Goal: Task Accomplishment & Management: Manage account settings

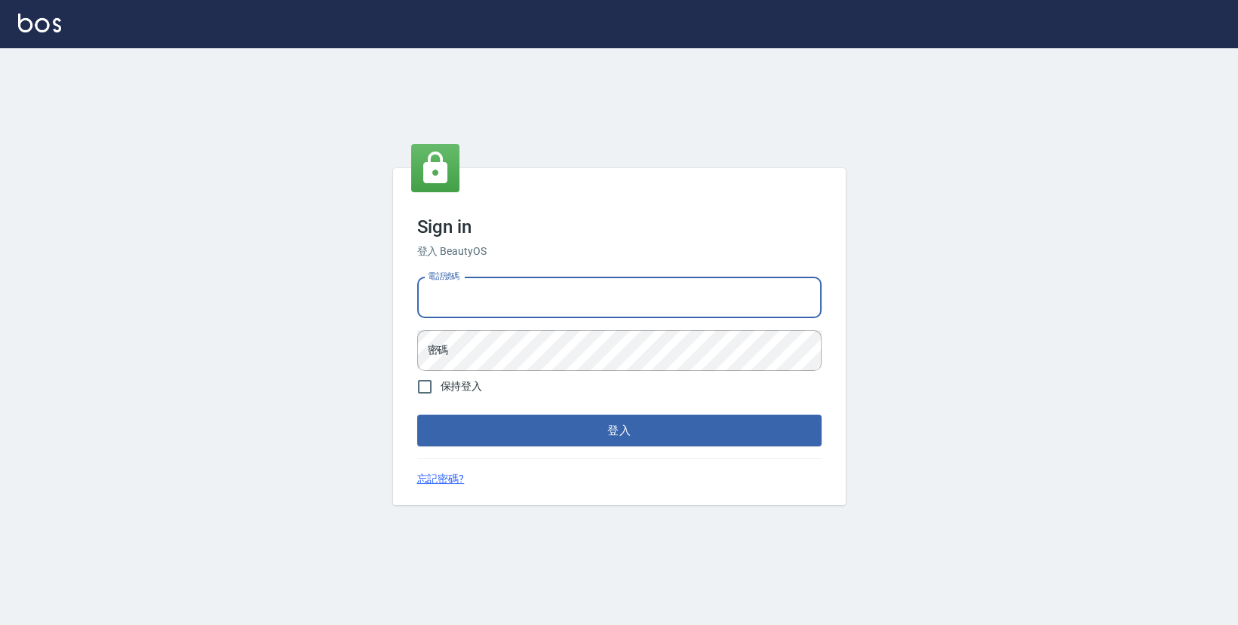
type input "0423178168"
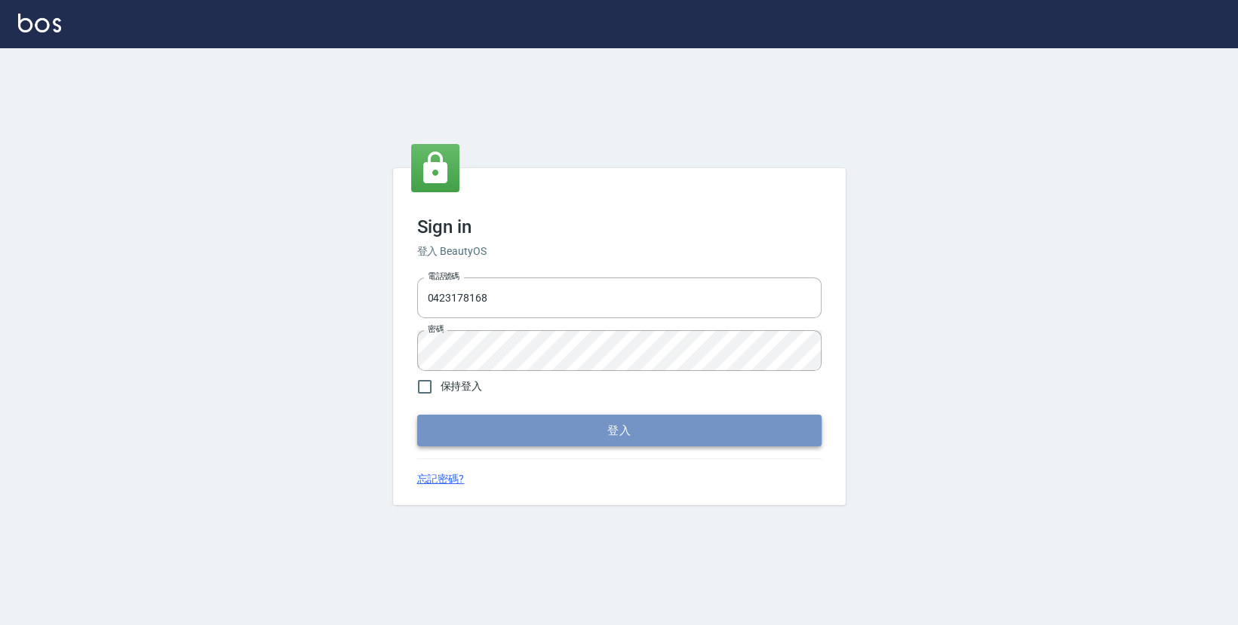
click at [503, 429] on button "登入" at bounding box center [619, 431] width 404 height 32
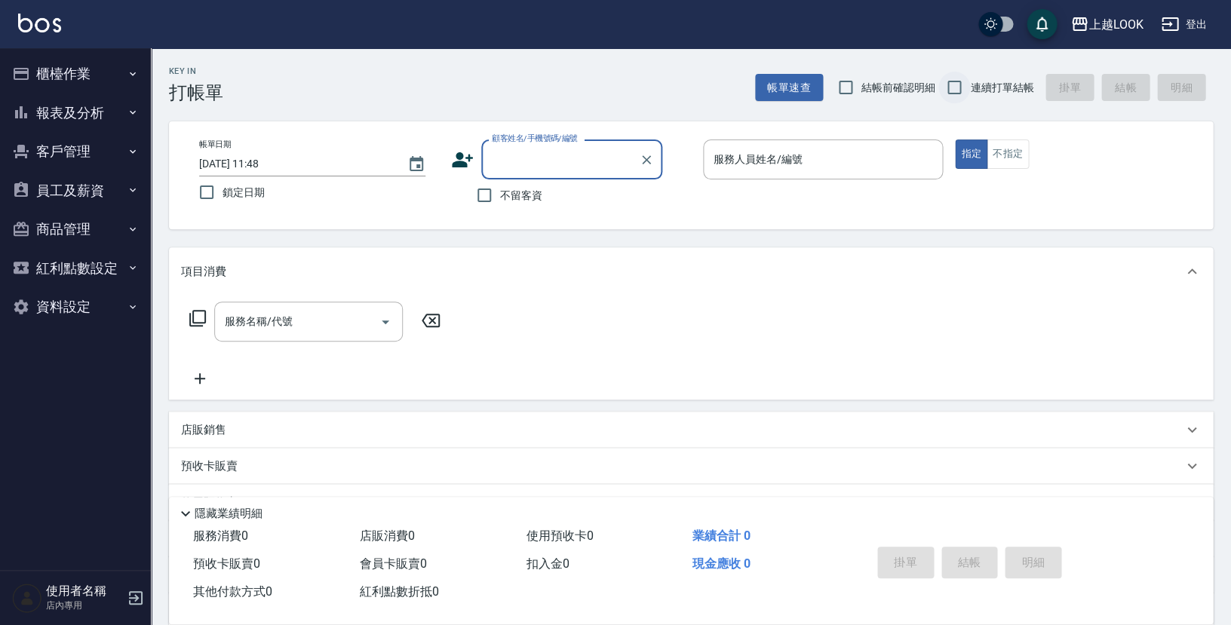
click at [959, 90] on input "連續打單結帳" at bounding box center [955, 88] width 32 height 32
checkbox input "true"
click at [487, 196] on input "不留客資" at bounding box center [485, 196] width 32 height 32
checkbox input "true"
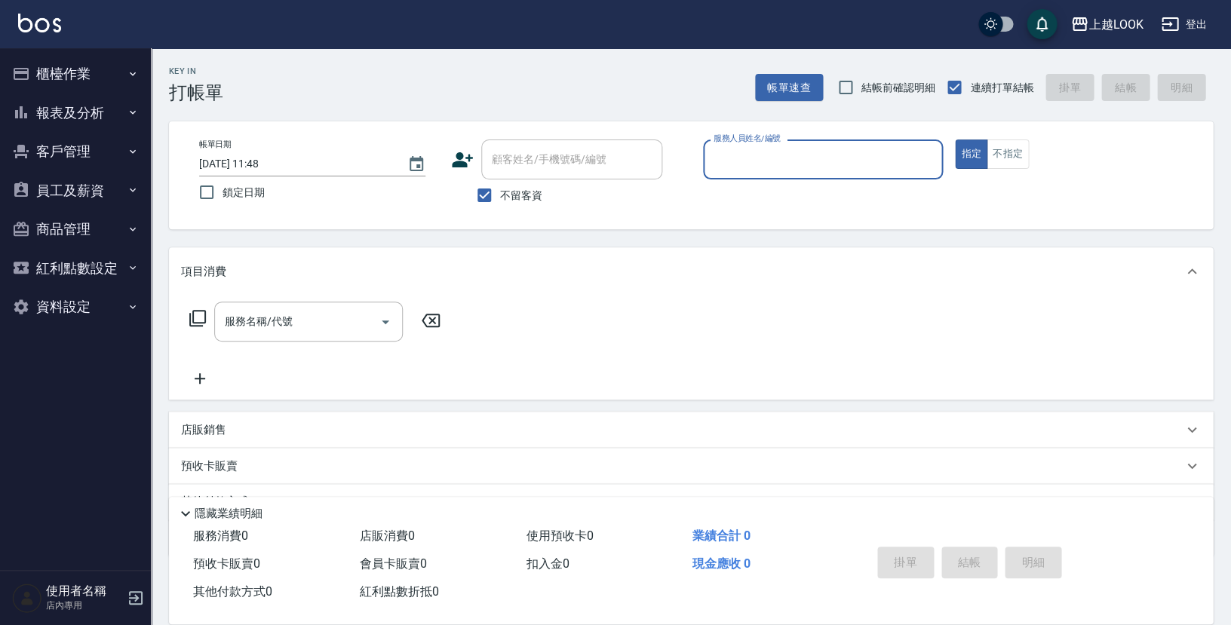
click at [860, 167] on input "服務人員姓名/編號" at bounding box center [823, 159] width 226 height 26
type input "Jason-3"
type button "true"
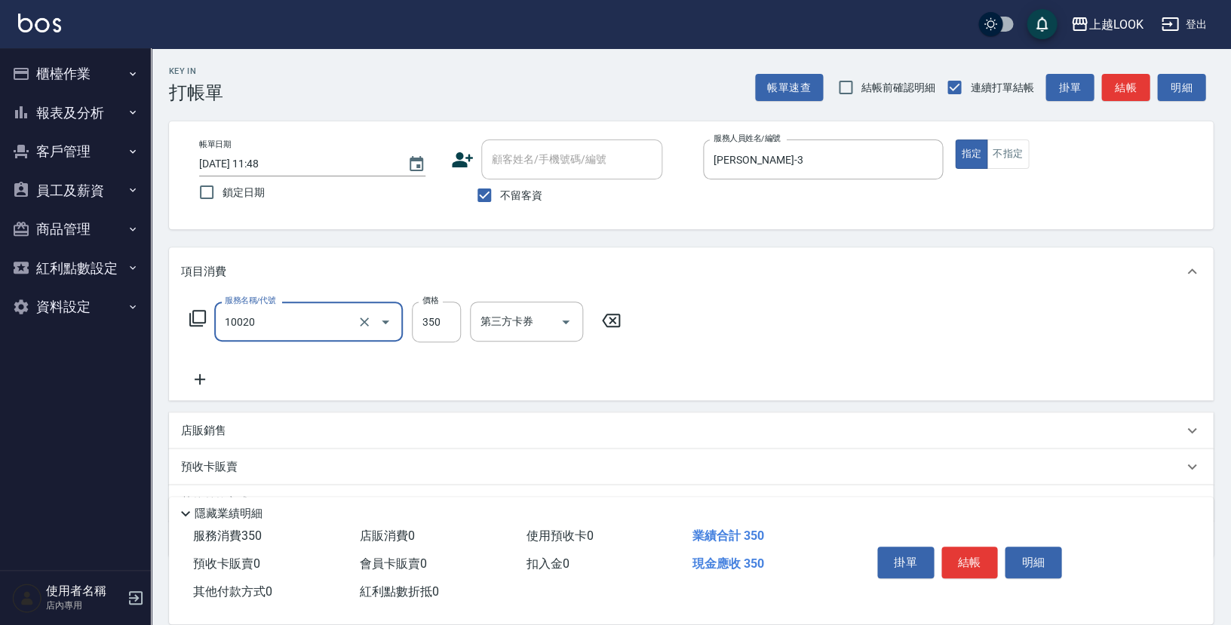
type input "淨化350洗(10020)"
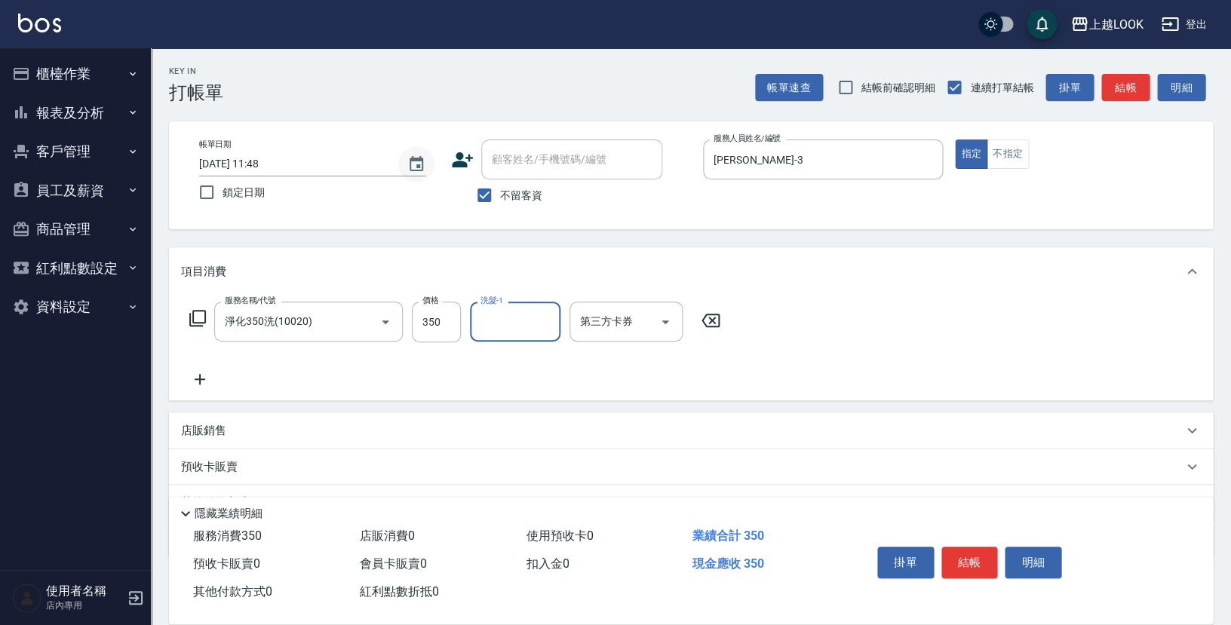
click at [422, 158] on icon "Choose date, selected date is 2025-09-04" at bounding box center [417, 163] width 14 height 15
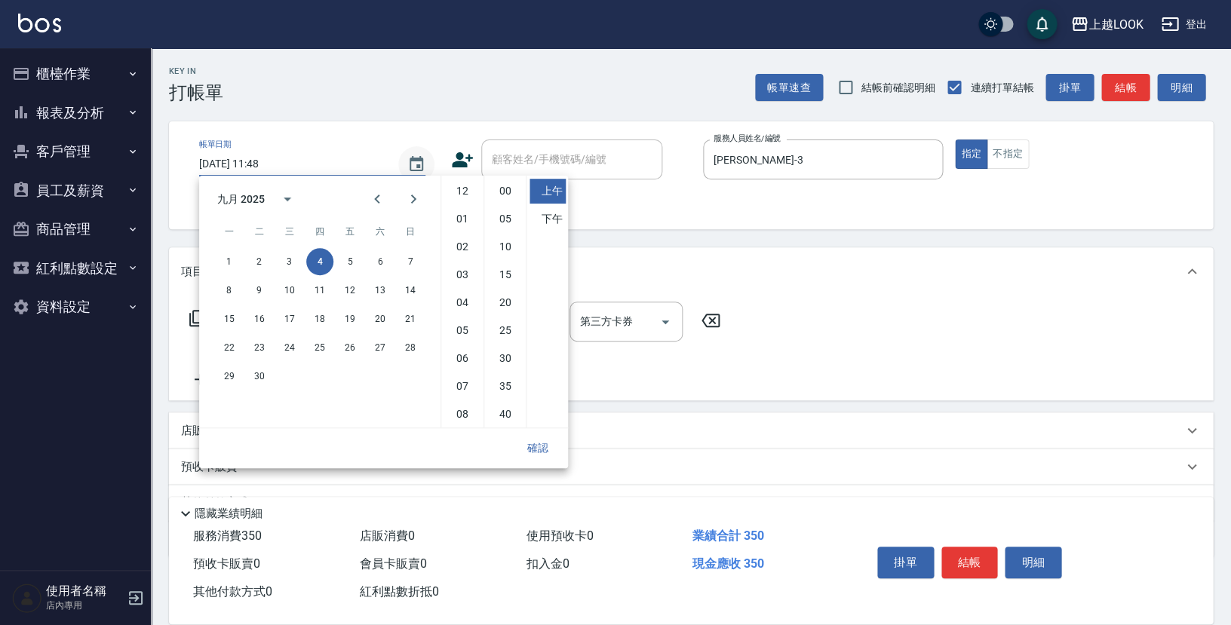
scroll to position [84, 0]
drag, startPoint x: 287, startPoint y: 262, endPoint x: 297, endPoint y: 269, distance: 11.3
click at [287, 261] on button "3" at bounding box center [289, 261] width 27 height 27
type input "[DATE] 11:48"
click at [545, 446] on button "確認" at bounding box center [538, 449] width 48 height 28
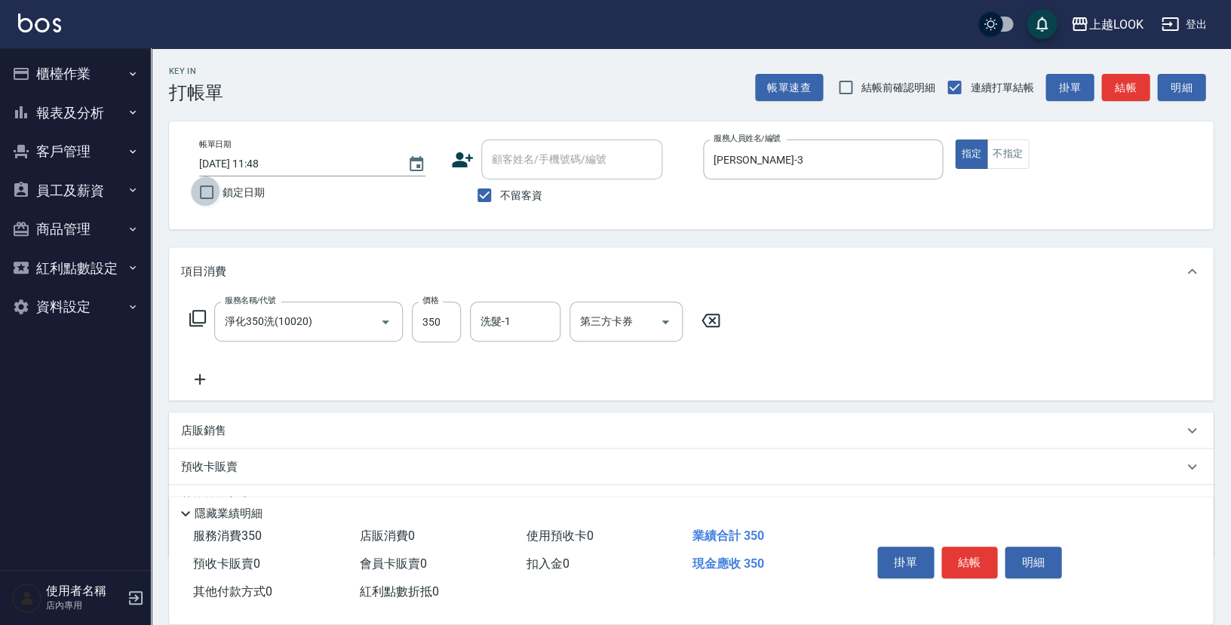
click at [206, 191] on input "鎖定日期" at bounding box center [207, 193] width 32 height 32
checkbox input "true"
click at [966, 560] on button "結帳" at bounding box center [970, 563] width 57 height 32
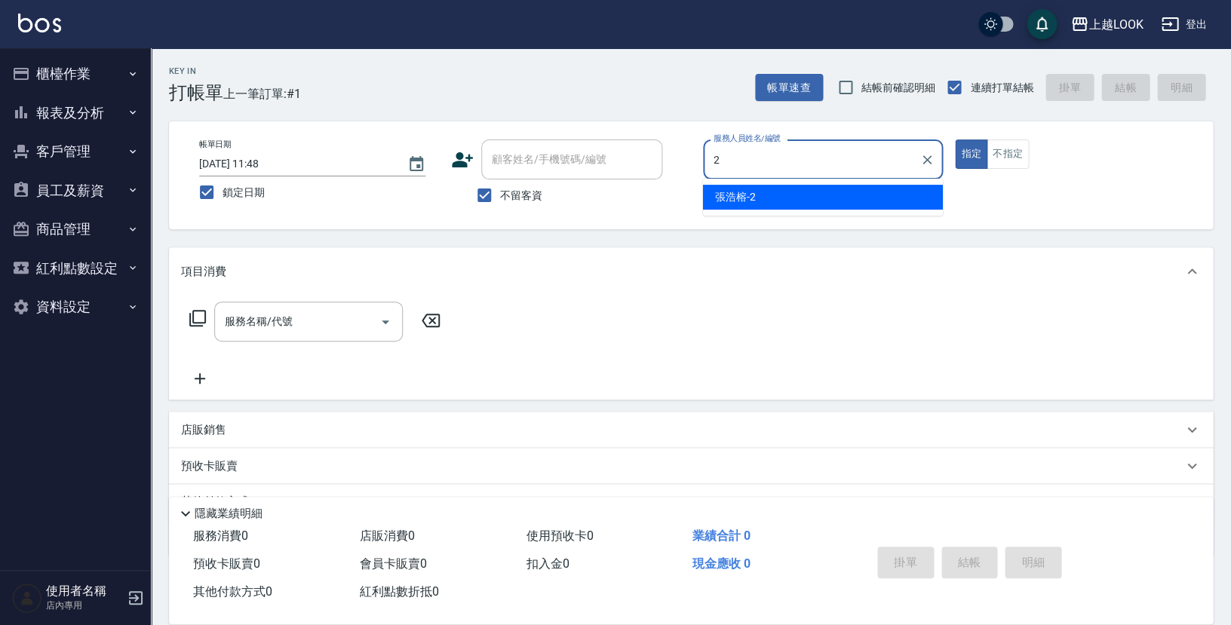
type input "張浩榕-2"
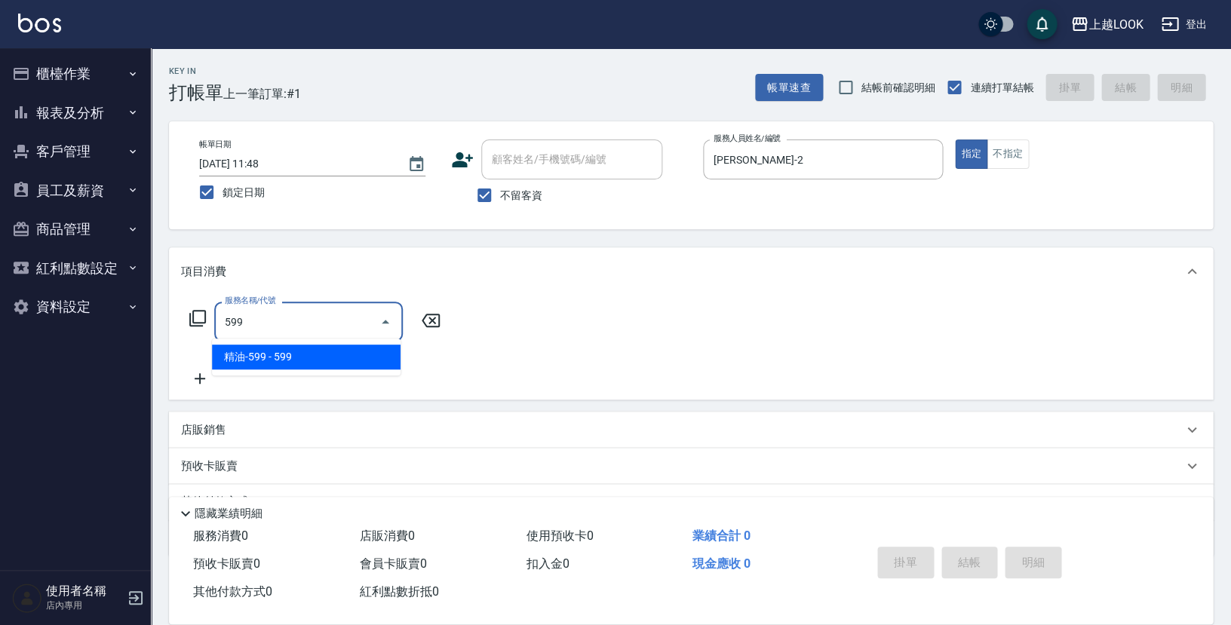
type input "精油-599(0599)"
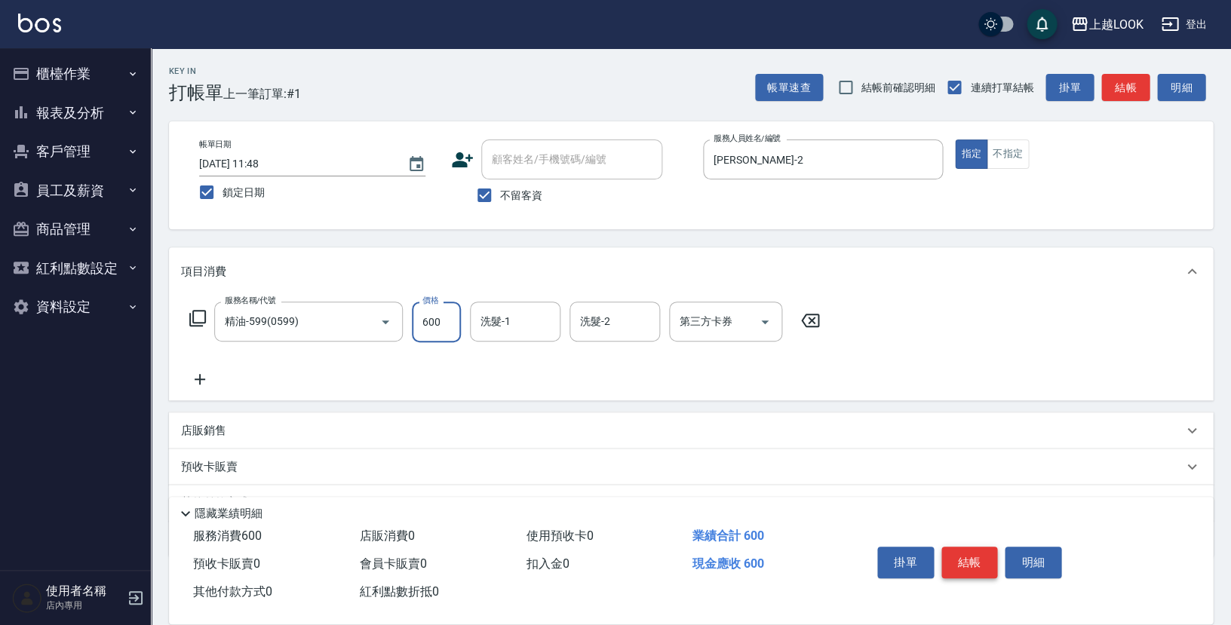
type input "600"
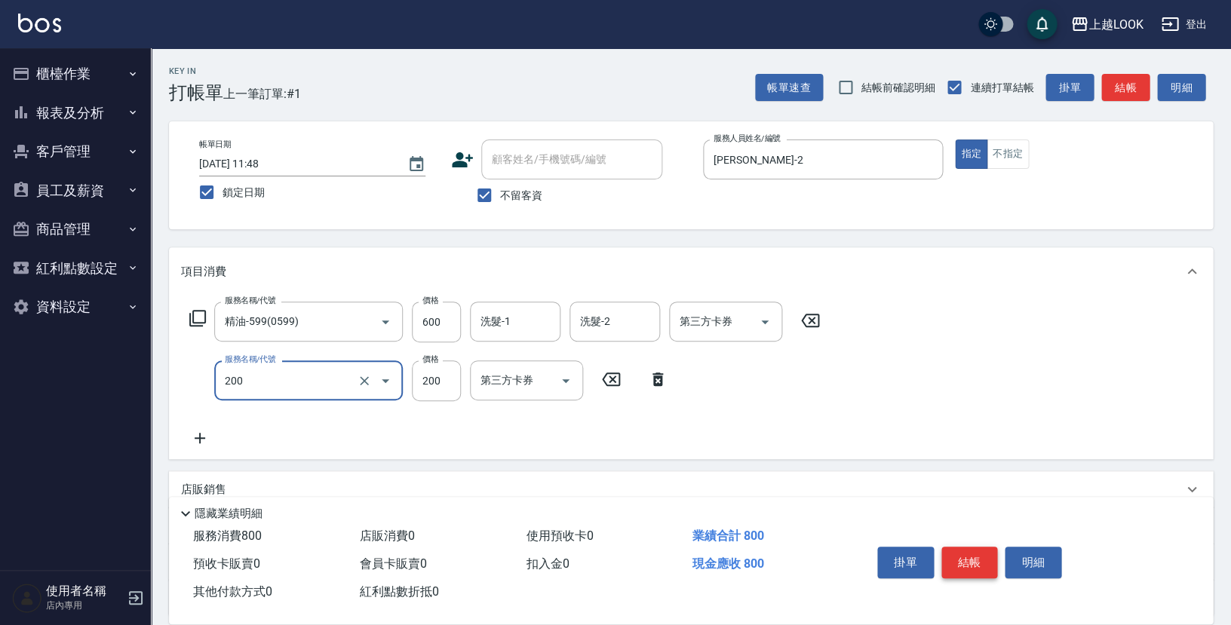
type input "剪髮(200)"
type input "300"
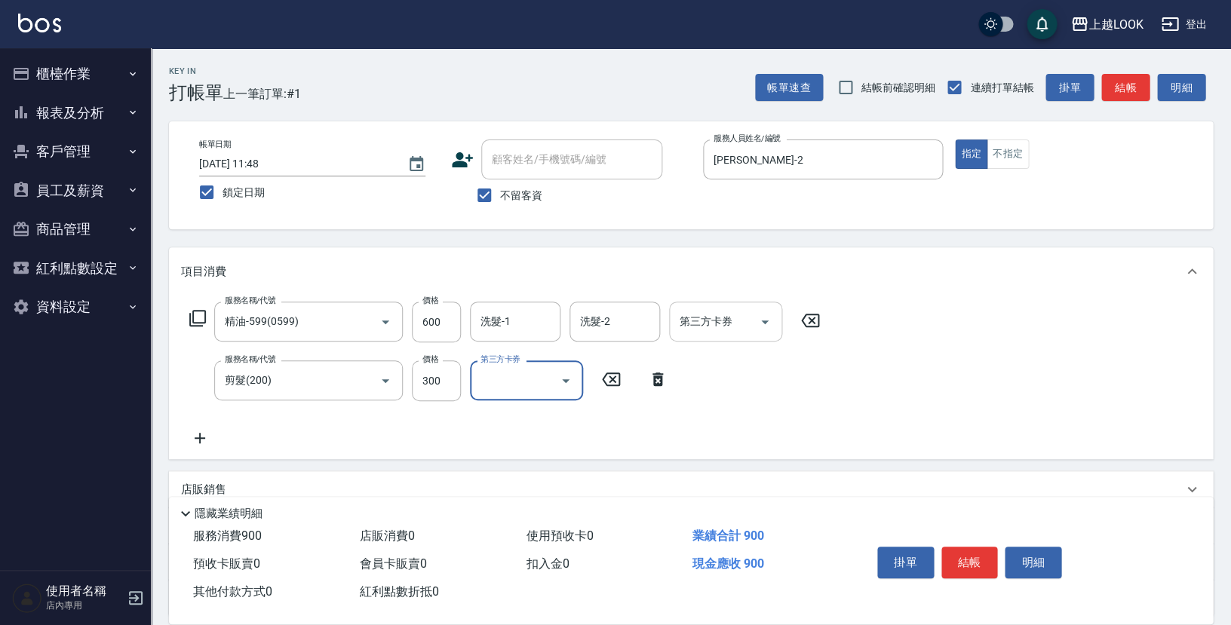
click at [764, 321] on icon "Open" at bounding box center [765, 323] width 8 height 4
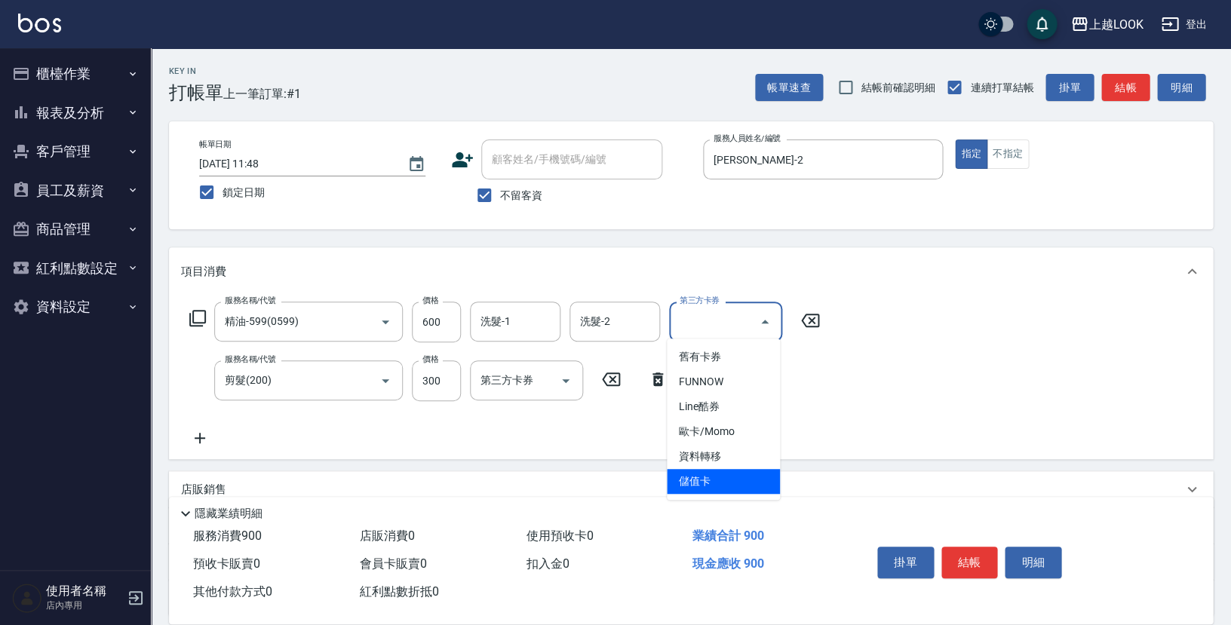
click at [733, 478] on span "儲值卡" at bounding box center [723, 481] width 113 height 25
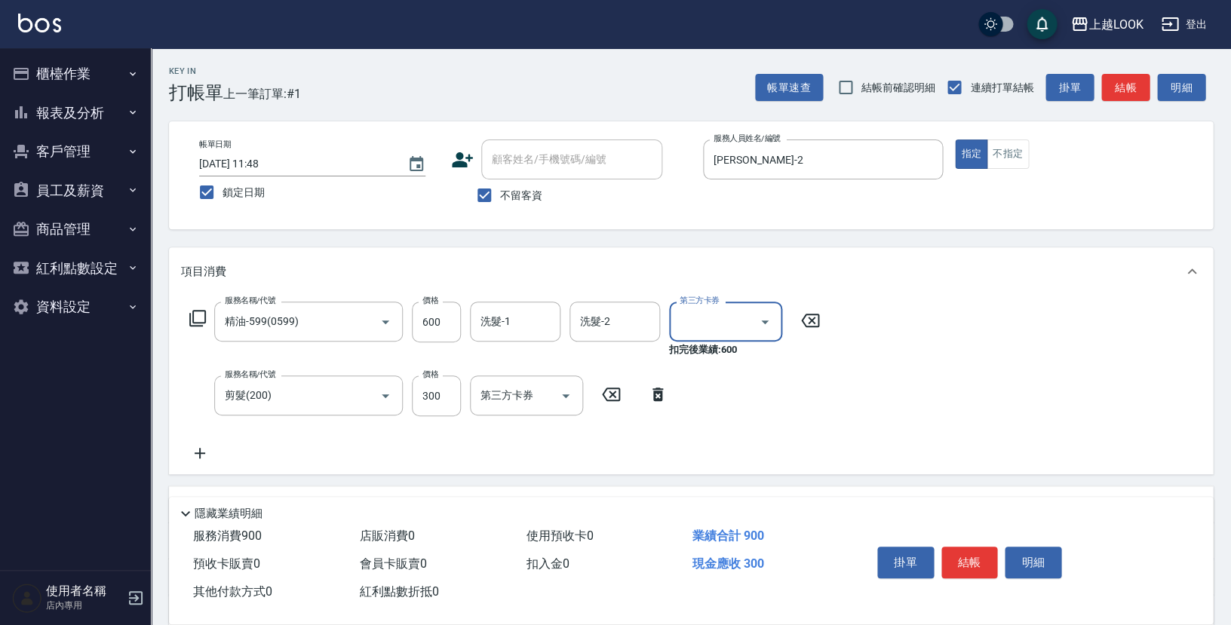
type input "儲值卡"
click at [569, 396] on icon "Open" at bounding box center [566, 396] width 18 height 18
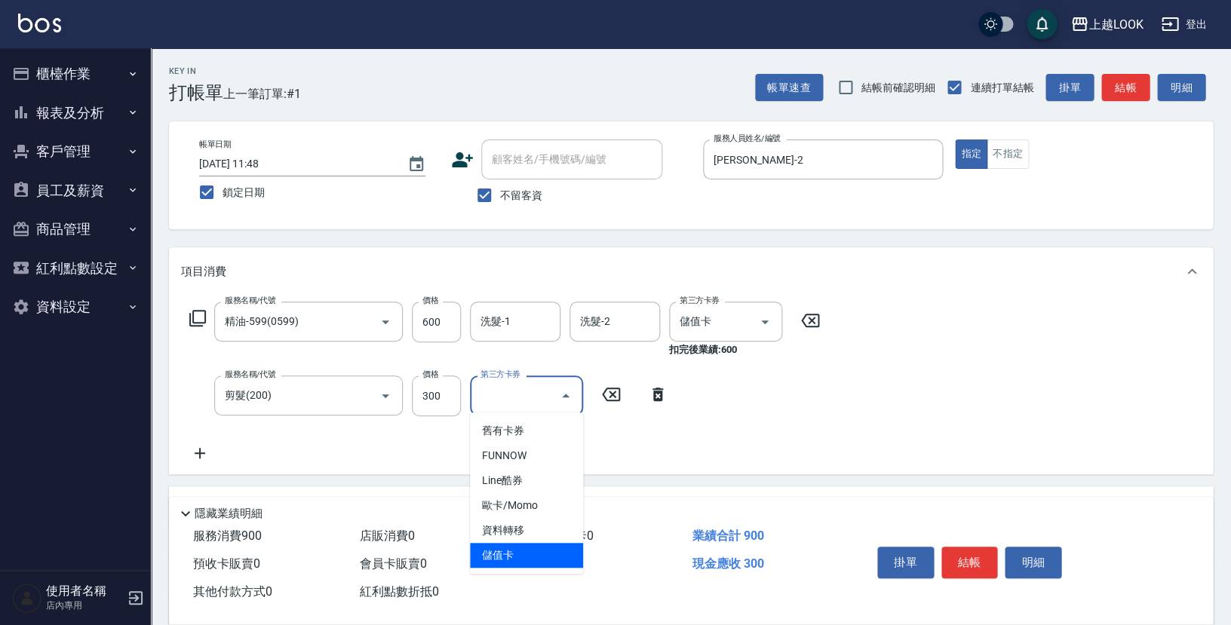
click at [535, 553] on span "儲值卡" at bounding box center [526, 555] width 113 height 25
type input "儲值卡"
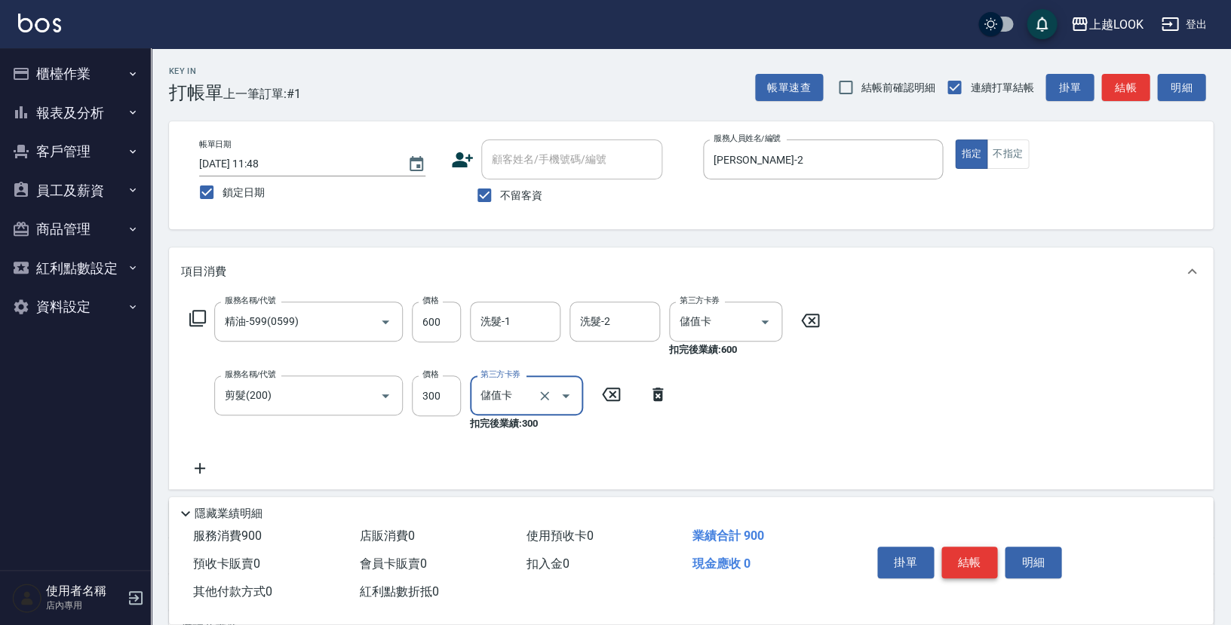
click at [956, 559] on button "結帳" at bounding box center [970, 563] width 57 height 32
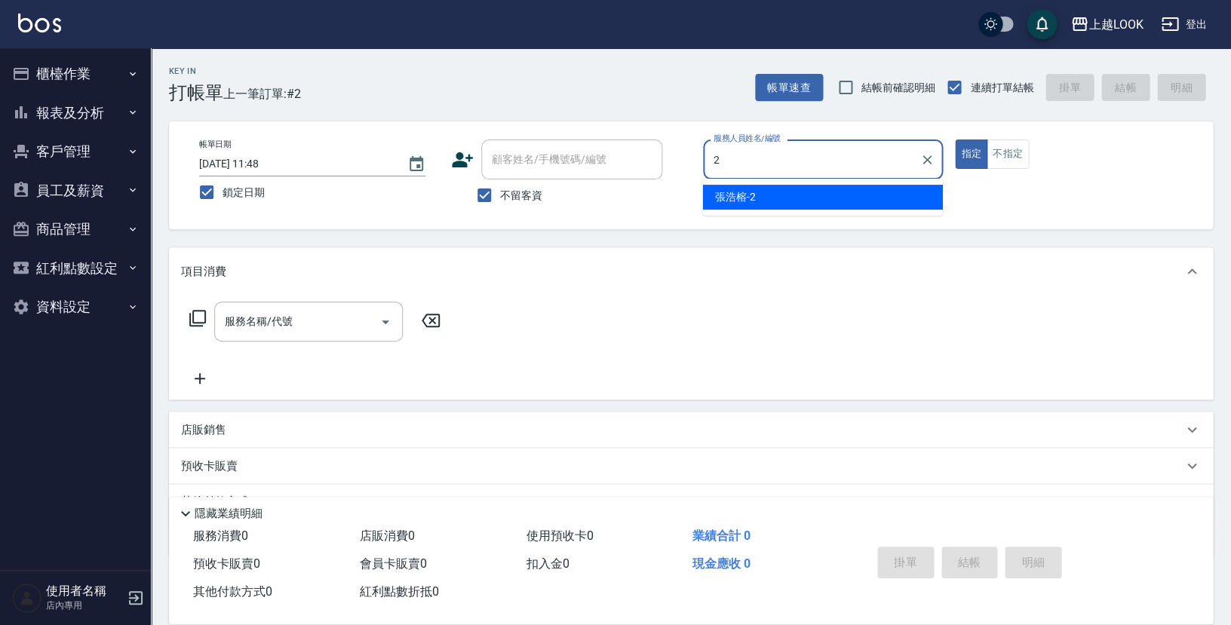
type input "張浩榕-2"
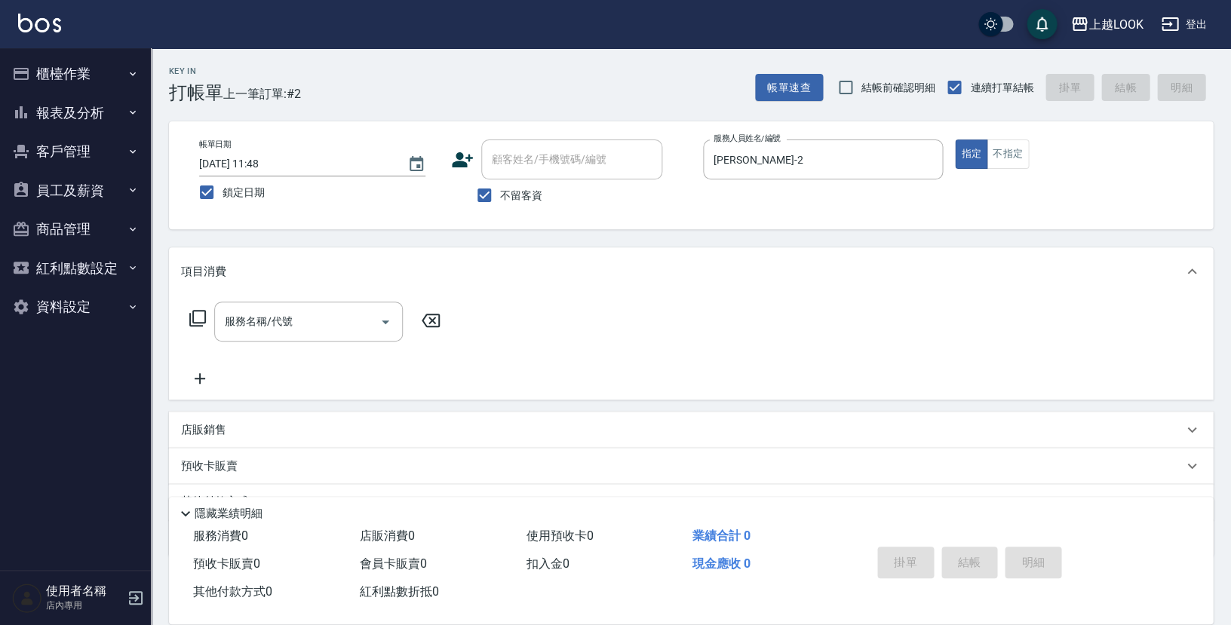
click at [475, 0] on div "上越LOOK 登出" at bounding box center [615, 24] width 1231 height 48
click at [196, 312] on icon at bounding box center [198, 318] width 18 height 18
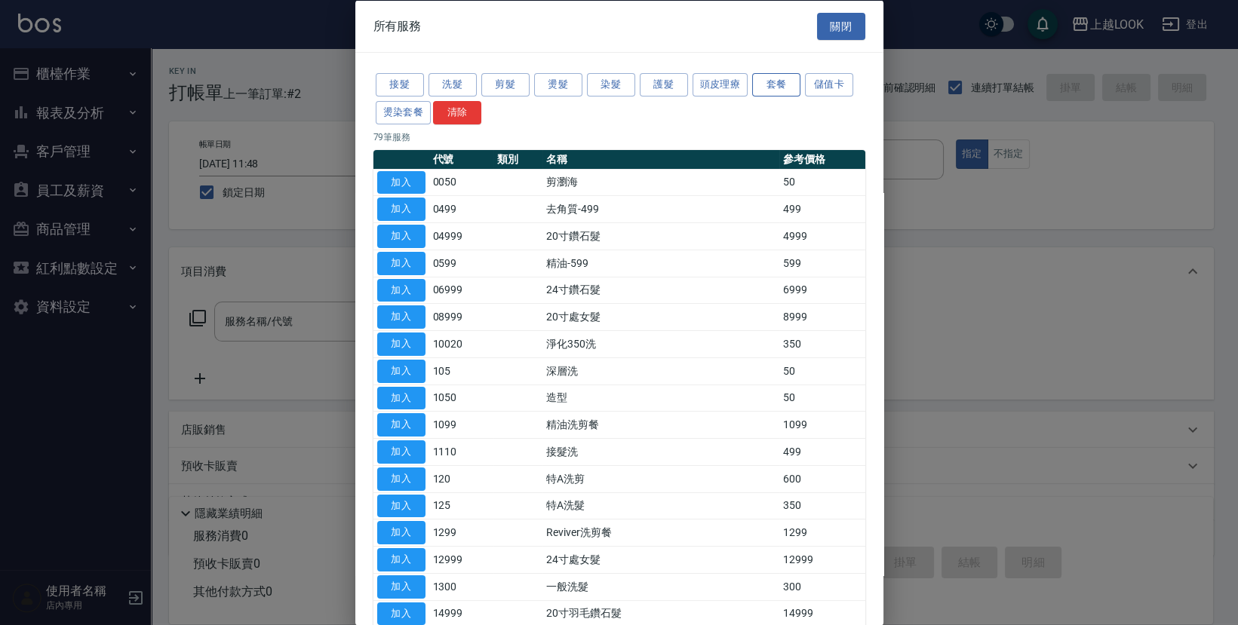
click at [795, 82] on button "套餐" at bounding box center [776, 84] width 48 height 23
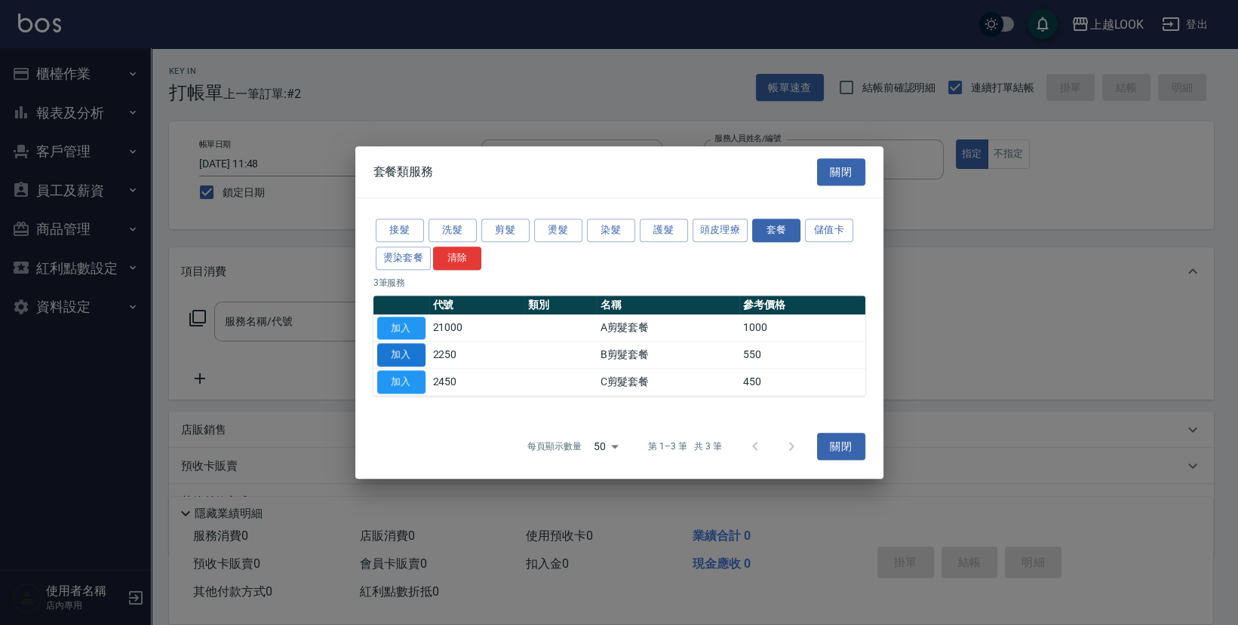
click at [392, 356] on button "加入" at bounding box center [401, 355] width 48 height 23
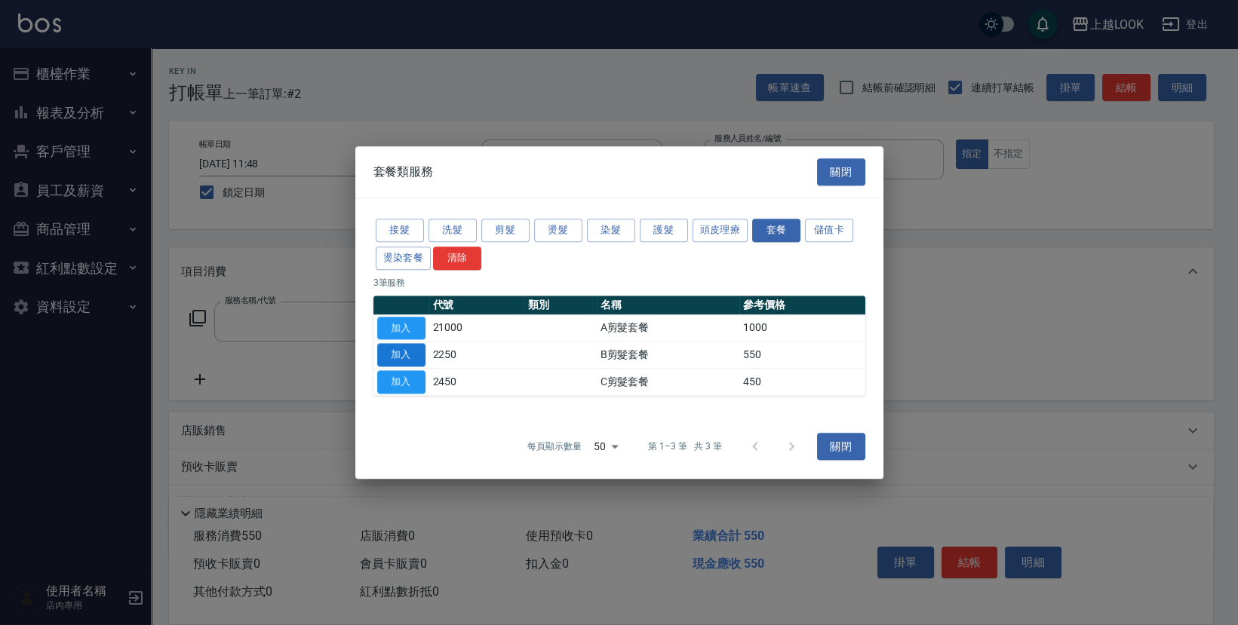
type input "B剪髮套餐(2250)"
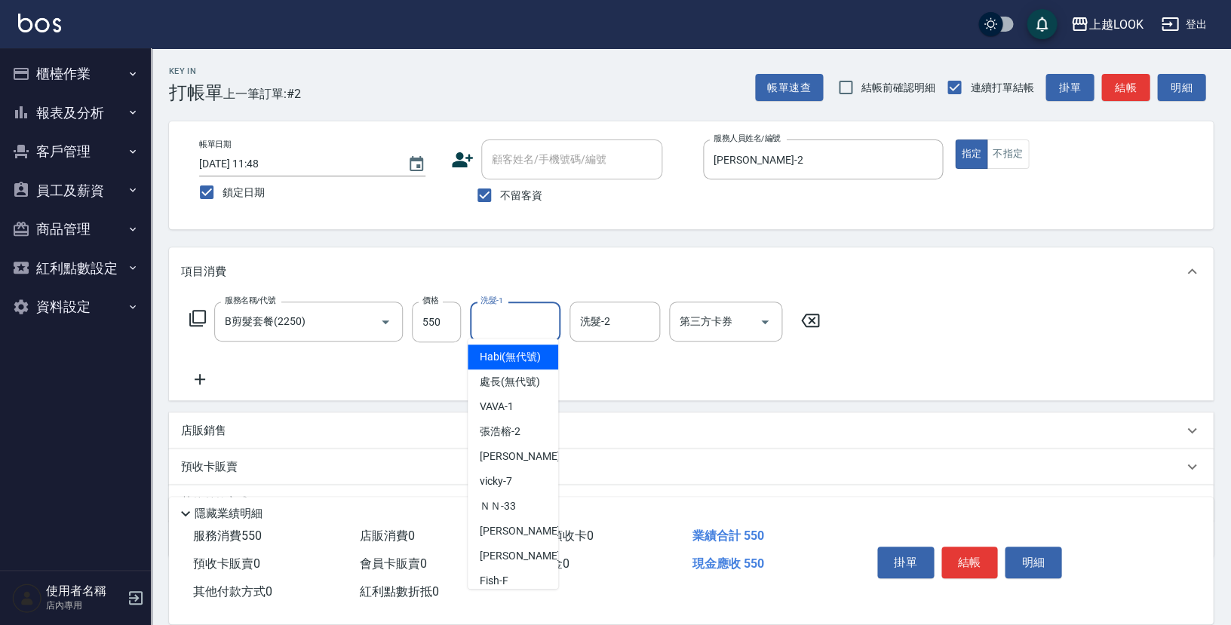
click at [510, 315] on input "洗髮-1" at bounding box center [515, 322] width 77 height 26
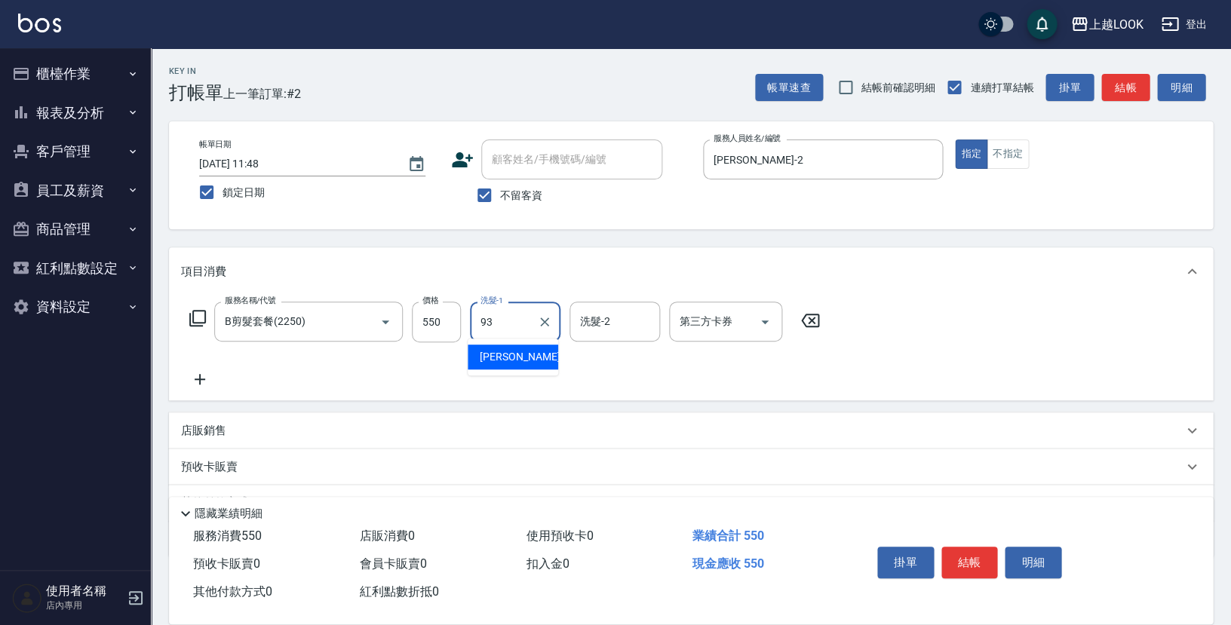
type input "瑄瑄-93"
click at [959, 557] on button "結帳" at bounding box center [970, 563] width 57 height 32
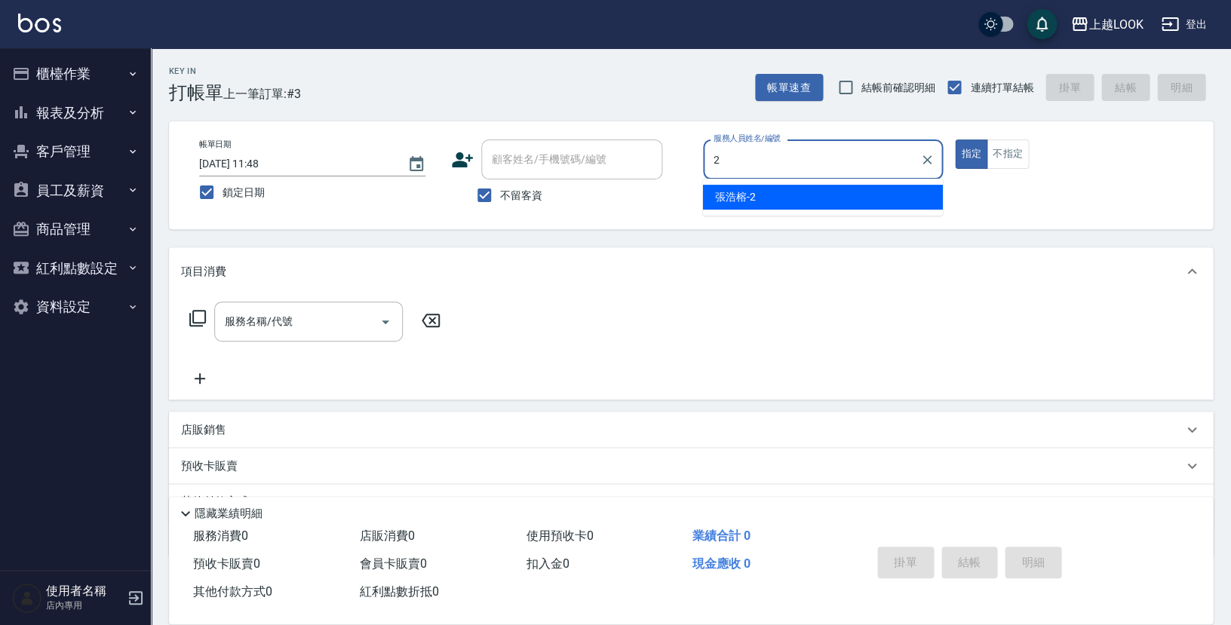
type input "張浩榕-2"
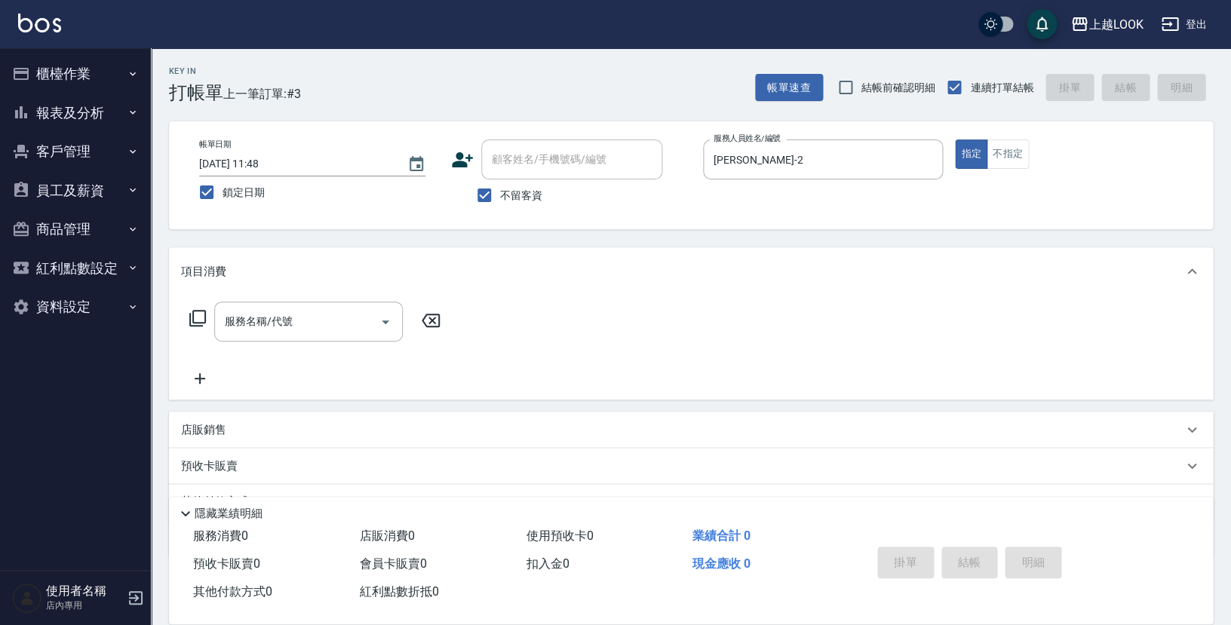
click at [198, 317] on icon at bounding box center [198, 318] width 18 height 18
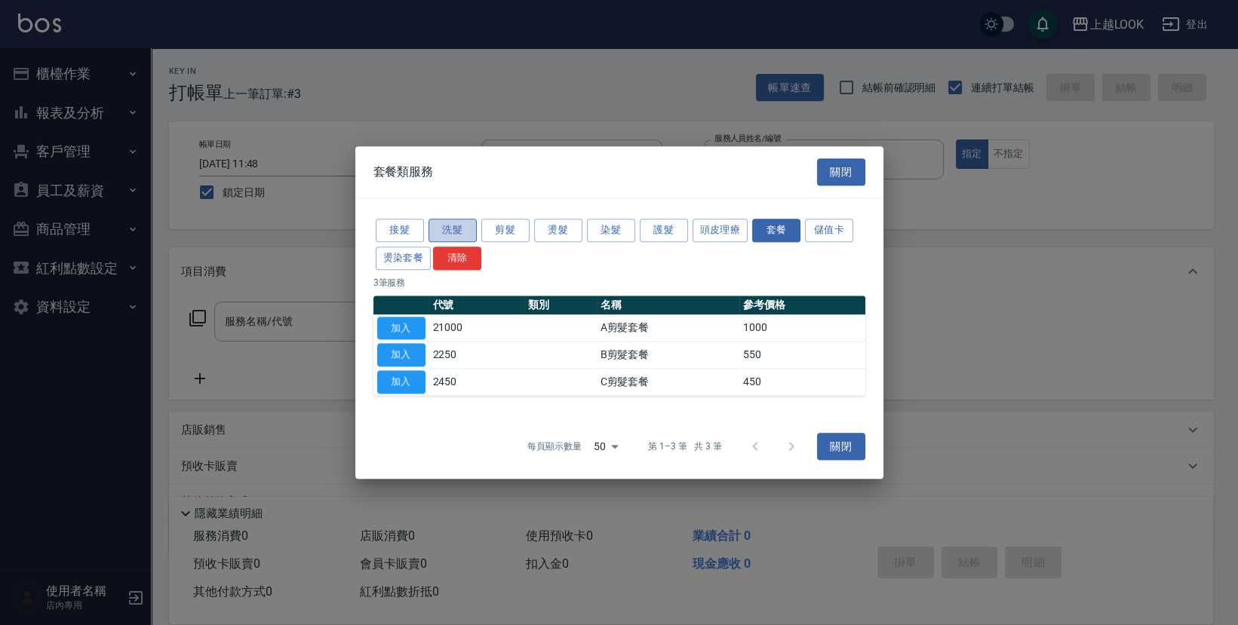
click at [456, 230] on button "洗髮" at bounding box center [453, 230] width 48 height 23
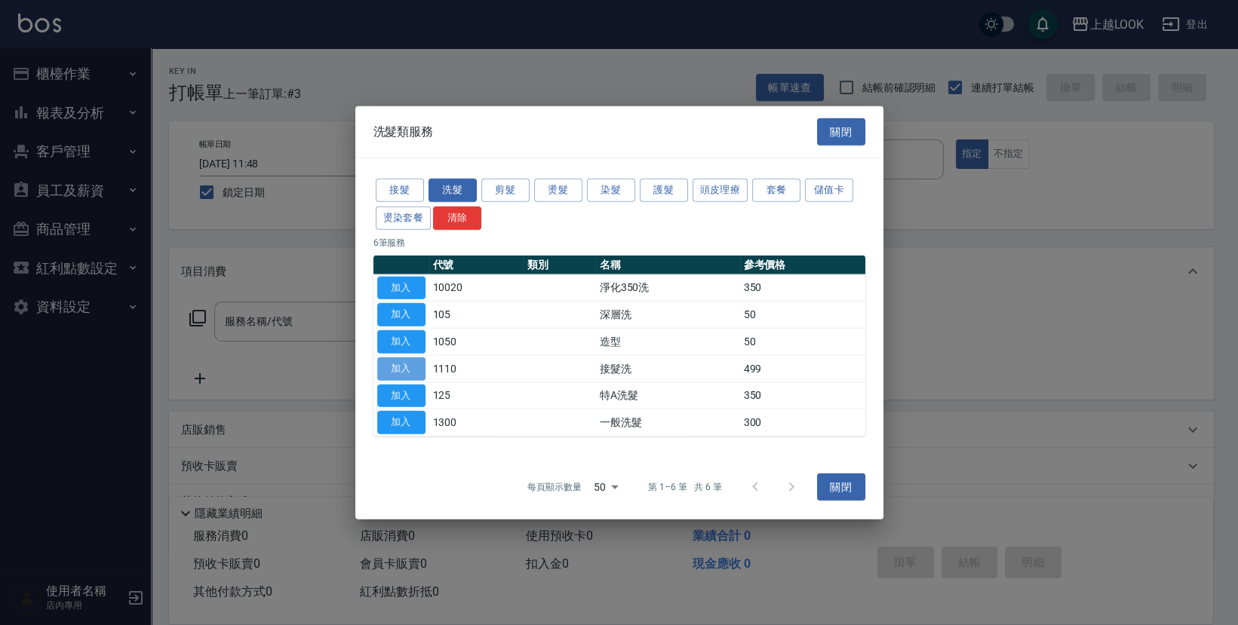
click at [416, 366] on button "加入" at bounding box center [401, 368] width 48 height 23
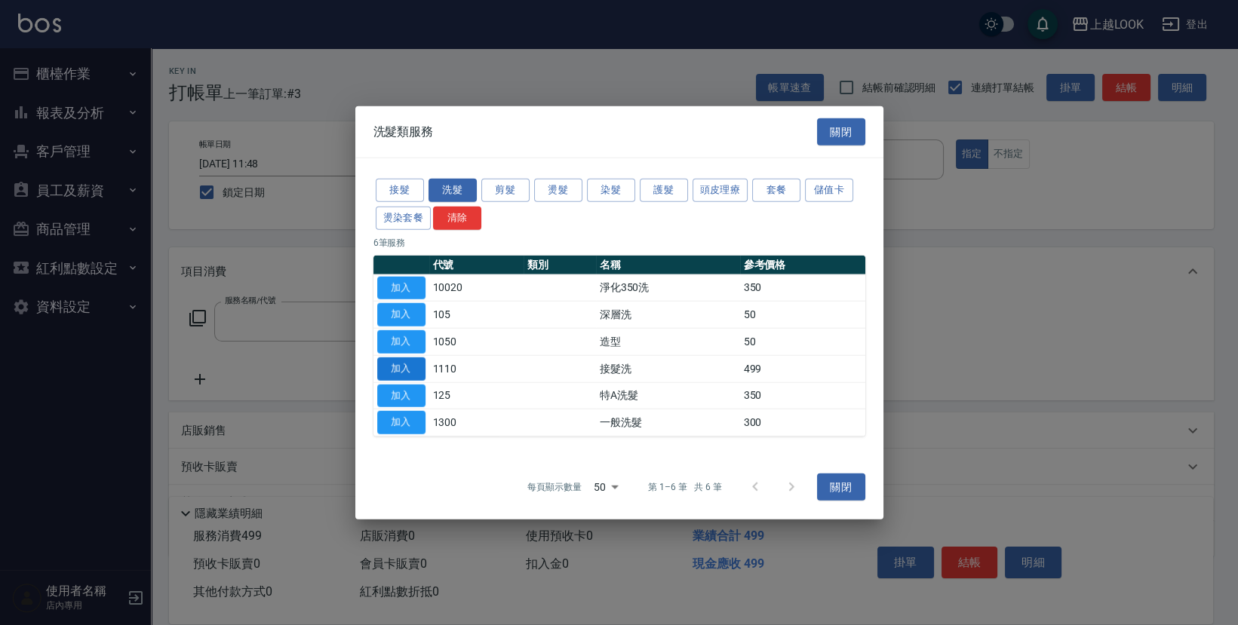
type input "接髮洗(1110)"
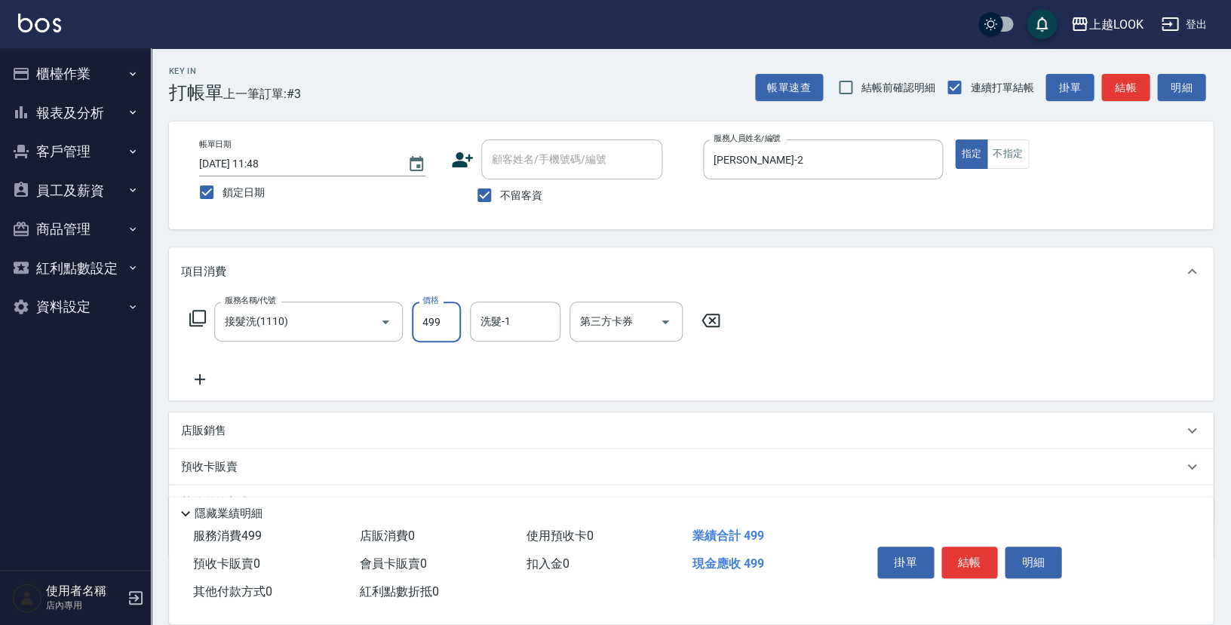
click at [450, 323] on input "499" at bounding box center [436, 322] width 49 height 41
type input "500"
click at [966, 557] on button "結帳" at bounding box center [970, 563] width 57 height 32
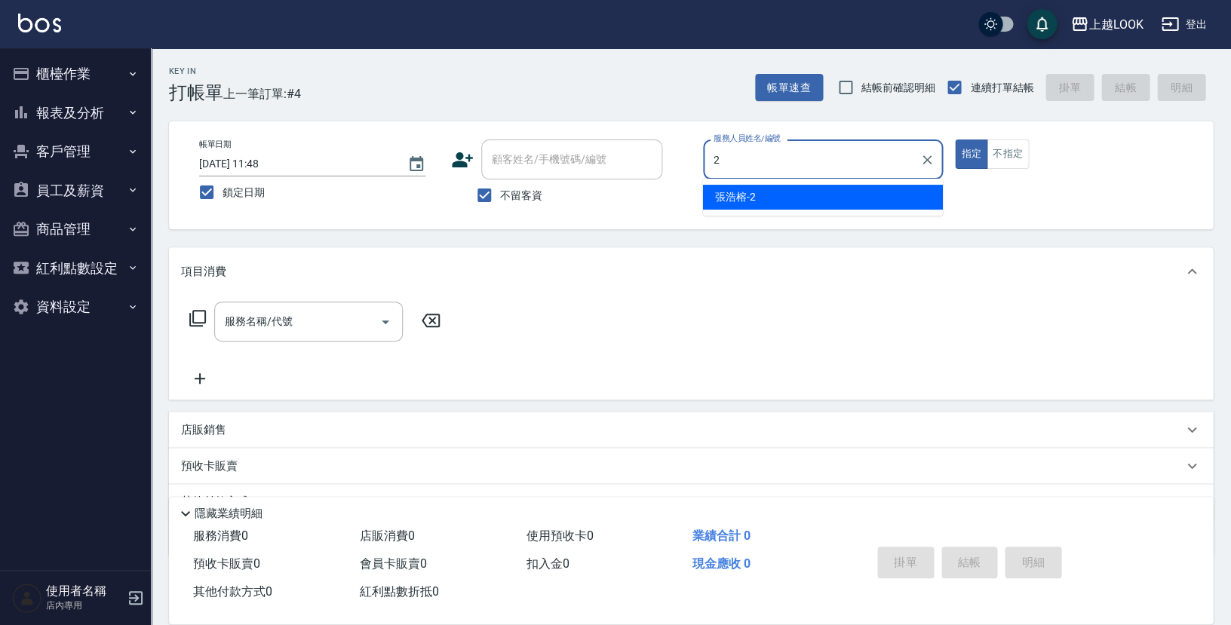
type input "張浩榕-2"
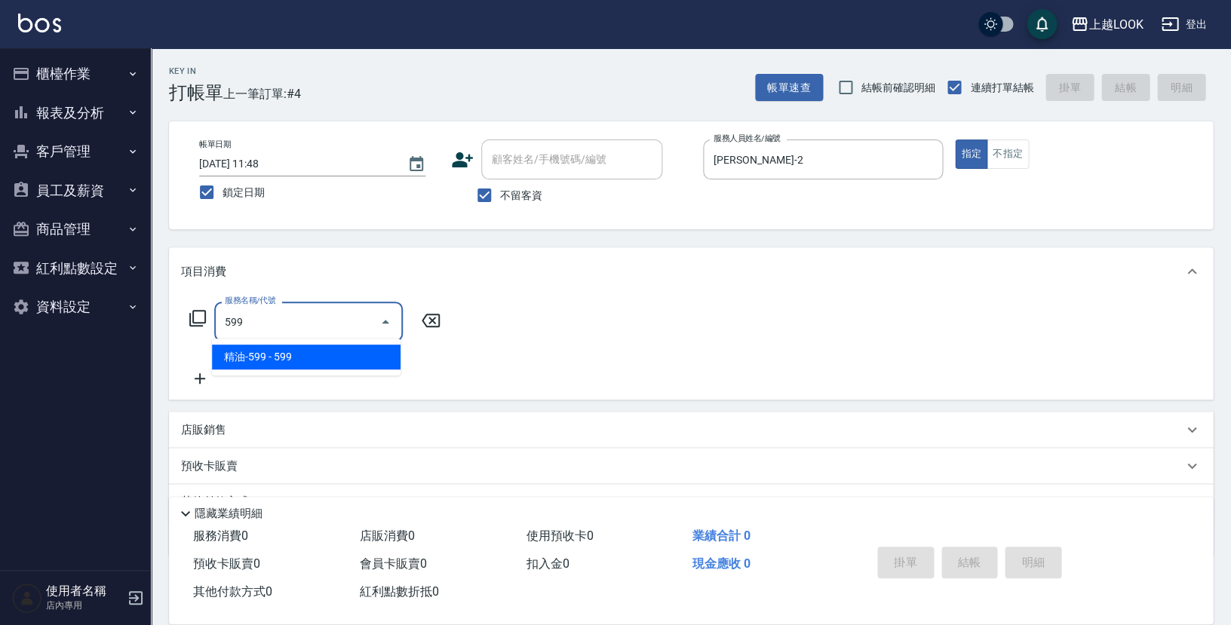
type input "精油-599(0599)"
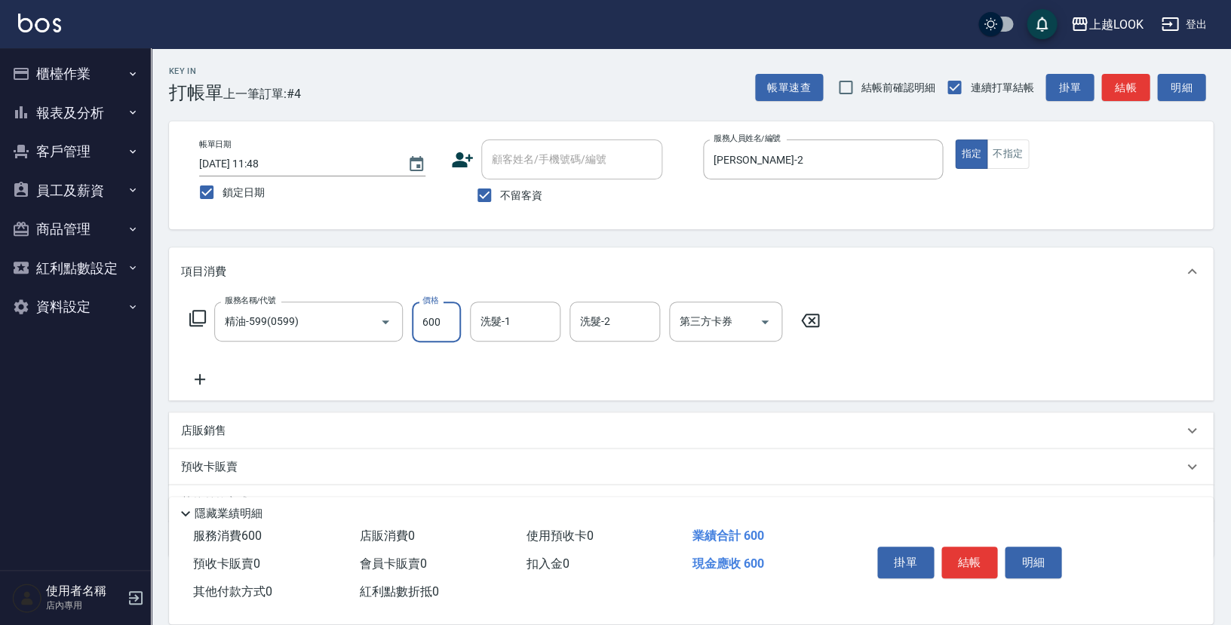
type input "600"
type input "瑄瑄-93"
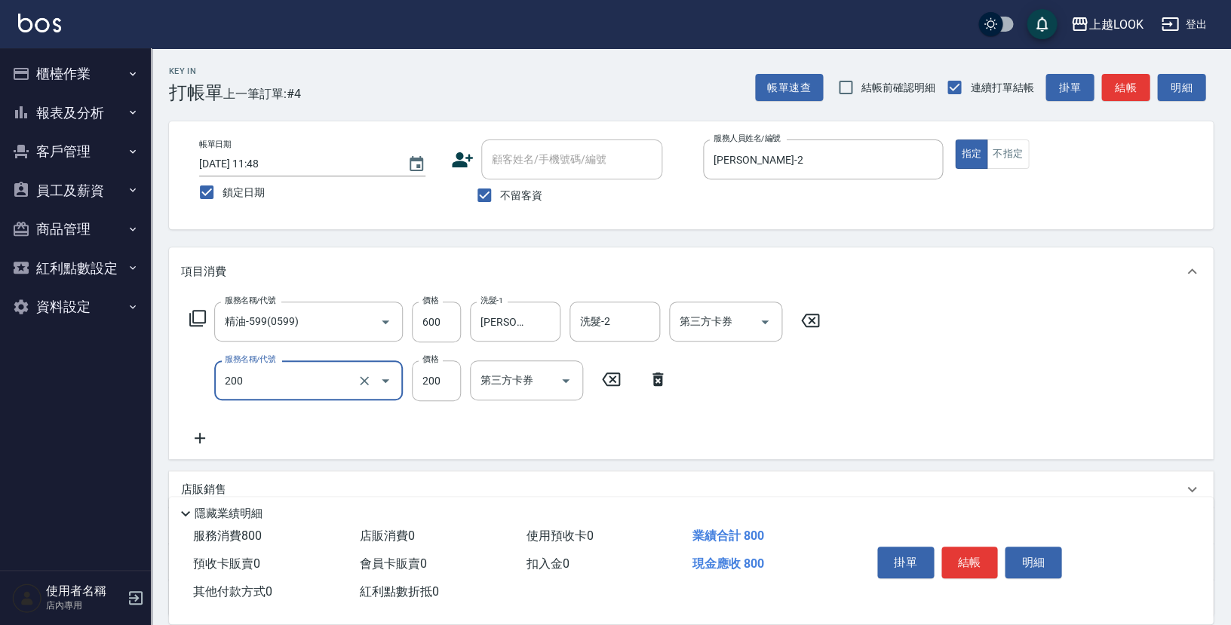
type input "剪髮(200)"
click at [449, 383] on input "200" at bounding box center [436, 381] width 49 height 41
type input "250"
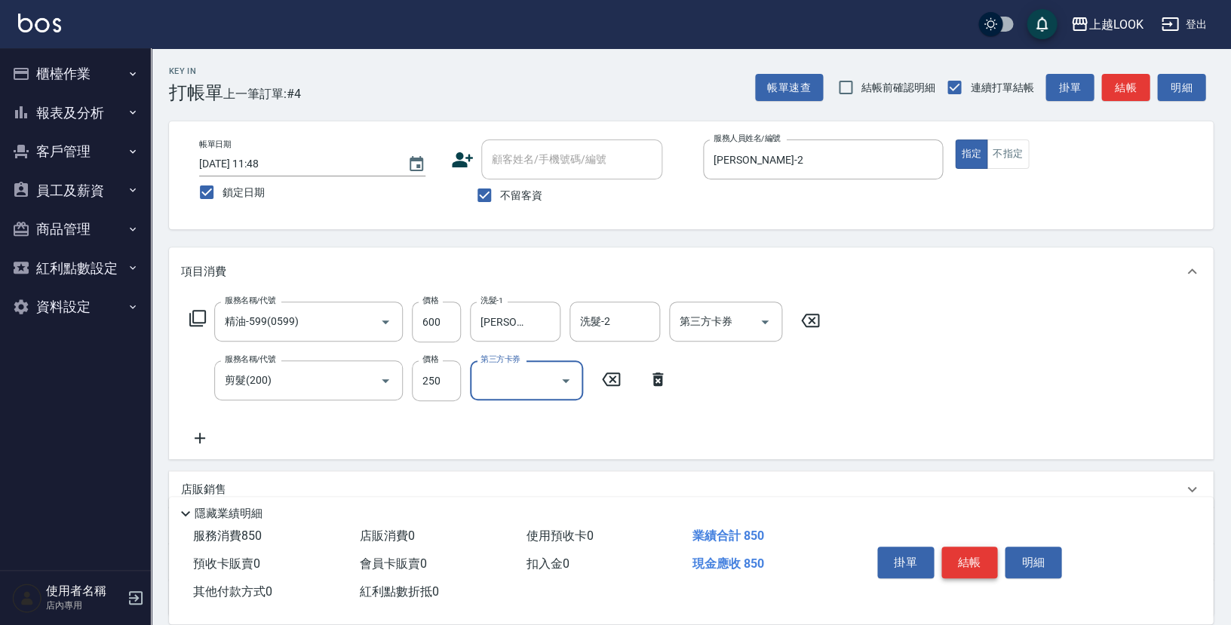
click at [964, 555] on button "結帳" at bounding box center [970, 563] width 57 height 32
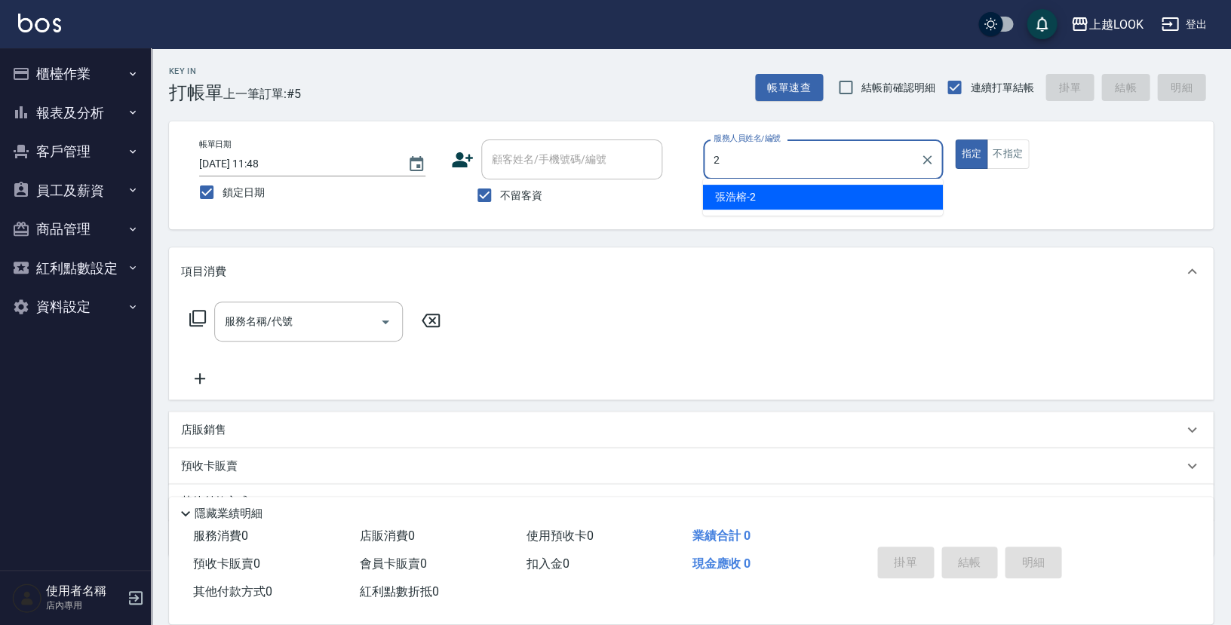
type input "張浩榕-2"
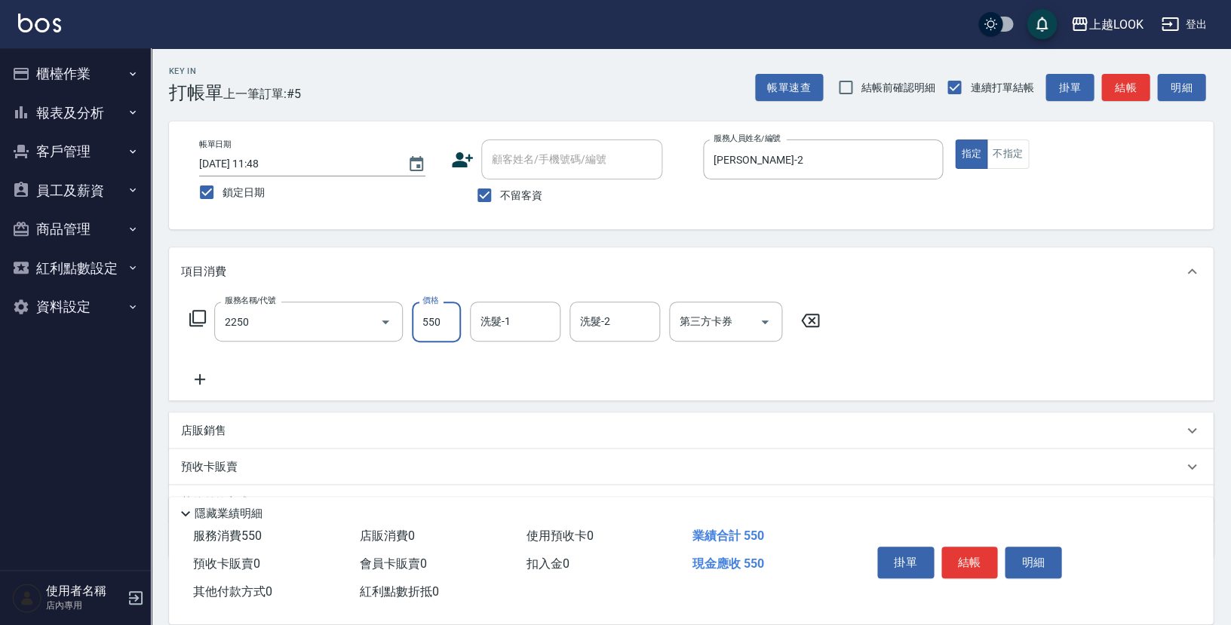
type input "B剪髮套餐(2250)"
type input "瑄瑄-93"
click at [965, 561] on button "結帳" at bounding box center [970, 563] width 57 height 32
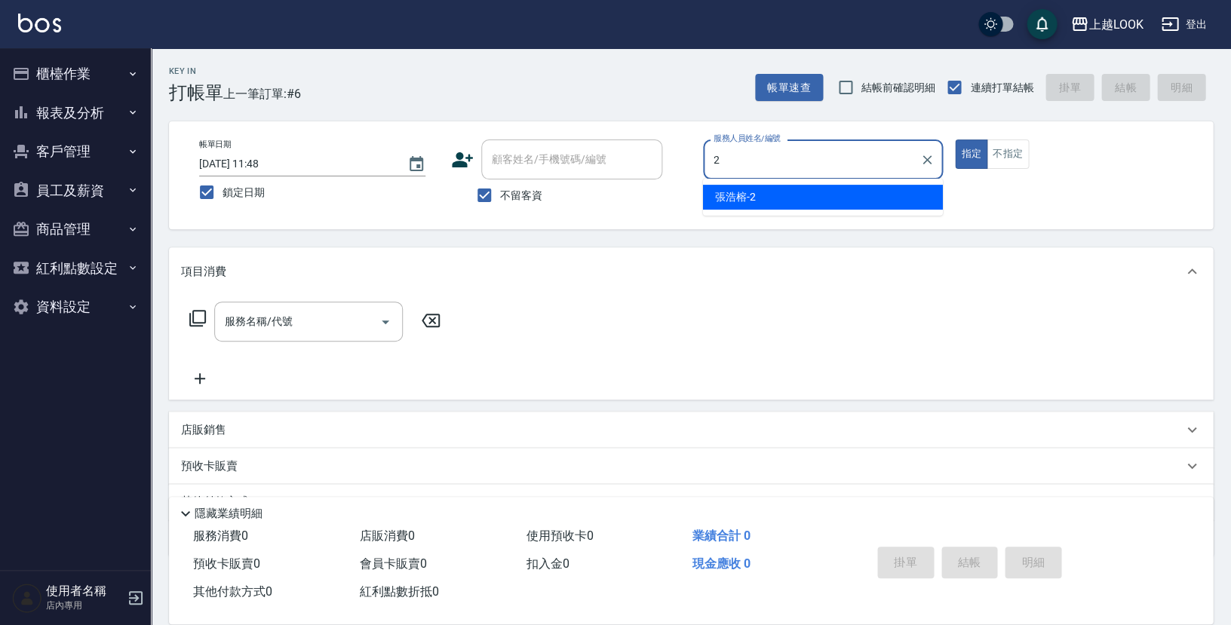
type input "張浩榕-2"
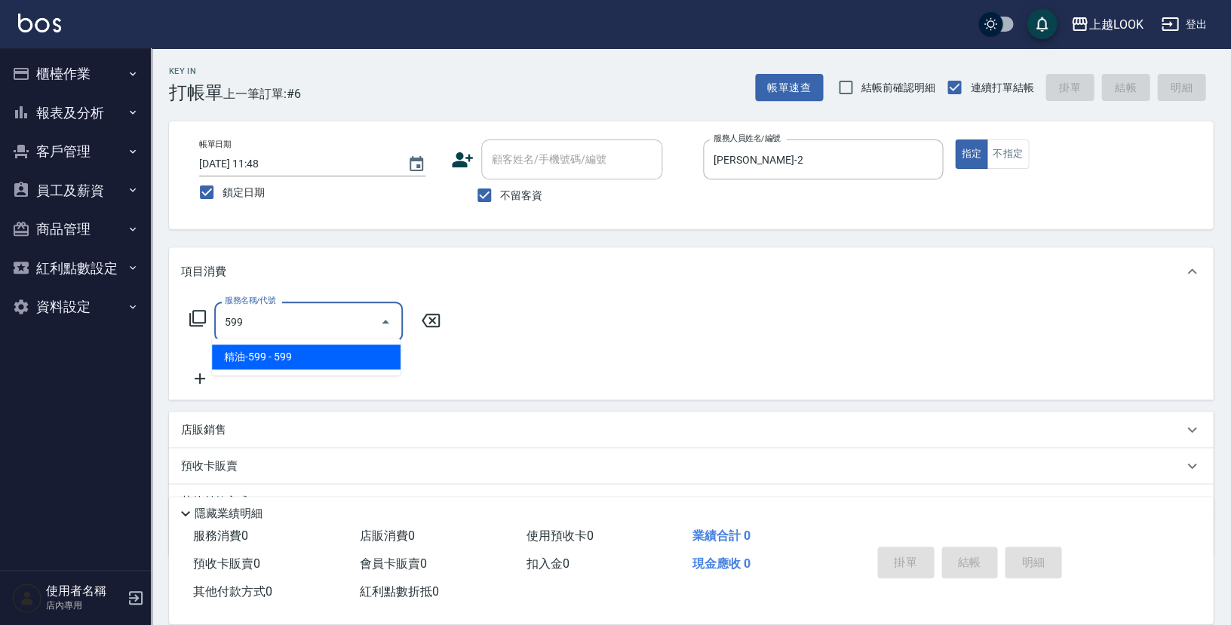
type input "精油-599(0599)"
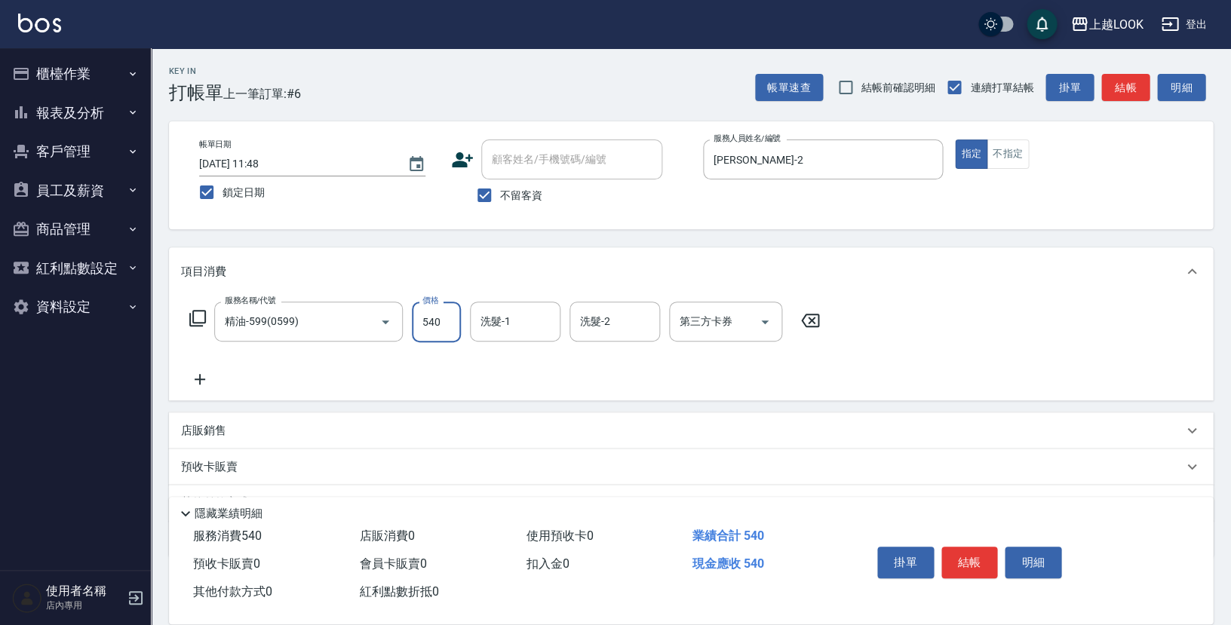
type input "540"
type input "瑄瑄-93"
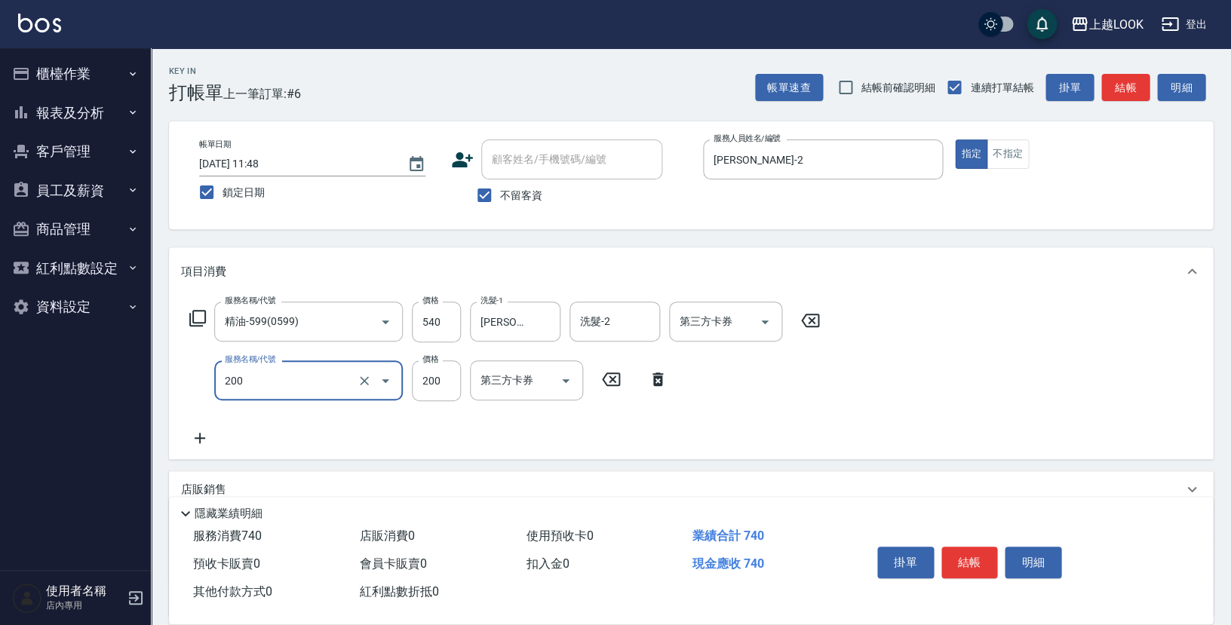
type input "剪髮(200)"
type input "300"
click at [767, 318] on icon "Open" at bounding box center [765, 322] width 18 height 18
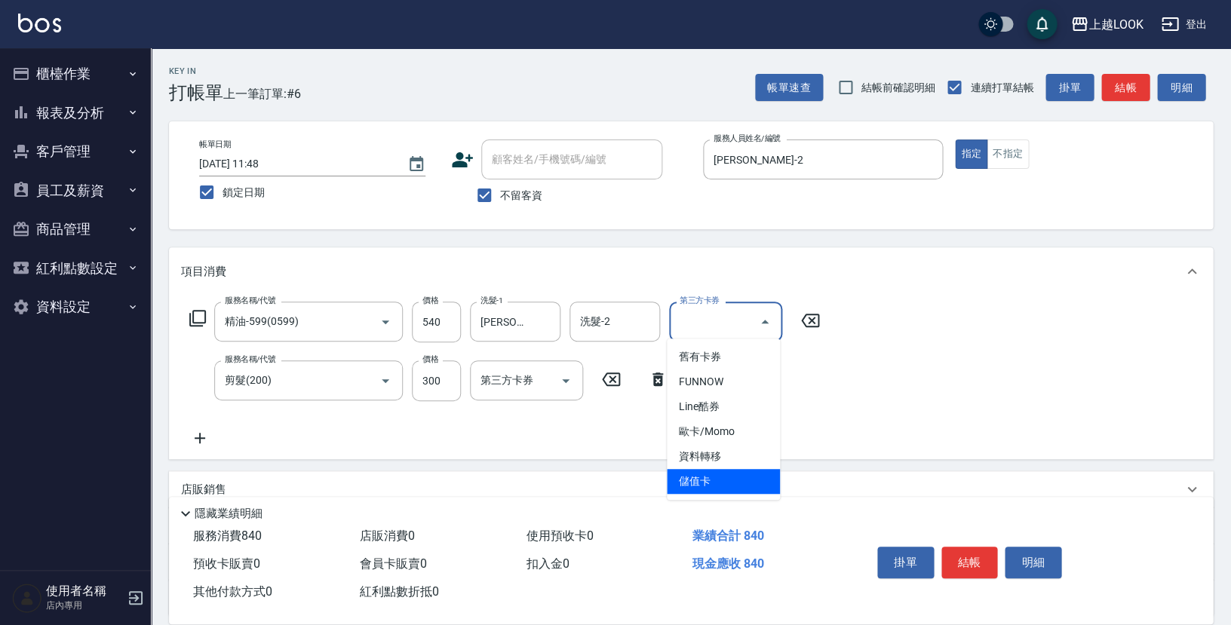
click at [720, 481] on span "儲值卡" at bounding box center [723, 481] width 113 height 25
type input "儲值卡"
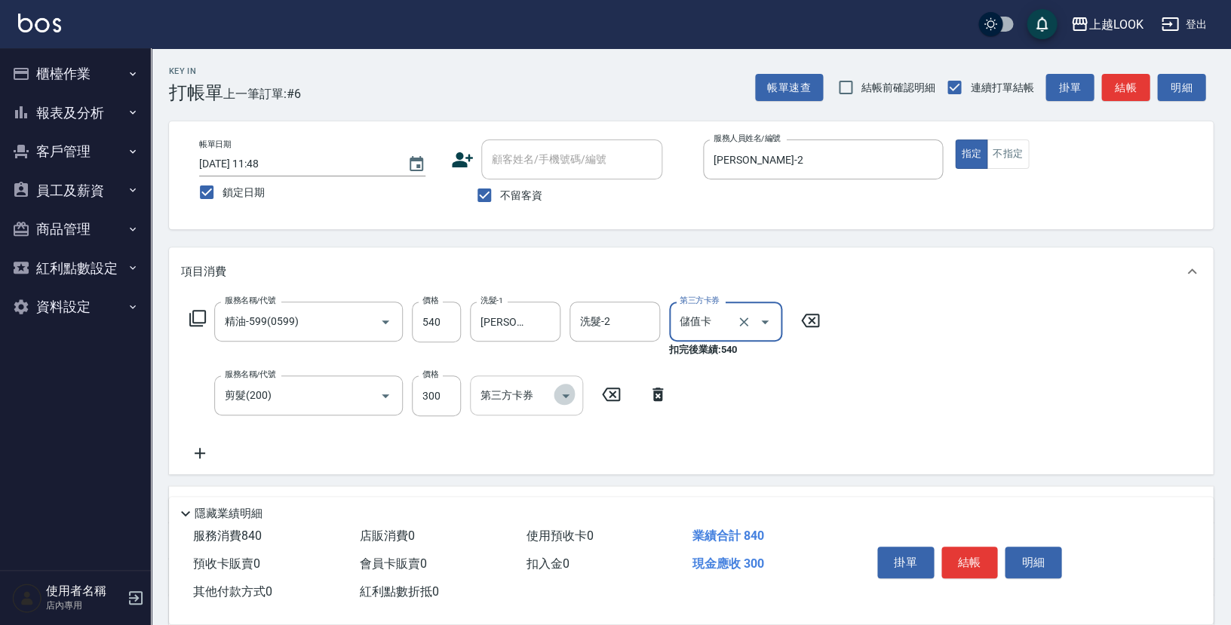
click at [569, 393] on icon "Open" at bounding box center [566, 396] width 18 height 18
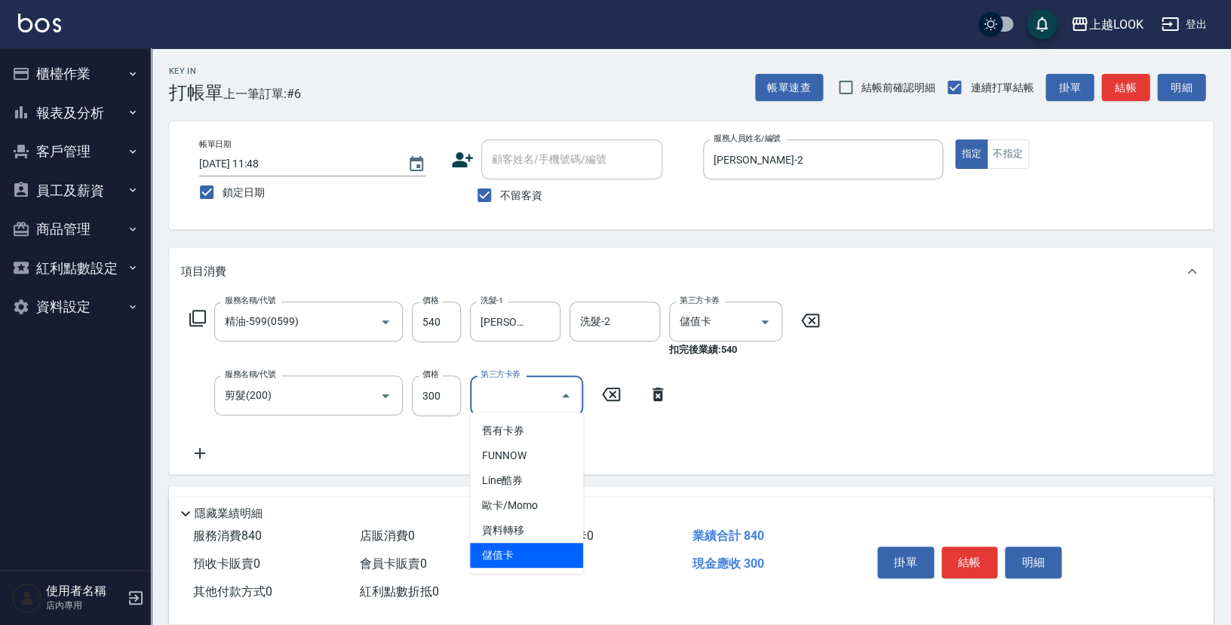
click at [536, 546] on span "儲值卡" at bounding box center [526, 555] width 113 height 25
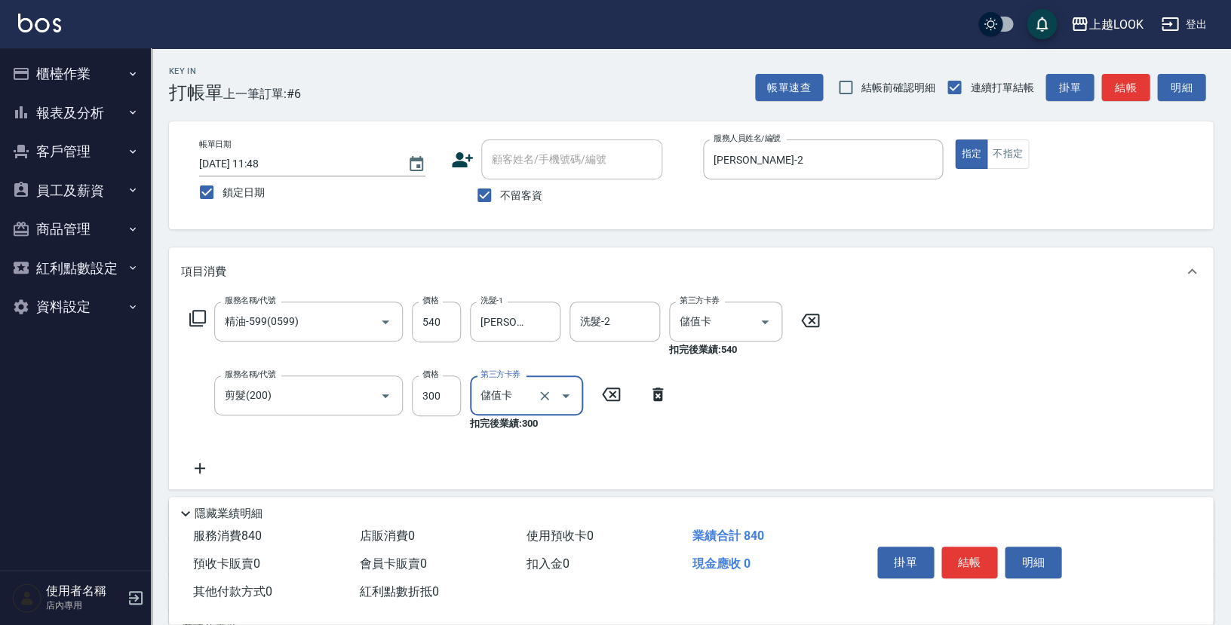
type input "儲值卡"
click at [985, 562] on button "結帳" at bounding box center [970, 563] width 57 height 32
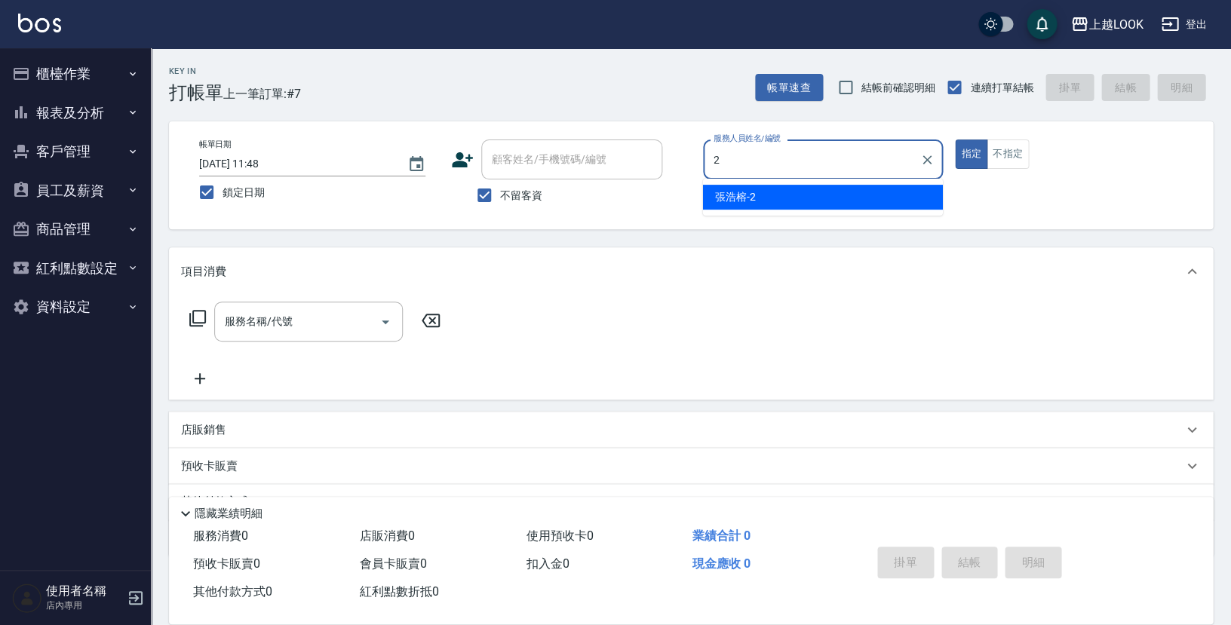
type input "張浩榕-2"
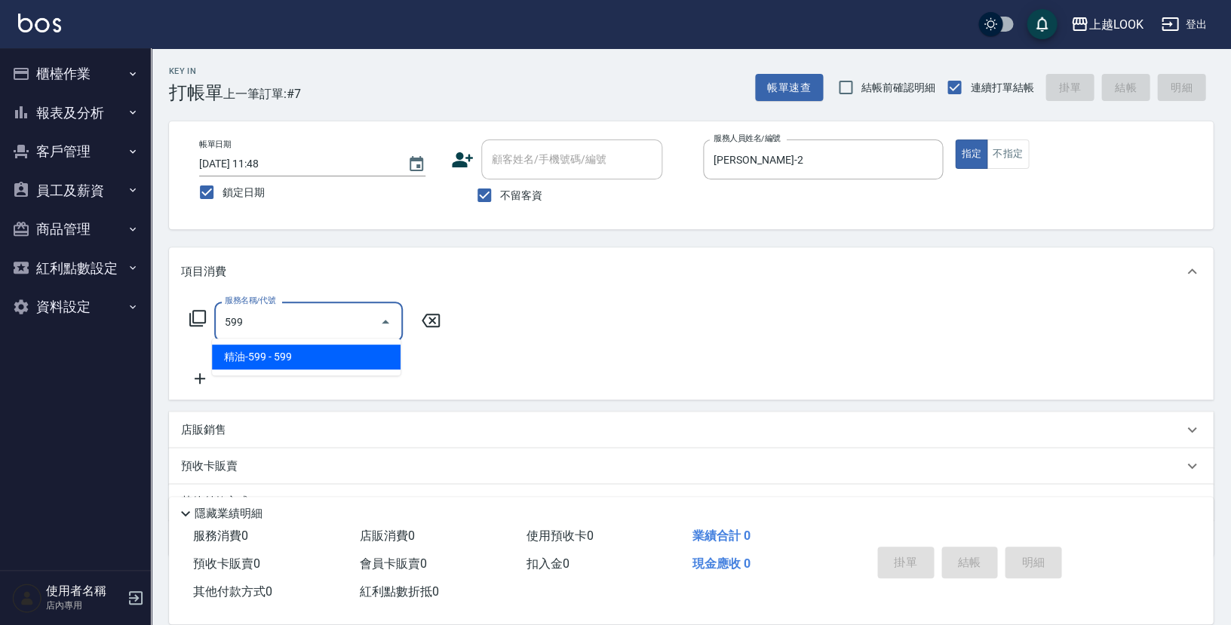
type input "精油-599(0599)"
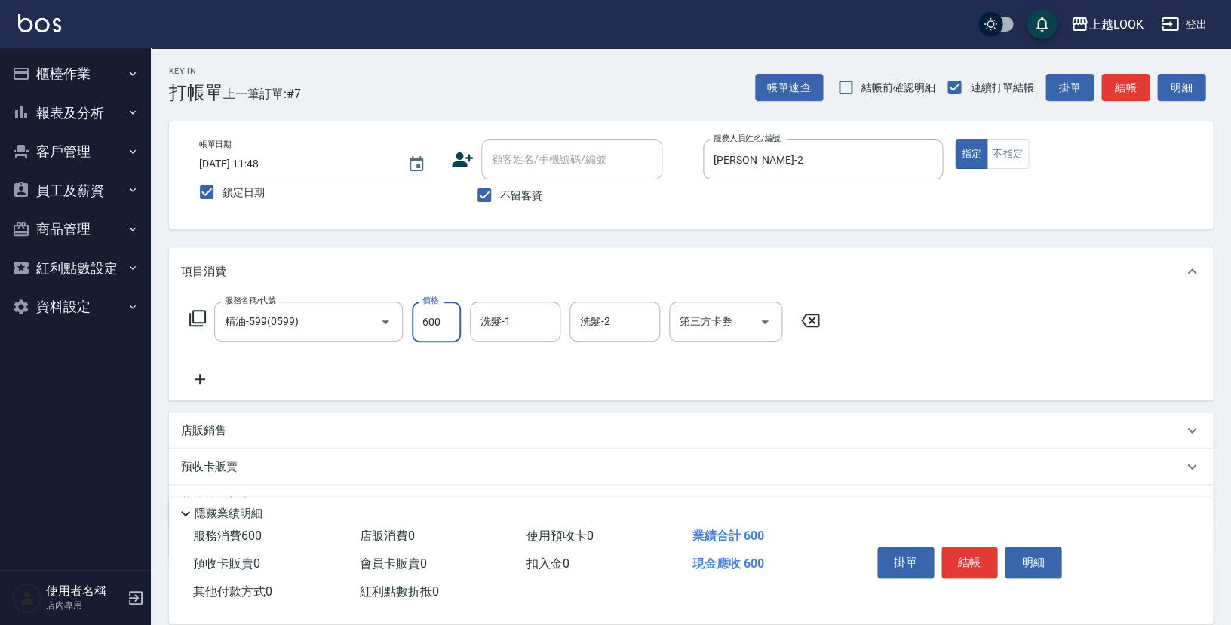
type input "600"
type input "瑄瑄-93"
click at [810, 317] on icon at bounding box center [810, 321] width 38 height 18
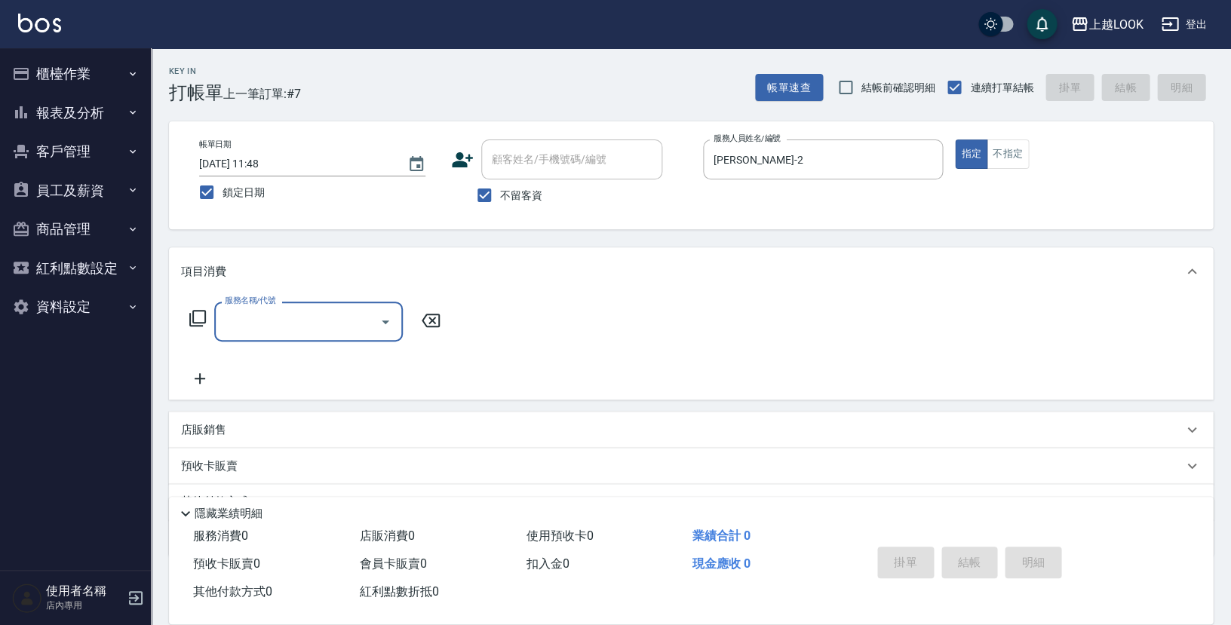
click at [198, 312] on icon at bounding box center [198, 318] width 18 height 18
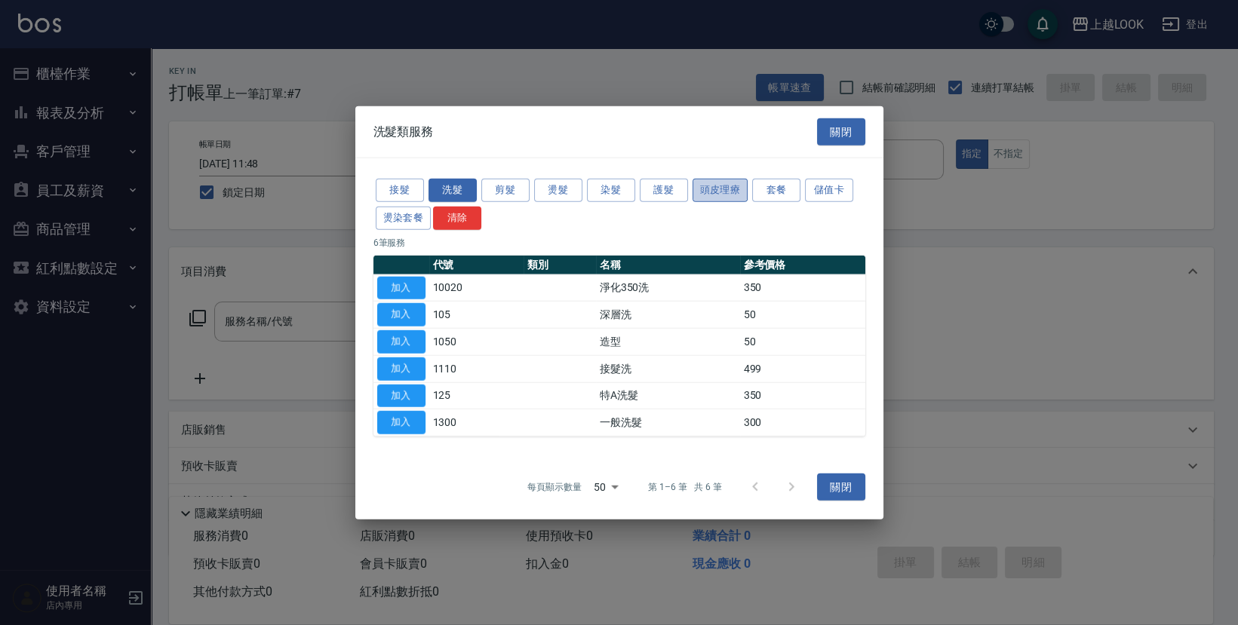
click at [711, 191] on button "頭皮理療" at bounding box center [721, 190] width 56 height 23
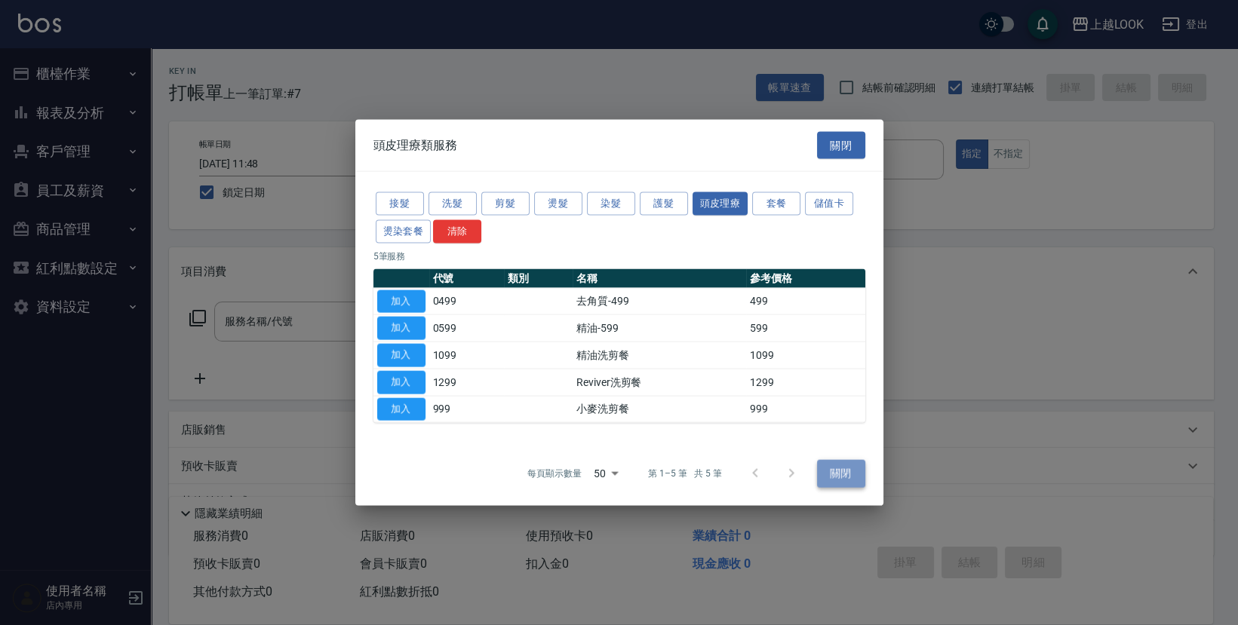
click at [836, 469] on button "關閉" at bounding box center [841, 474] width 48 height 28
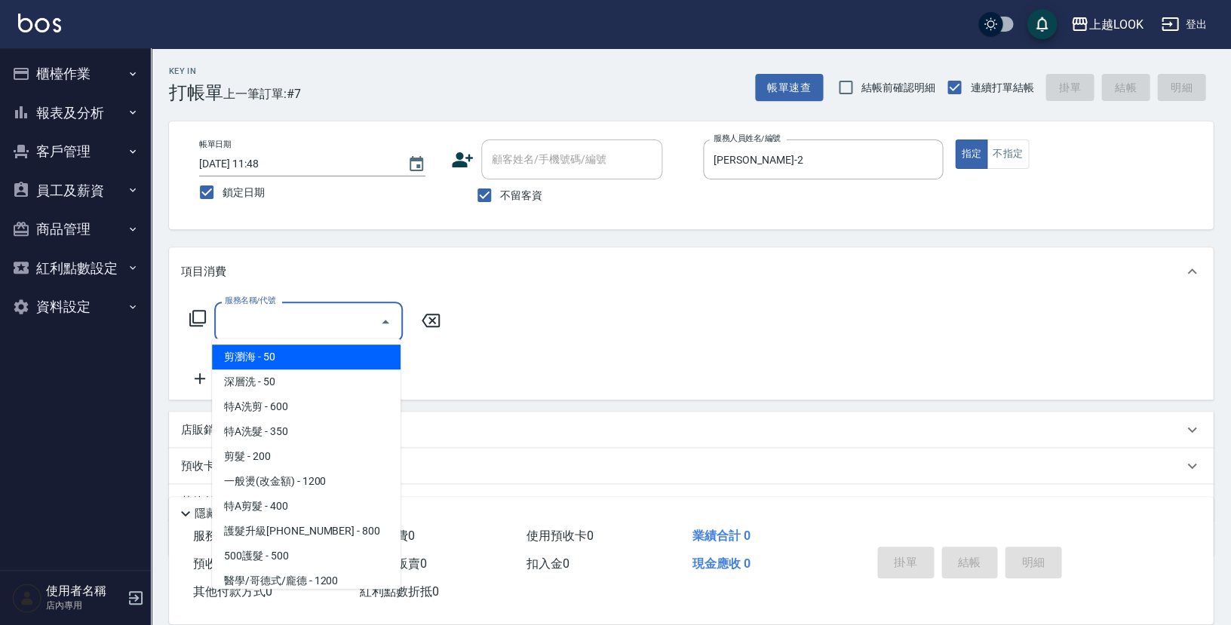
click at [300, 321] on input "服務名稱/代號" at bounding box center [297, 322] width 152 height 26
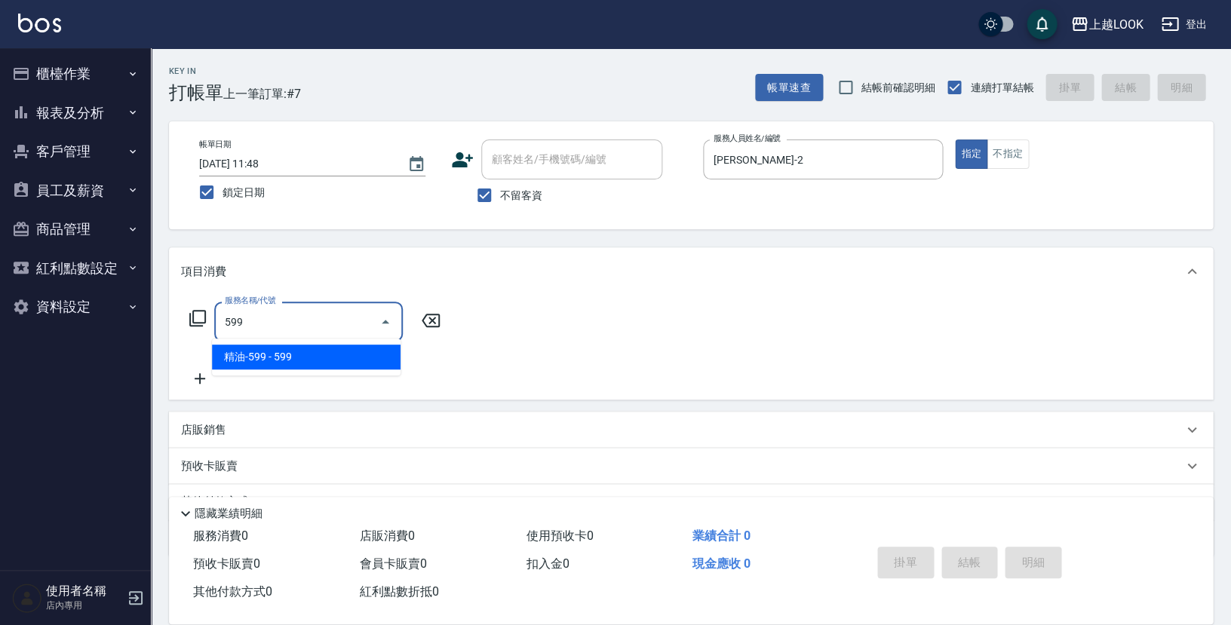
type input "精油-599(0599)"
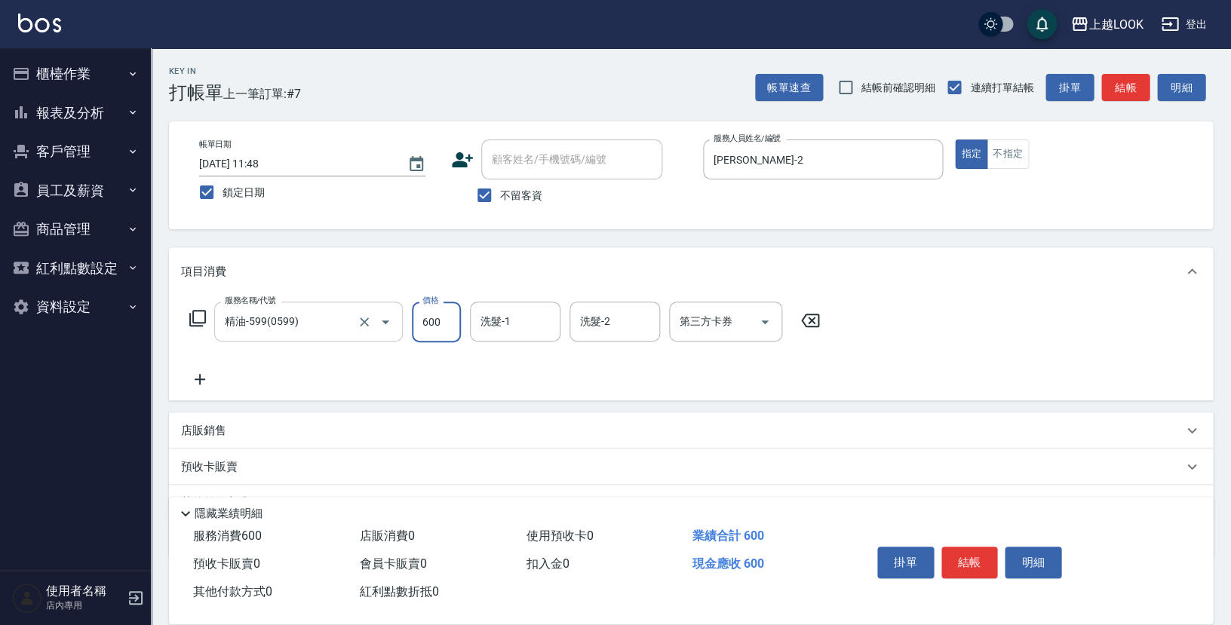
type input "600"
type input "瑄瑄-93"
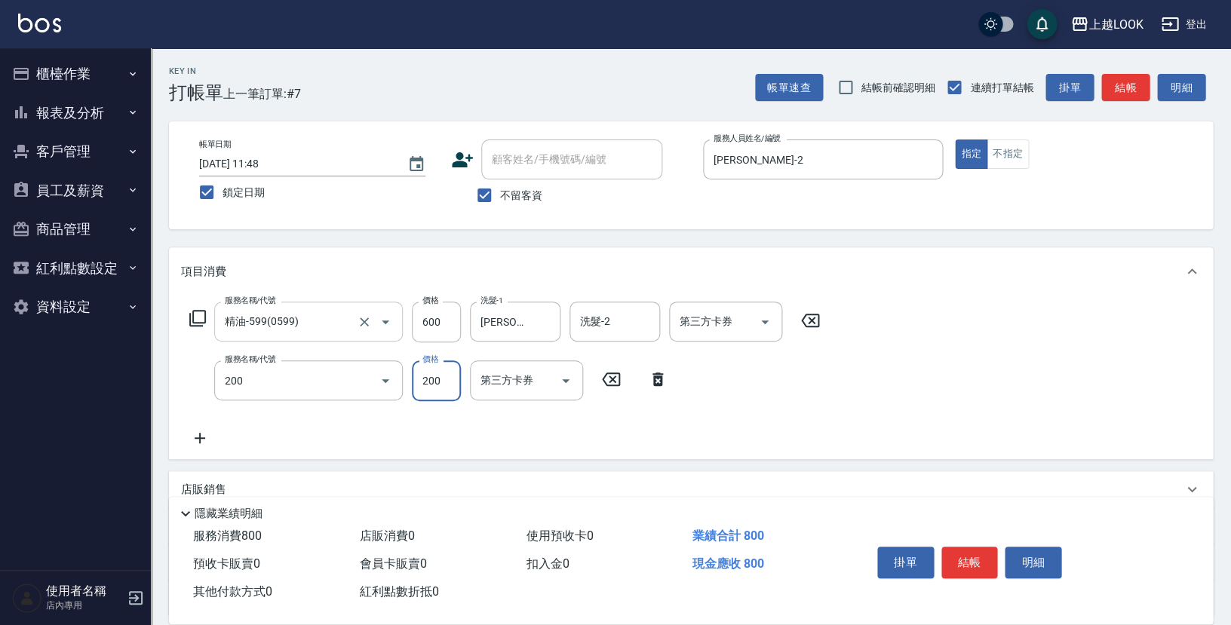
type input "剪髮(200)"
type input "300"
click at [764, 322] on icon "Open" at bounding box center [765, 322] width 18 height 18
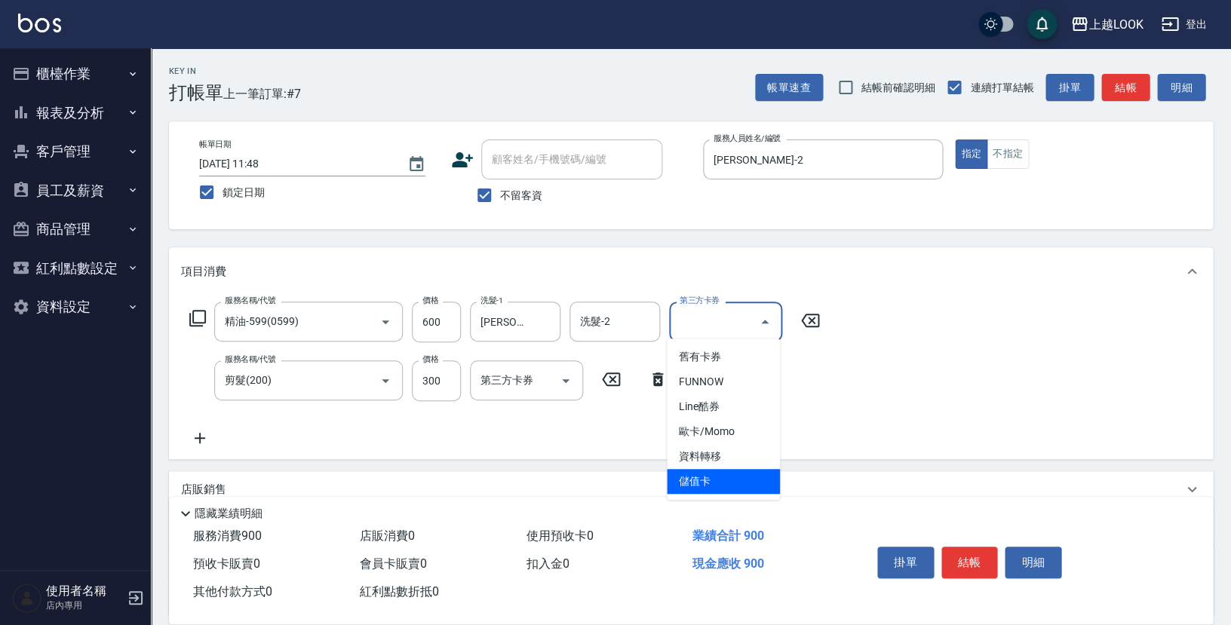
click at [744, 482] on span "儲值卡" at bounding box center [723, 481] width 113 height 25
type input "儲值卡"
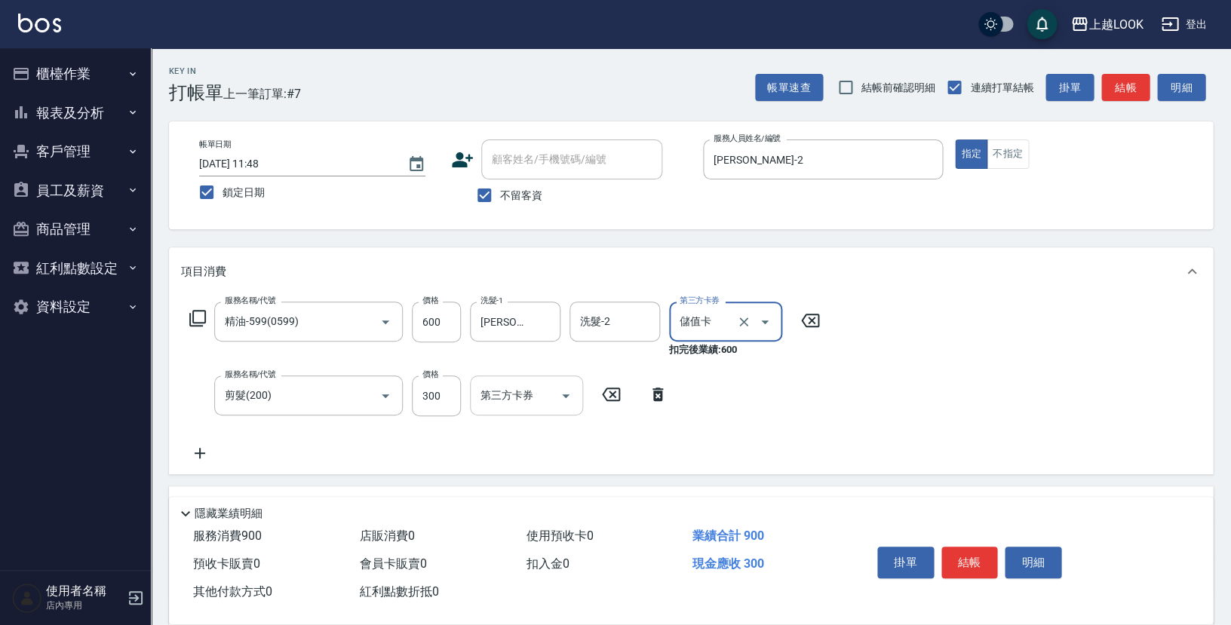
click at [567, 395] on icon "Open" at bounding box center [566, 397] width 8 height 4
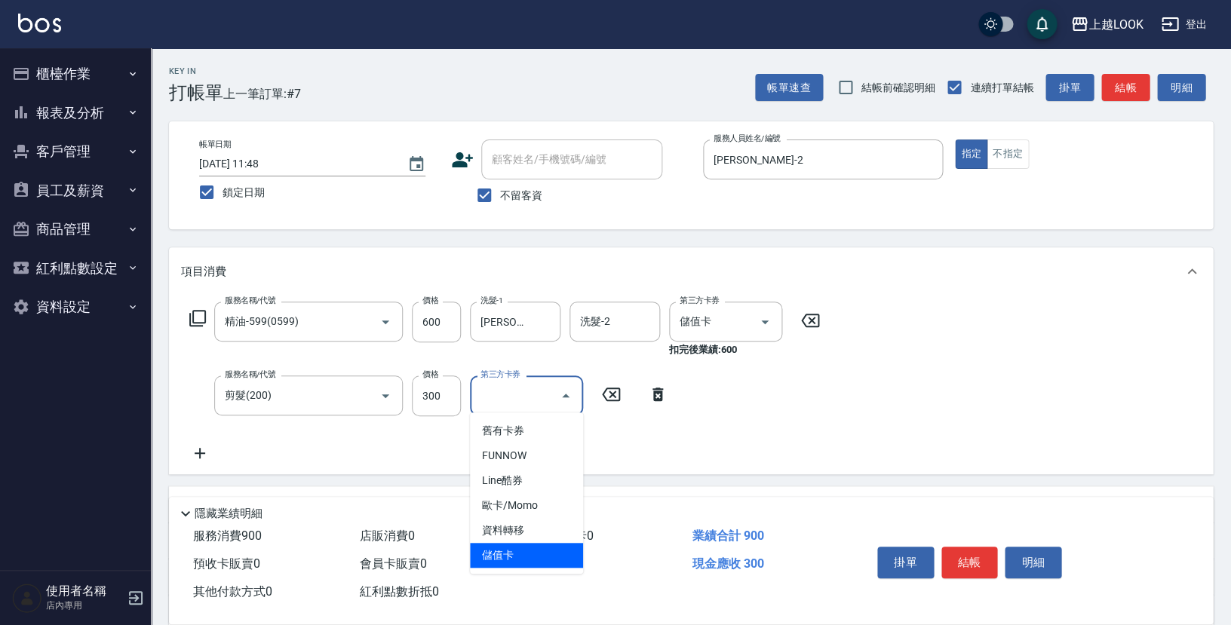
click at [550, 548] on span "儲值卡" at bounding box center [526, 555] width 113 height 25
type input "儲值卡"
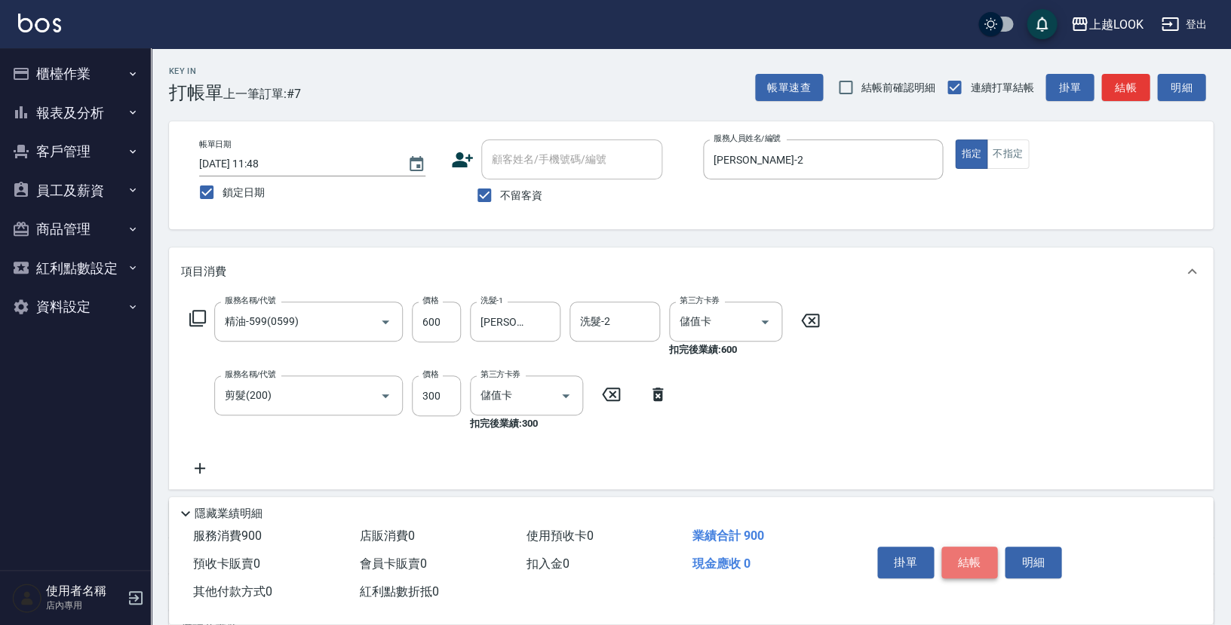
click at [970, 561] on button "結帳" at bounding box center [970, 563] width 57 height 32
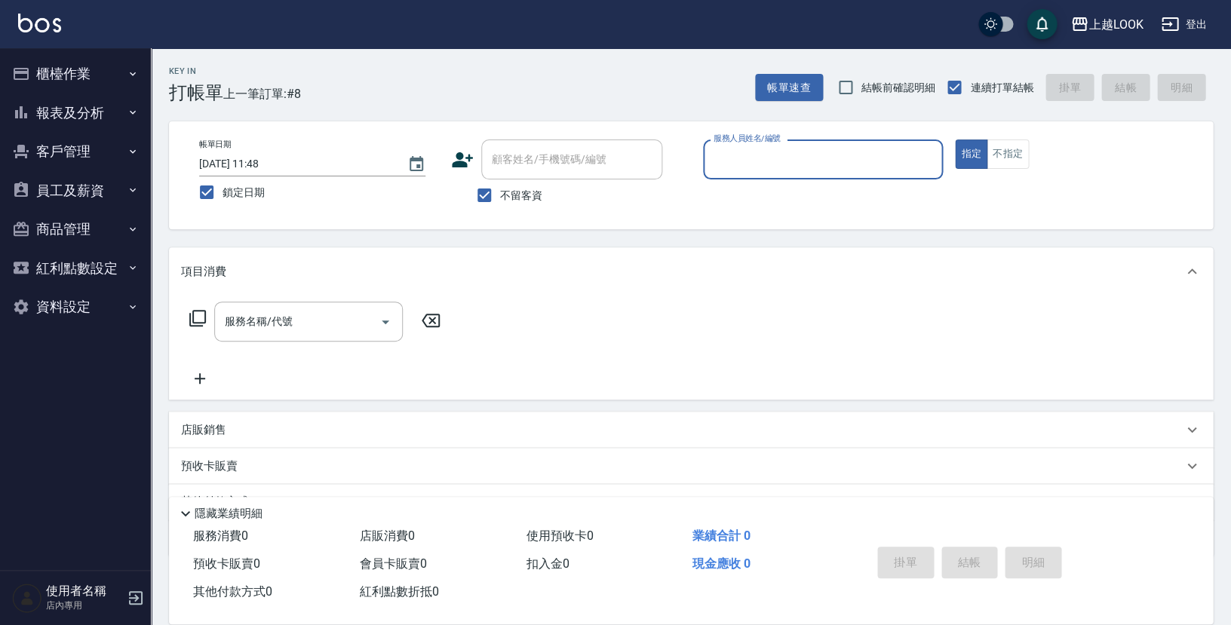
click at [72, 70] on button "櫃檯作業" at bounding box center [75, 73] width 139 height 39
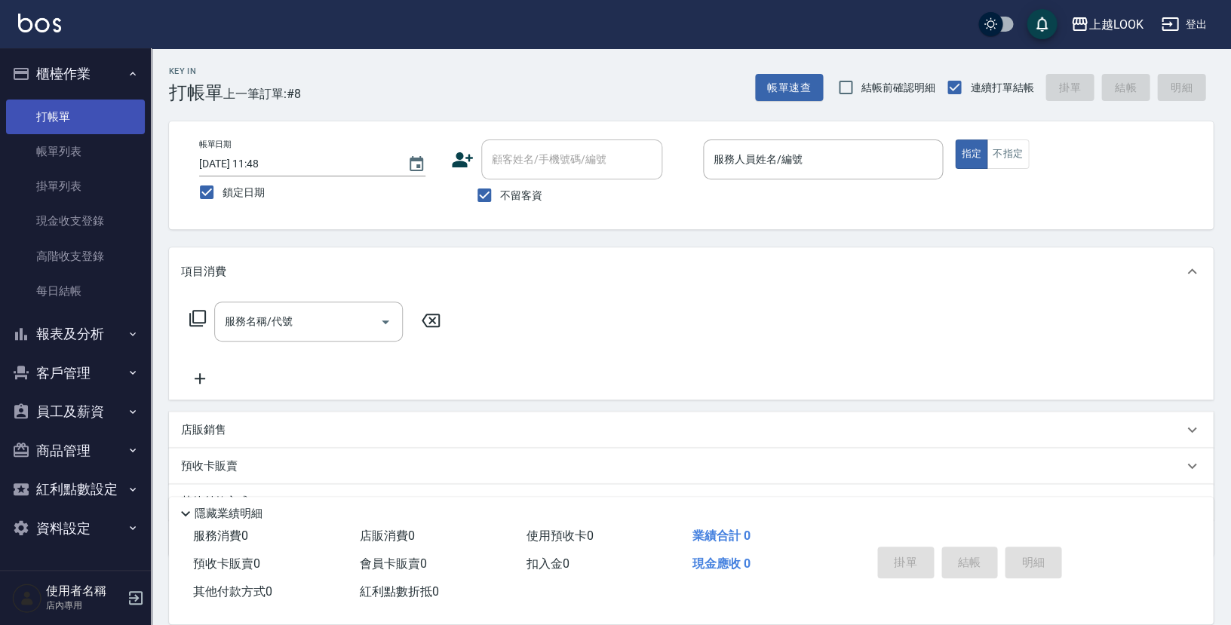
click at [69, 114] on link "打帳單" at bounding box center [75, 117] width 139 height 35
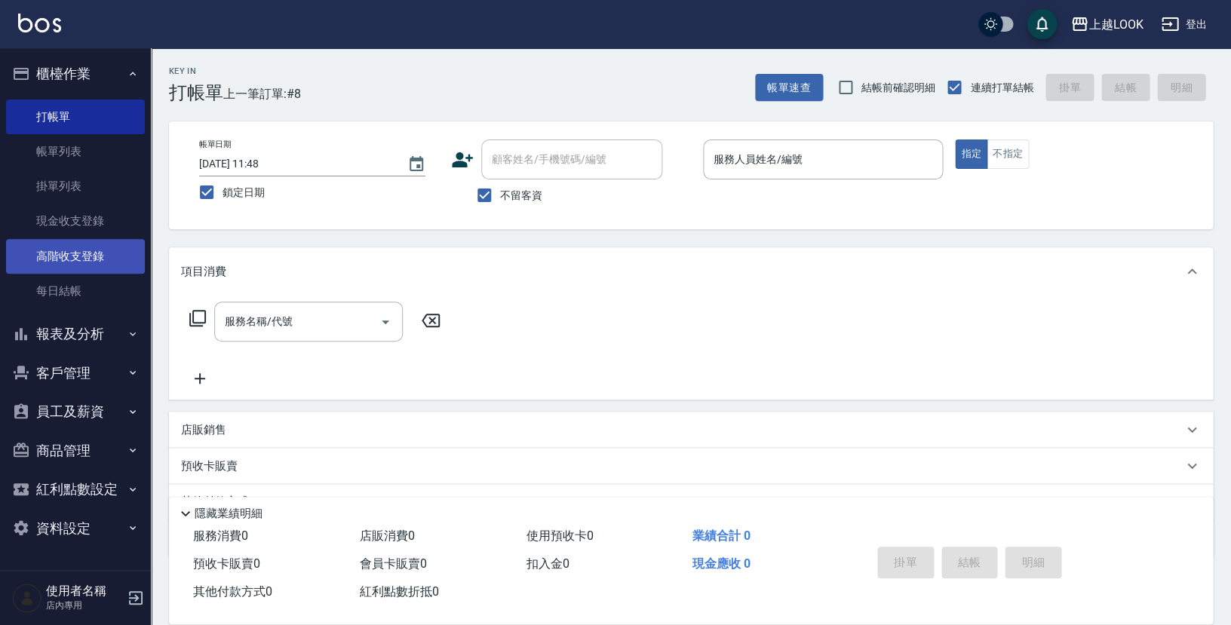
click at [110, 251] on link "高階收支登錄" at bounding box center [75, 256] width 139 height 35
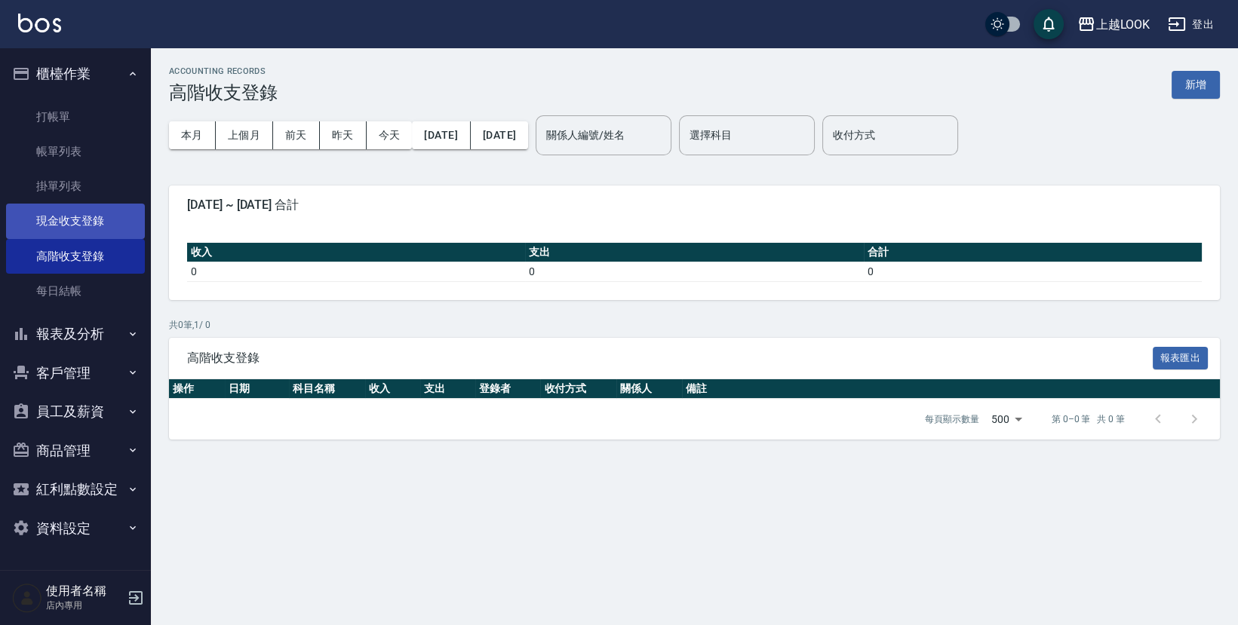
click at [131, 214] on link "現金收支登錄" at bounding box center [75, 221] width 139 height 35
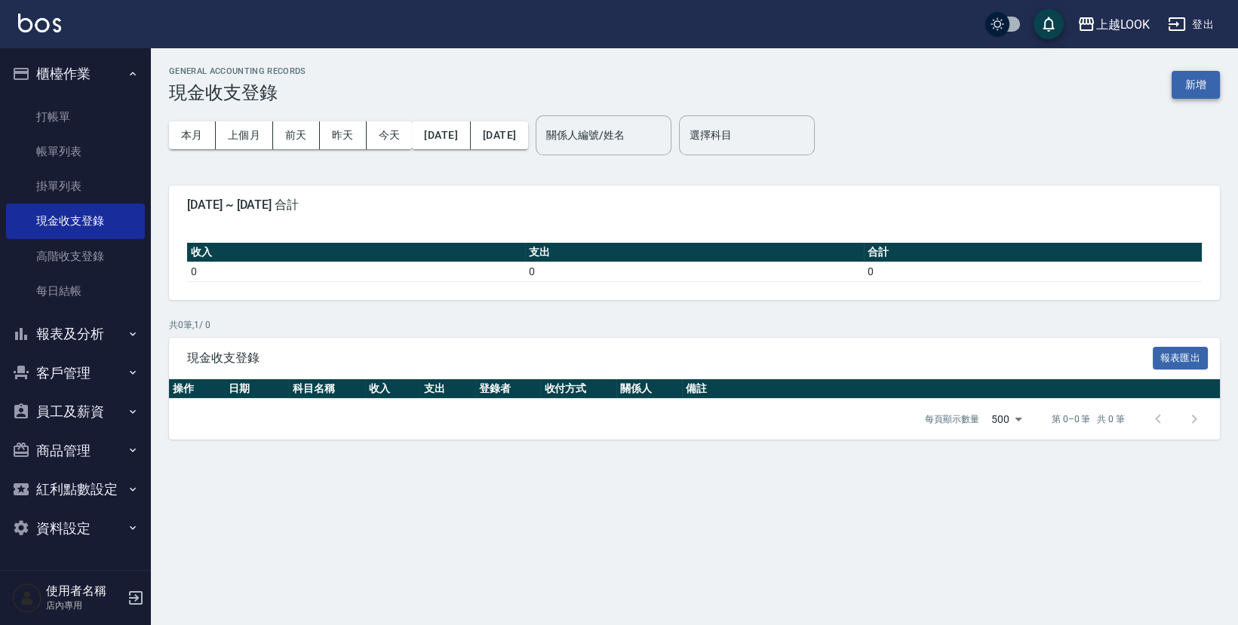
click at [1185, 87] on button "新增" at bounding box center [1196, 85] width 48 height 28
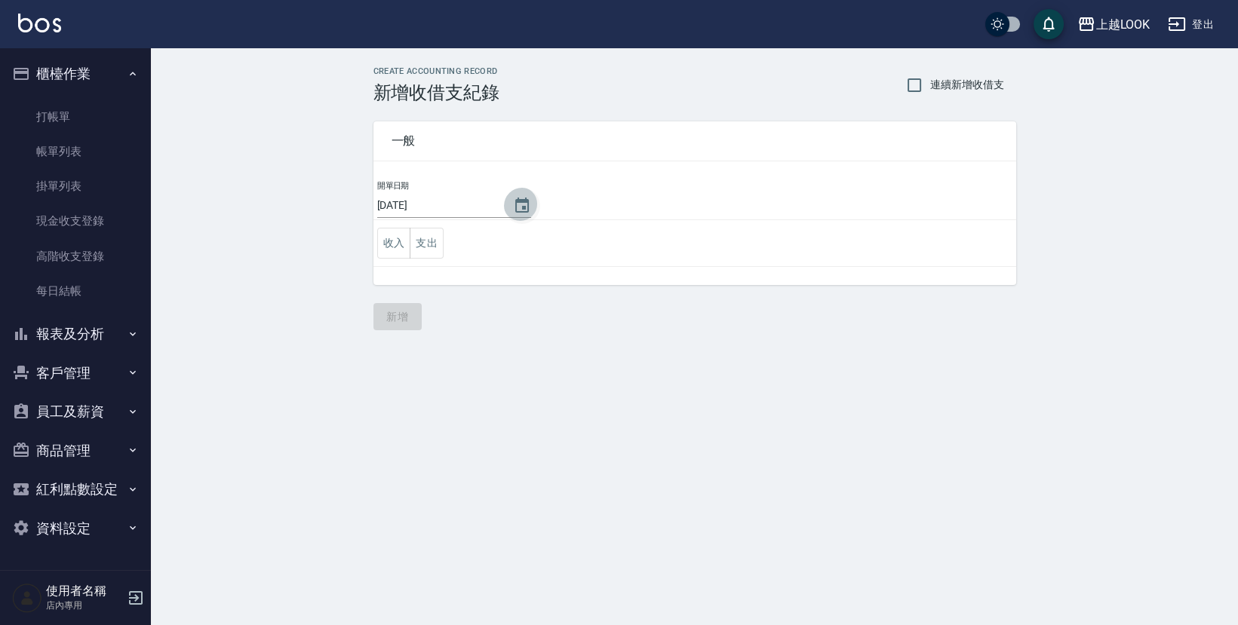
click at [515, 207] on icon "Choose date, selected date is 2025-09-04" at bounding box center [522, 206] width 18 height 18
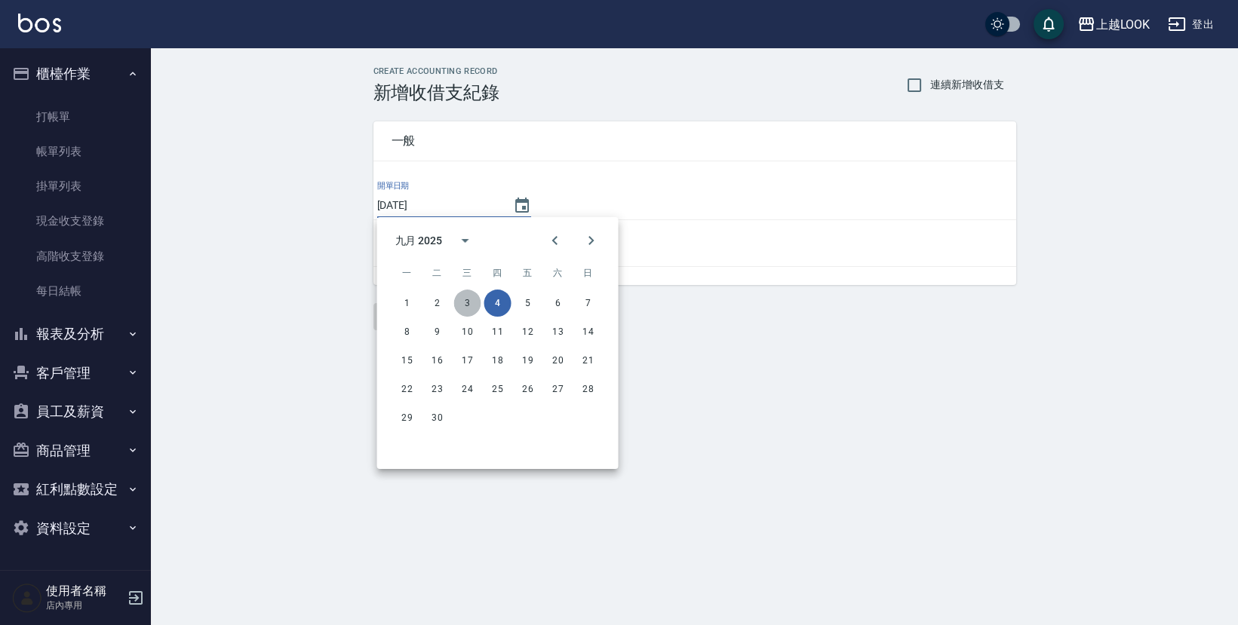
click at [470, 306] on button "3" at bounding box center [467, 303] width 27 height 27
type input "[DATE]"
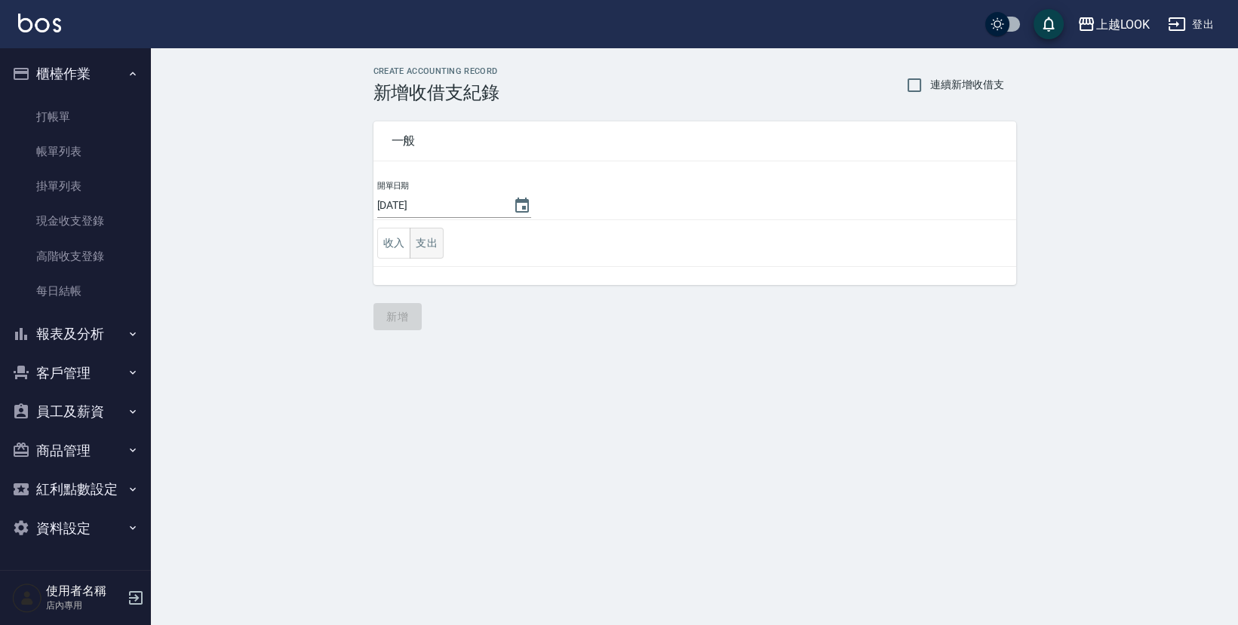
click at [426, 244] on button "支出" at bounding box center [427, 243] width 34 height 31
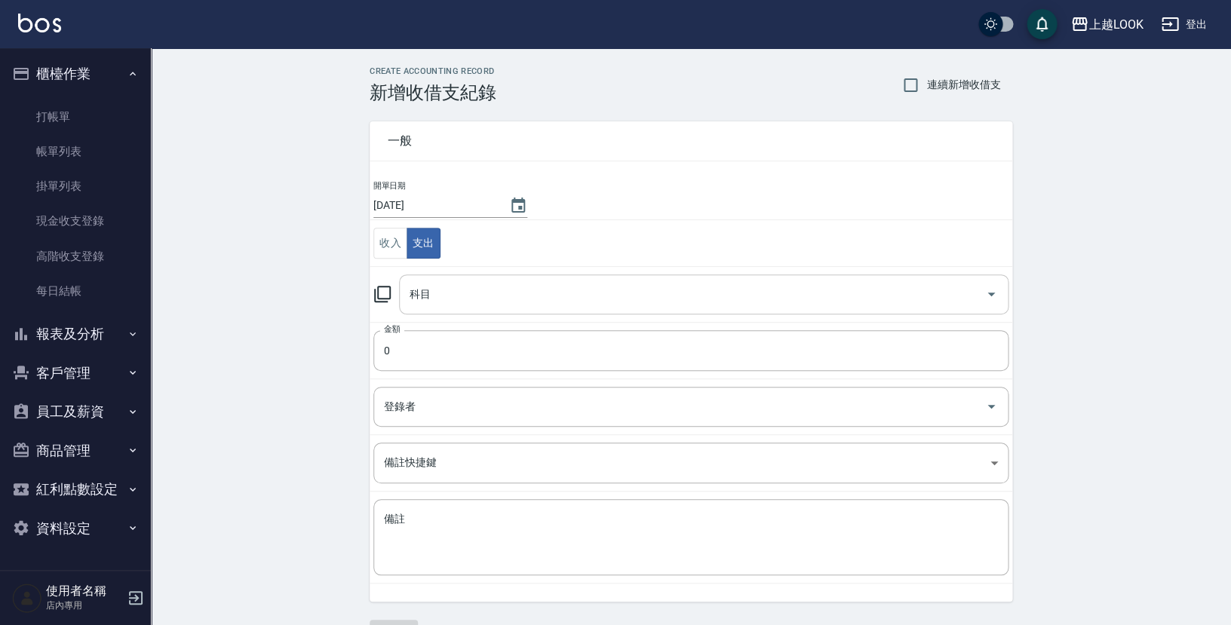
click at [439, 289] on input "科目" at bounding box center [692, 294] width 573 height 26
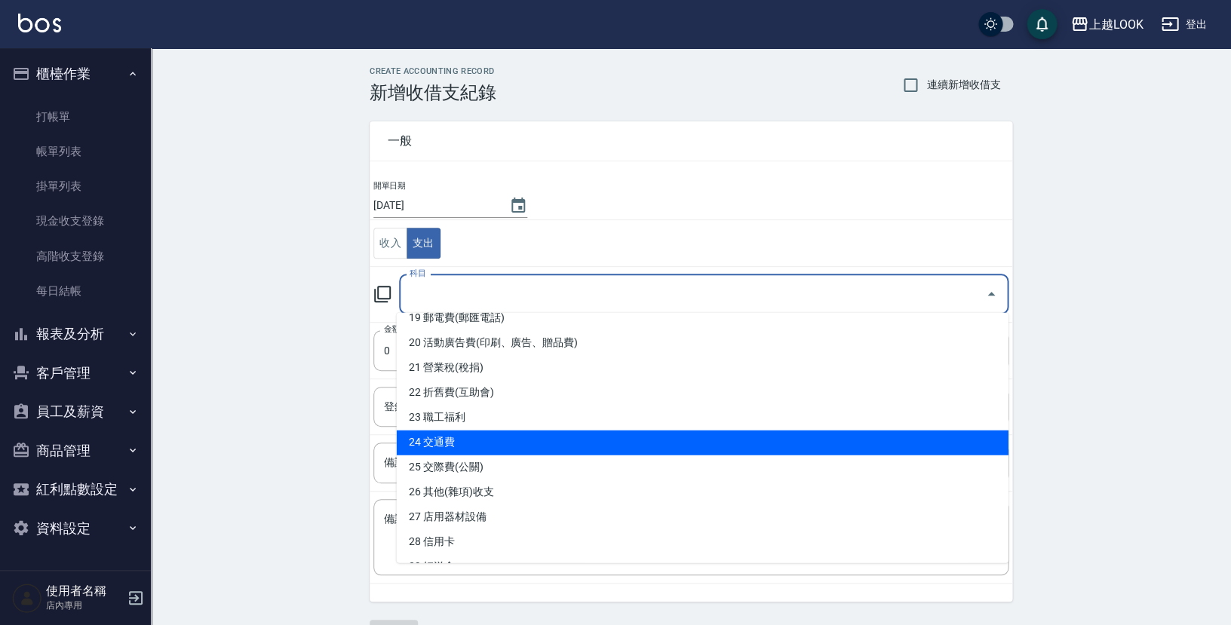
scroll to position [488, 0]
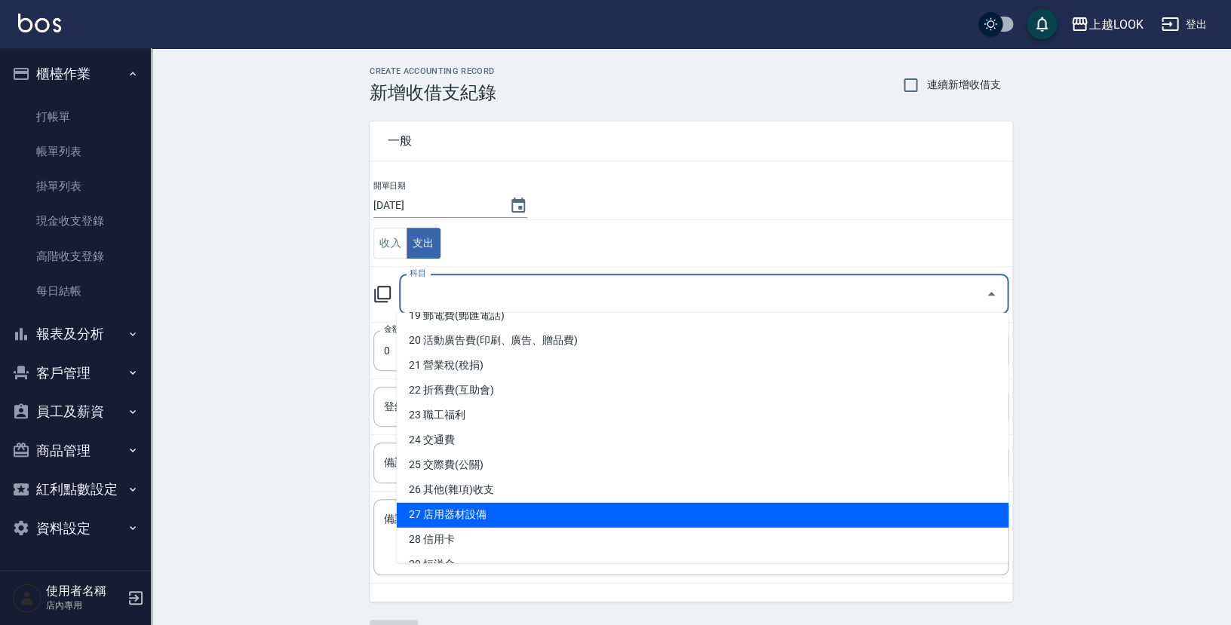
click at [508, 514] on li "27 店用器材設備" at bounding box center [703, 515] width 612 height 25
type input "27 店用器材設備"
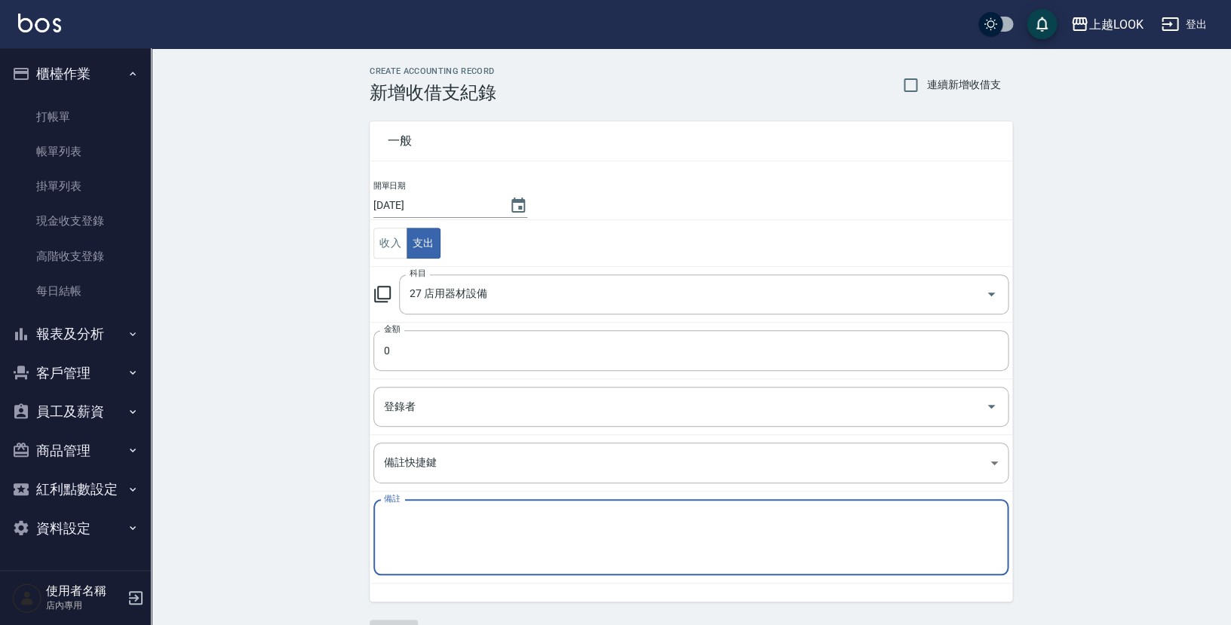
click at [425, 526] on textarea "備註" at bounding box center [691, 537] width 614 height 51
type textarea "5"
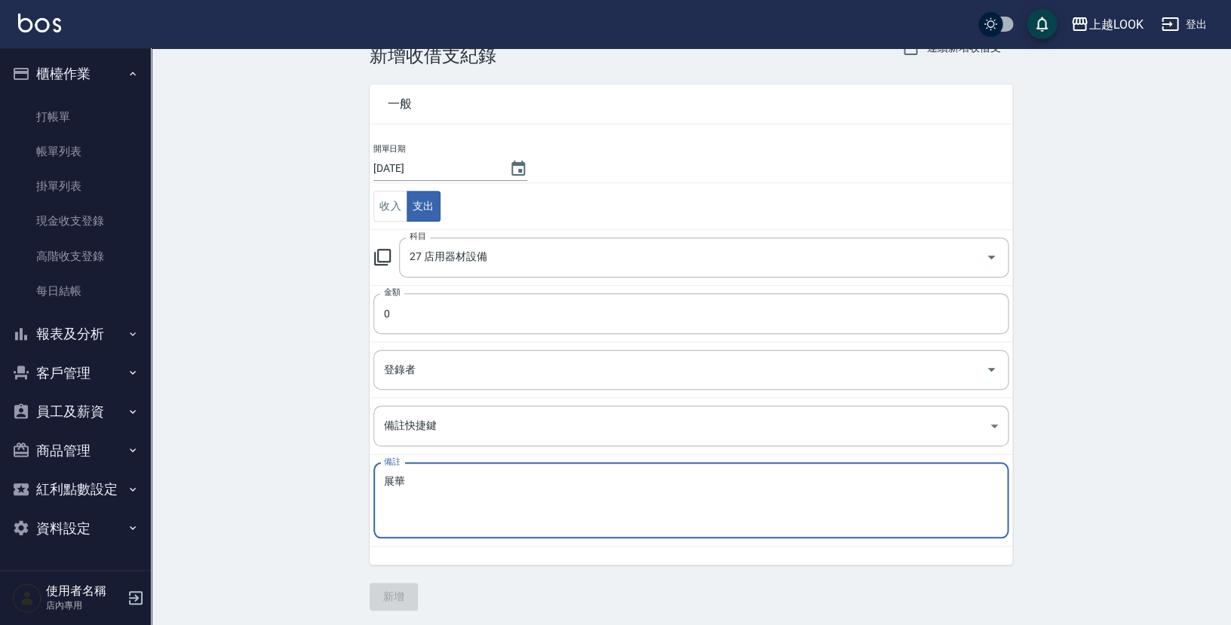
scroll to position [0, 0]
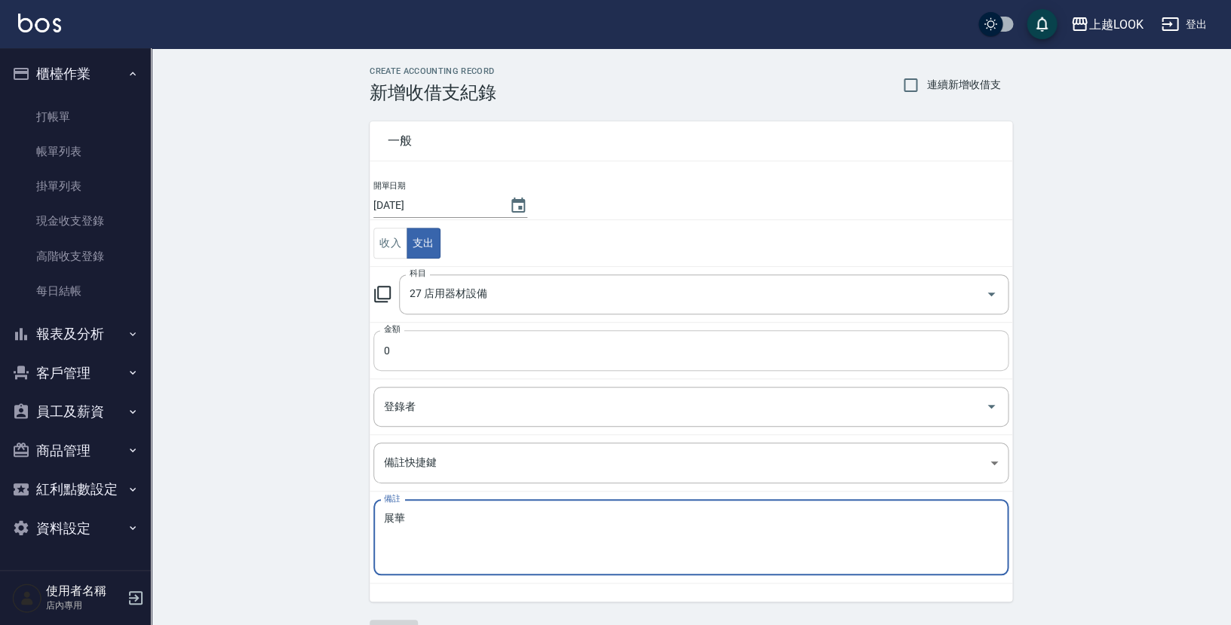
type textarea "展華"
click at [414, 337] on input "0" at bounding box center [690, 350] width 635 height 41
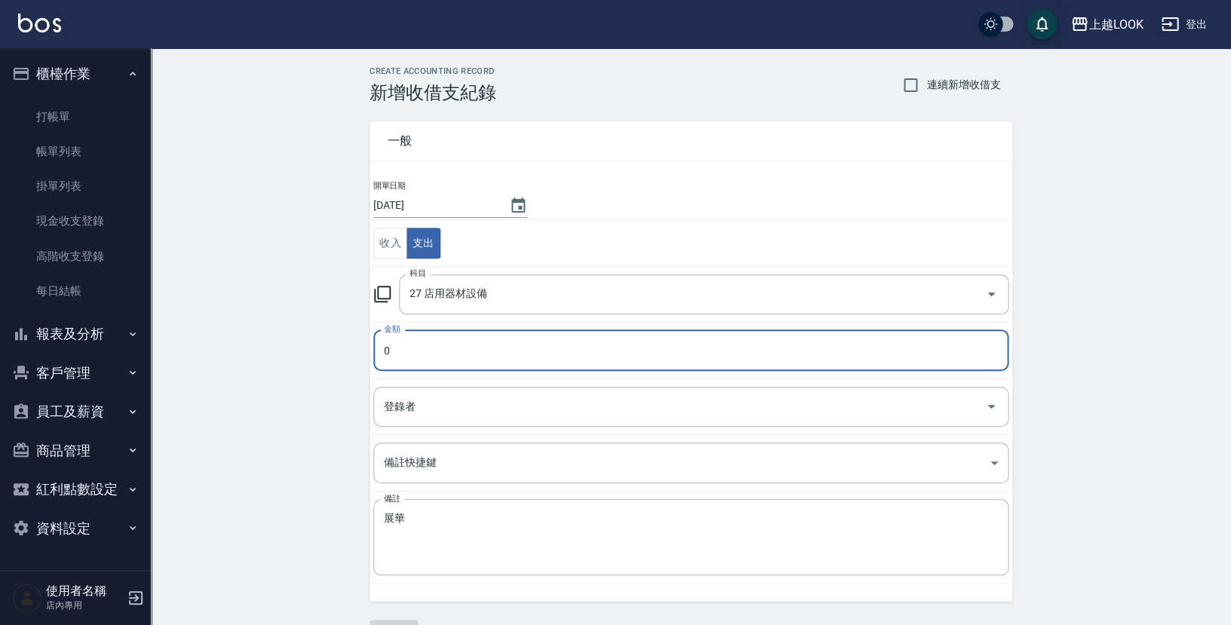
click at [407, 343] on input "0" at bounding box center [690, 350] width 635 height 41
click at [392, 349] on input "01250" at bounding box center [690, 350] width 635 height 41
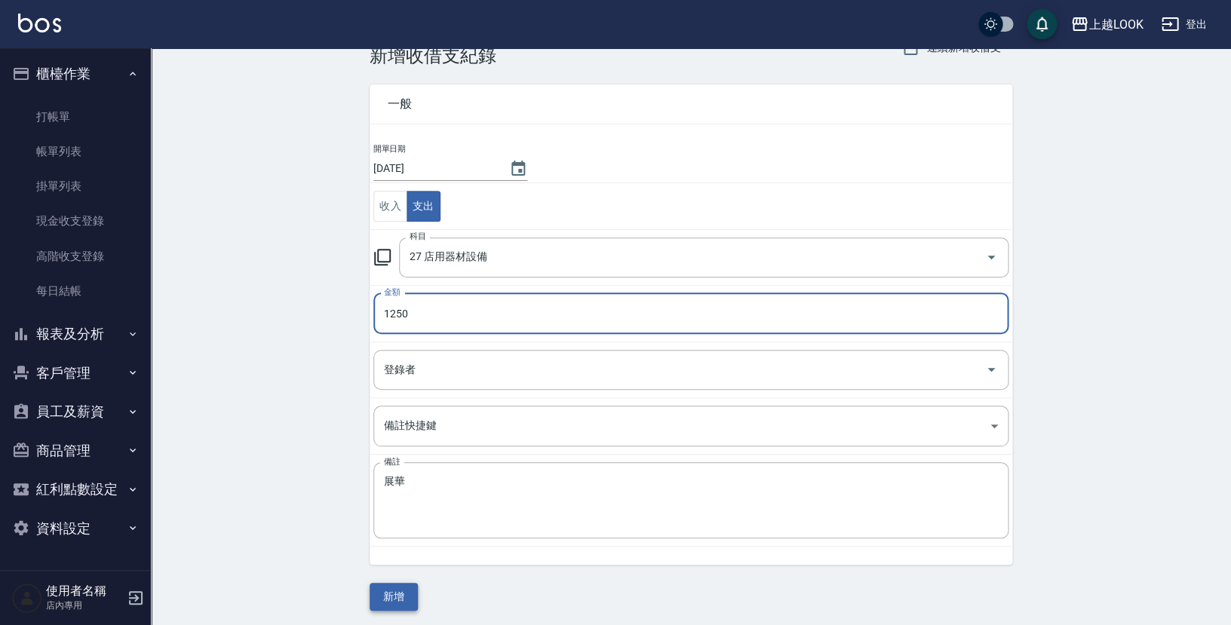
type input "1250"
click at [406, 588] on button "新增" at bounding box center [394, 597] width 48 height 28
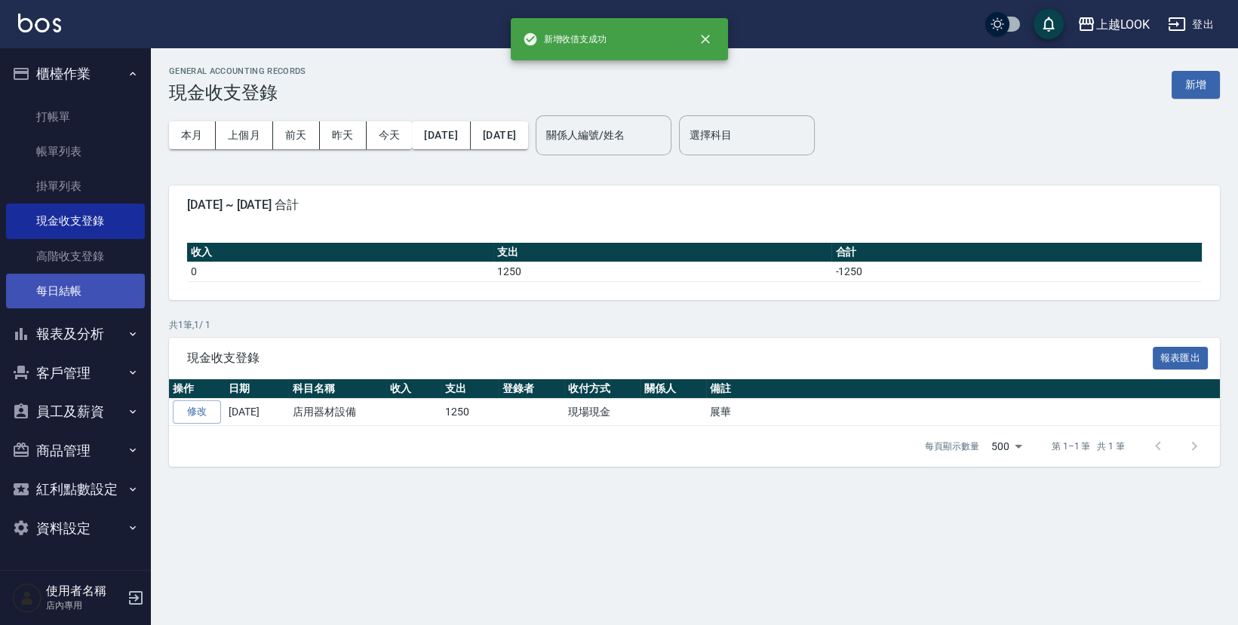
click at [50, 290] on link "每日結帳" at bounding box center [75, 291] width 139 height 35
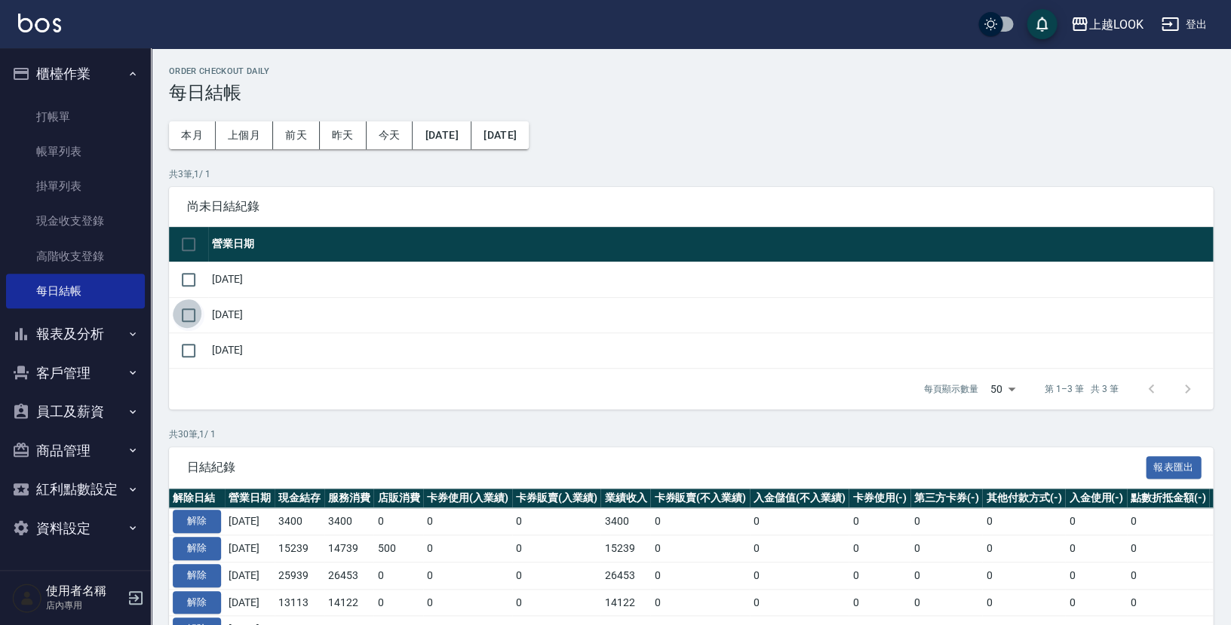
click at [188, 307] on input "checkbox" at bounding box center [189, 316] width 32 height 32
checkbox input "true"
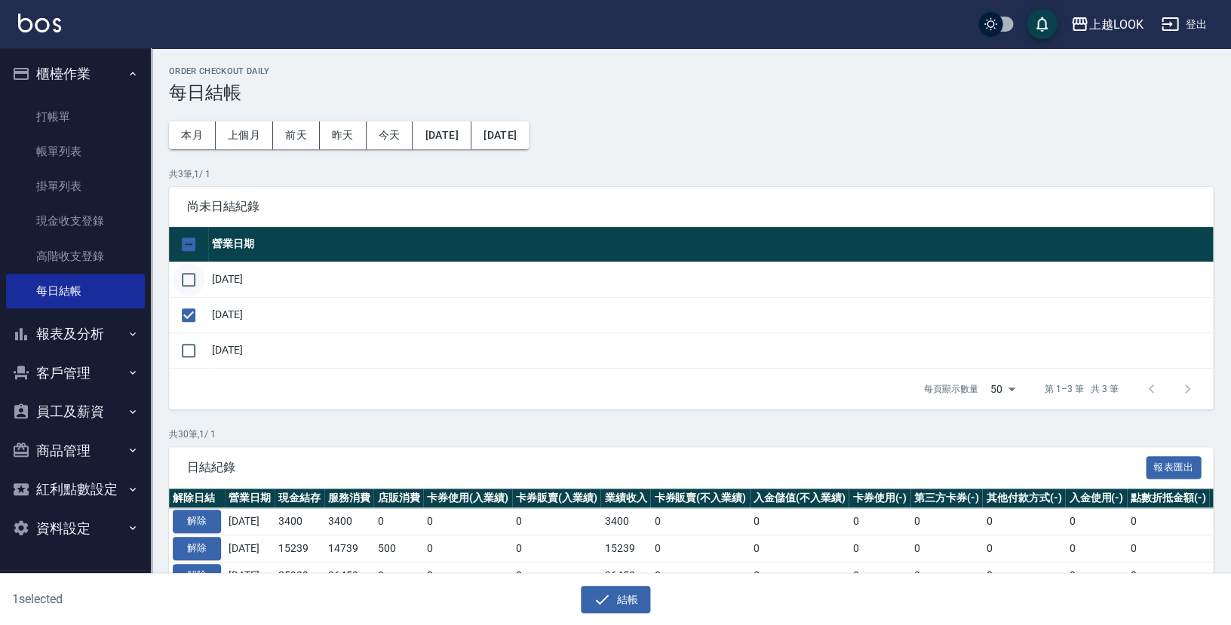
click at [186, 275] on input "checkbox" at bounding box center [189, 280] width 32 height 32
click at [623, 595] on button "結帳" at bounding box center [616, 600] width 70 height 28
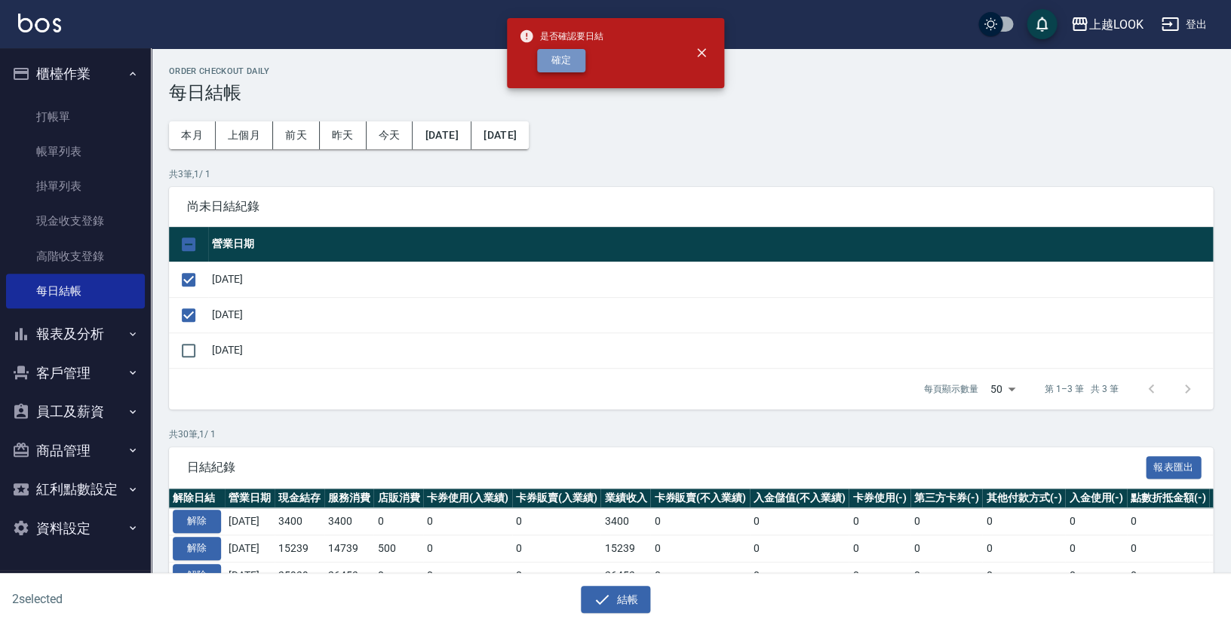
click at [563, 57] on button "確定" at bounding box center [561, 60] width 48 height 23
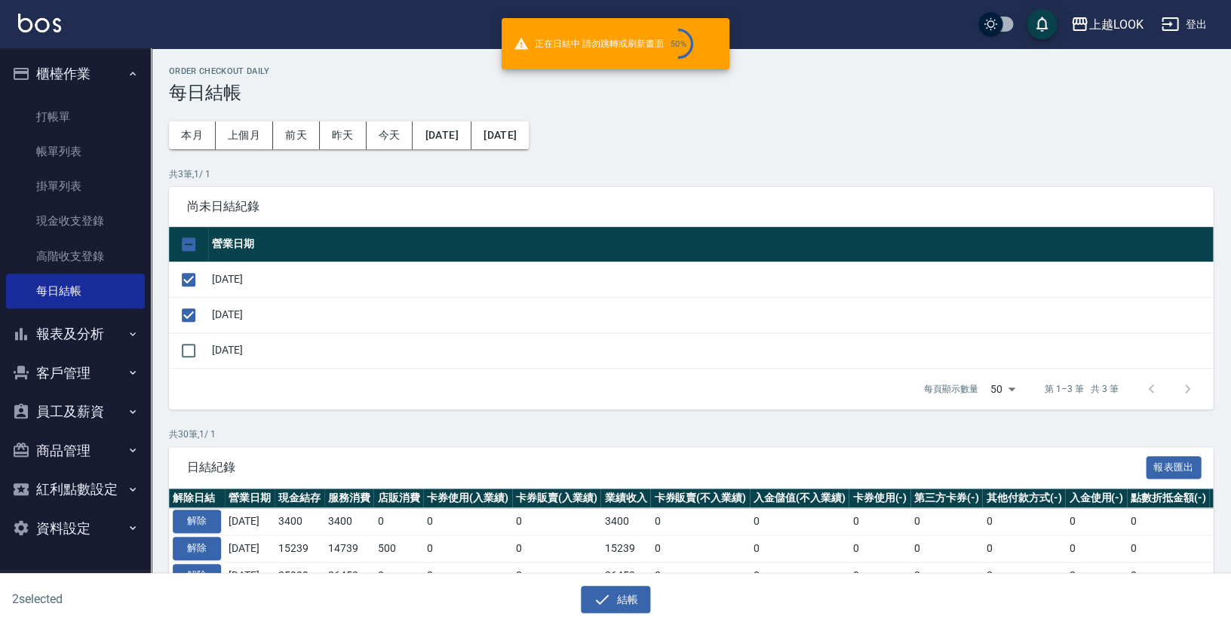
checkbox input "false"
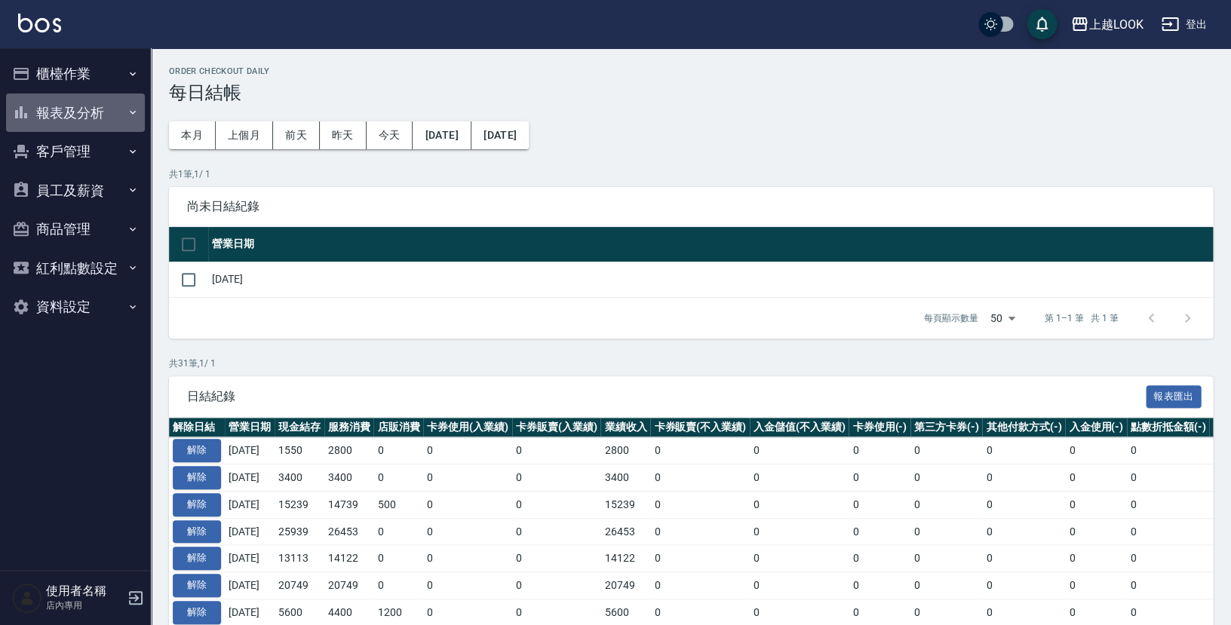
click at [73, 112] on button "報表及分析" at bounding box center [75, 113] width 139 height 39
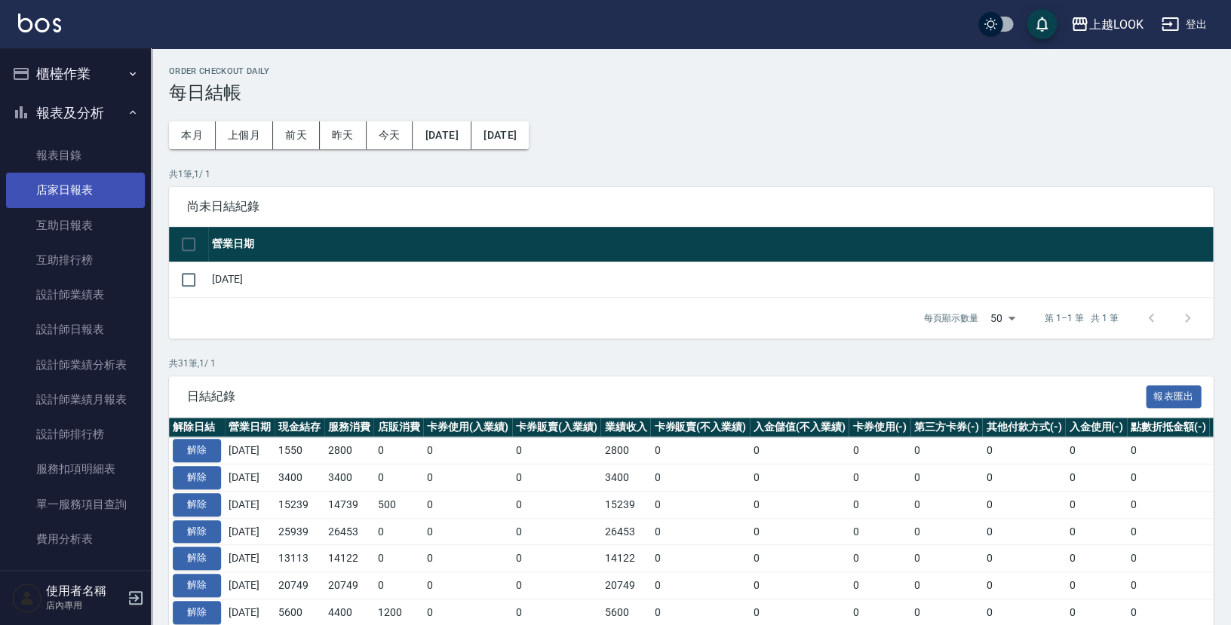
click at [64, 187] on link "店家日報表" at bounding box center [75, 190] width 139 height 35
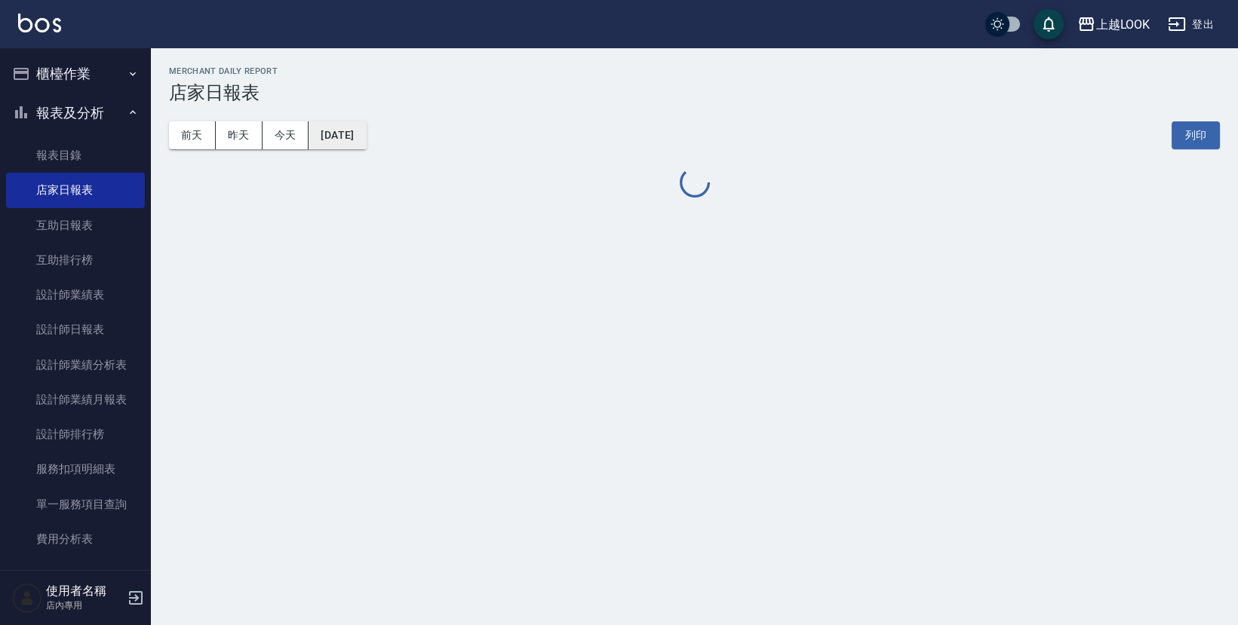
click at [354, 136] on button "[DATE]" at bounding box center [337, 135] width 57 height 28
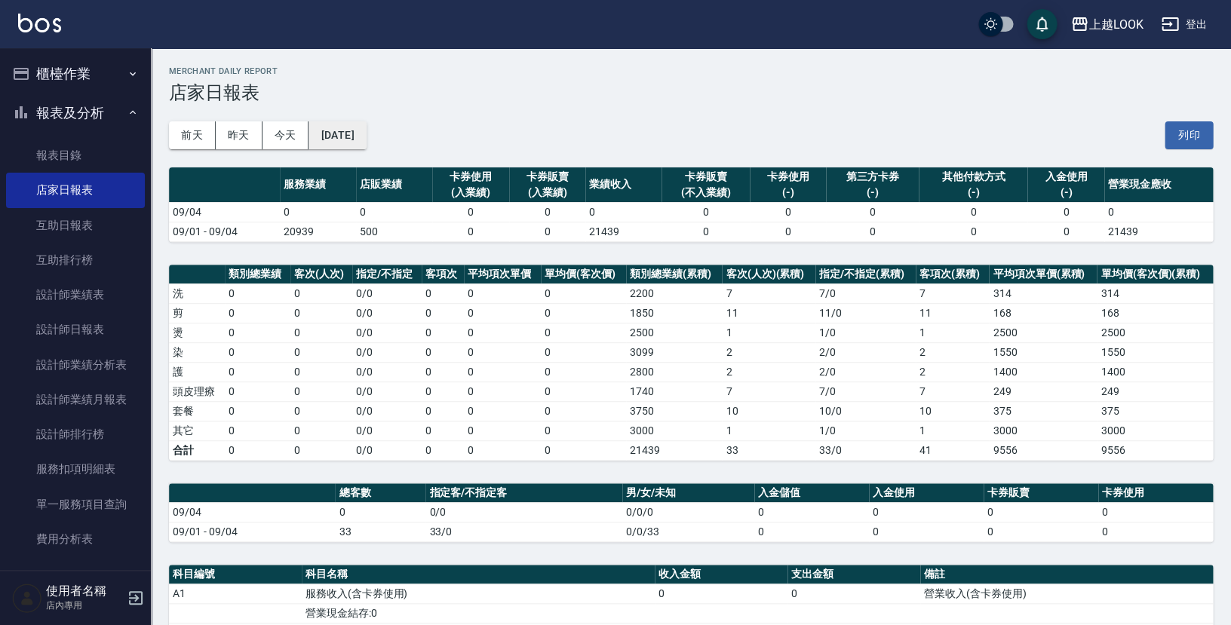
click at [366, 133] on button "[DATE]" at bounding box center [337, 135] width 57 height 28
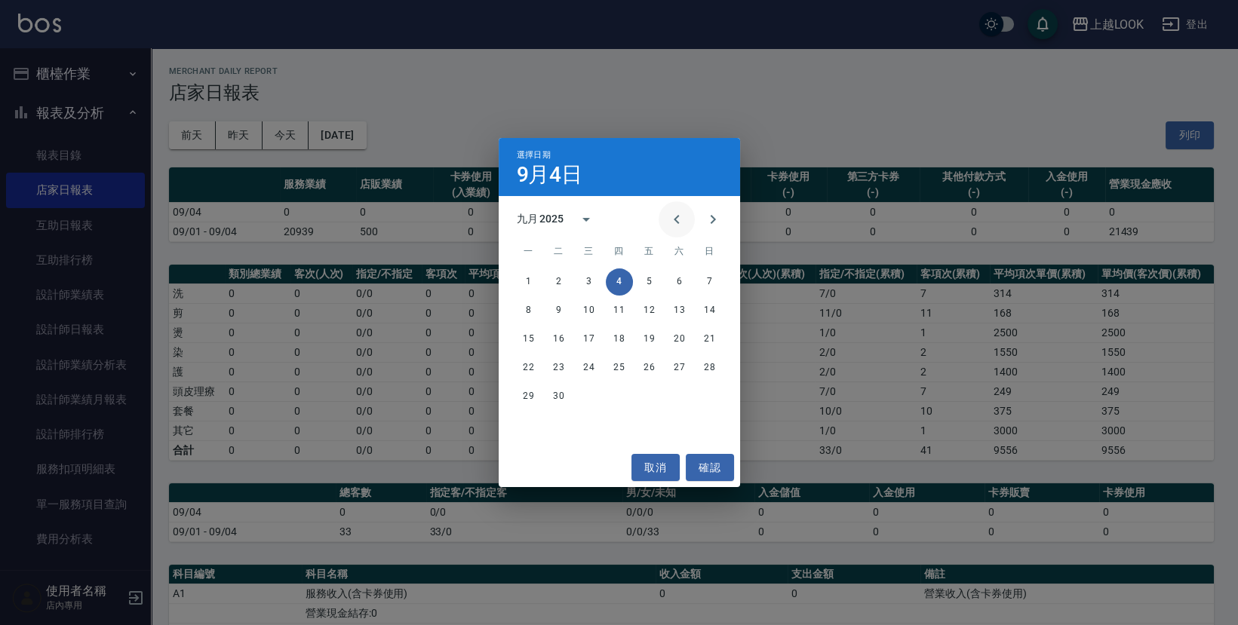
click at [683, 221] on icon "Previous month" at bounding box center [677, 219] width 18 height 18
click at [684, 221] on icon "Previous month" at bounding box center [677, 219] width 18 height 18
click at [711, 223] on icon "Next month" at bounding box center [713, 219] width 18 height 18
click at [704, 396] on button "31" at bounding box center [709, 396] width 27 height 27
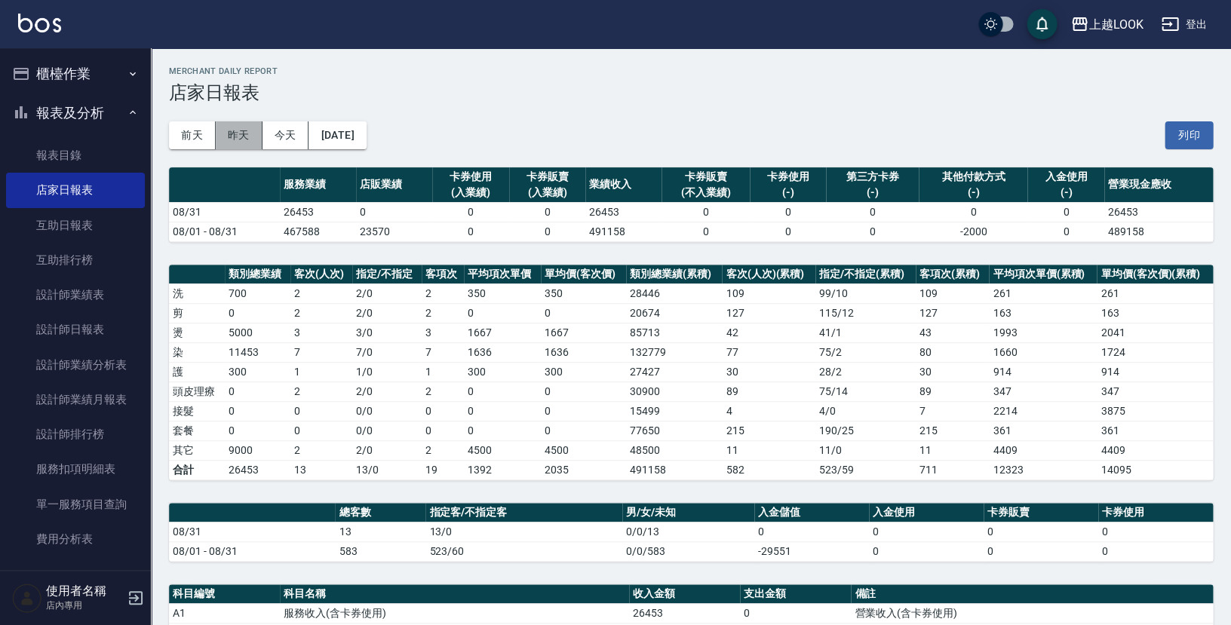
click at [237, 135] on button "昨天" at bounding box center [239, 135] width 47 height 28
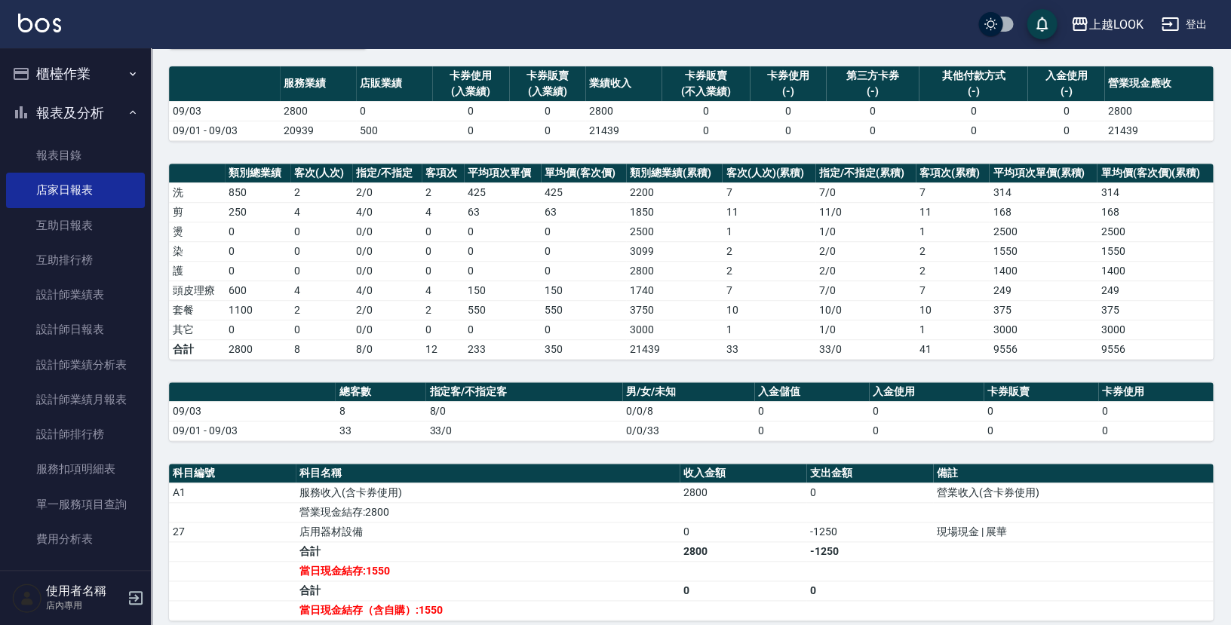
scroll to position [165, 0]
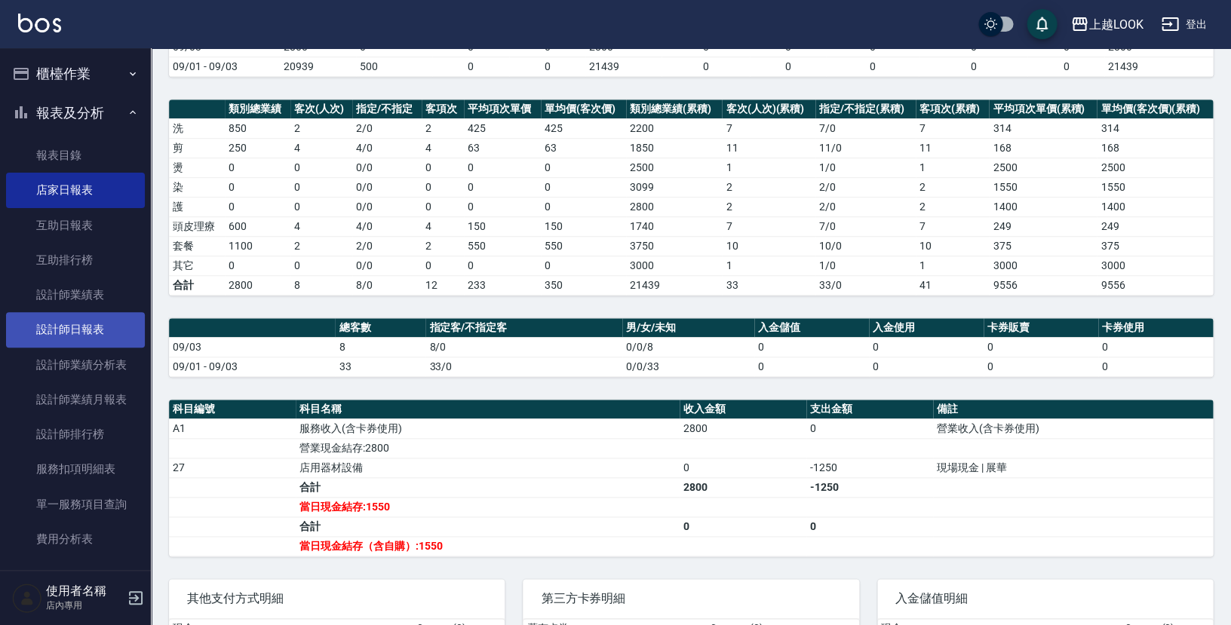
click at [98, 315] on link "設計師日報表" at bounding box center [75, 329] width 139 height 35
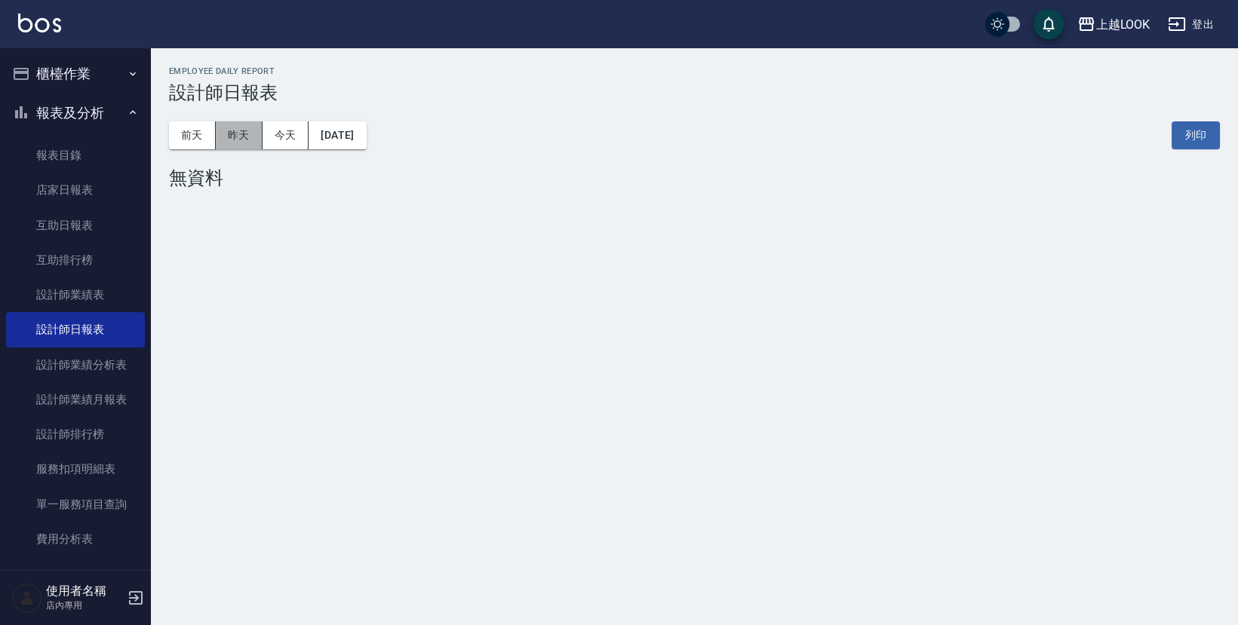
click at [233, 137] on button "昨天" at bounding box center [239, 135] width 47 height 28
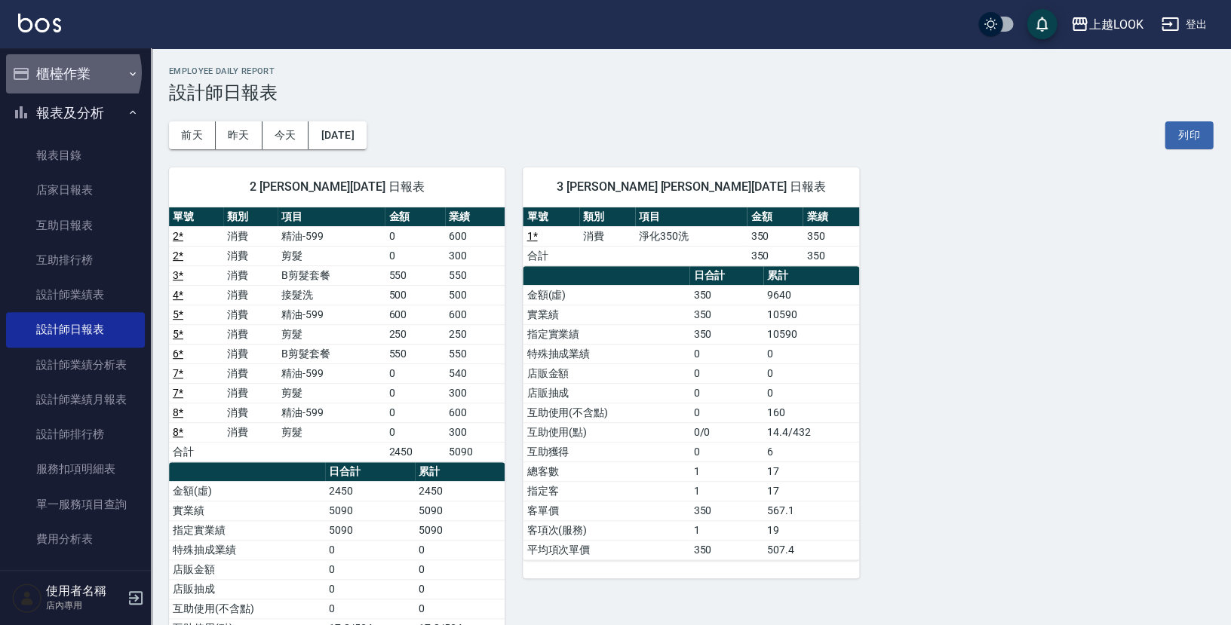
click at [72, 72] on button "櫃檯作業" at bounding box center [75, 73] width 139 height 39
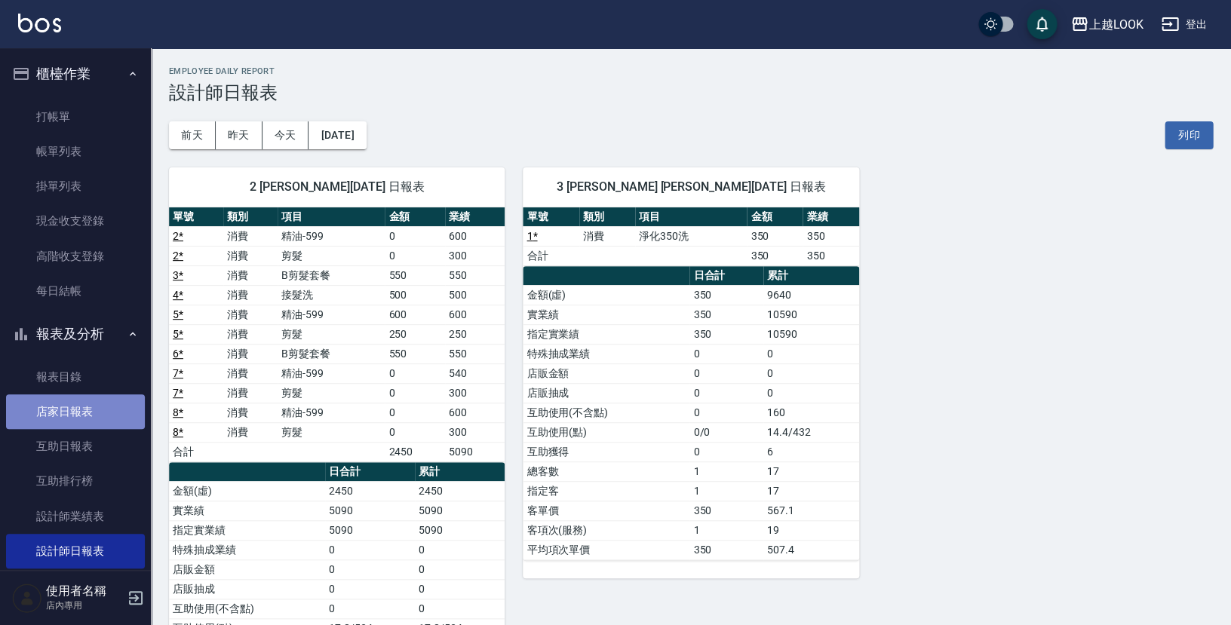
click at [102, 400] on link "店家日報表" at bounding box center [75, 412] width 139 height 35
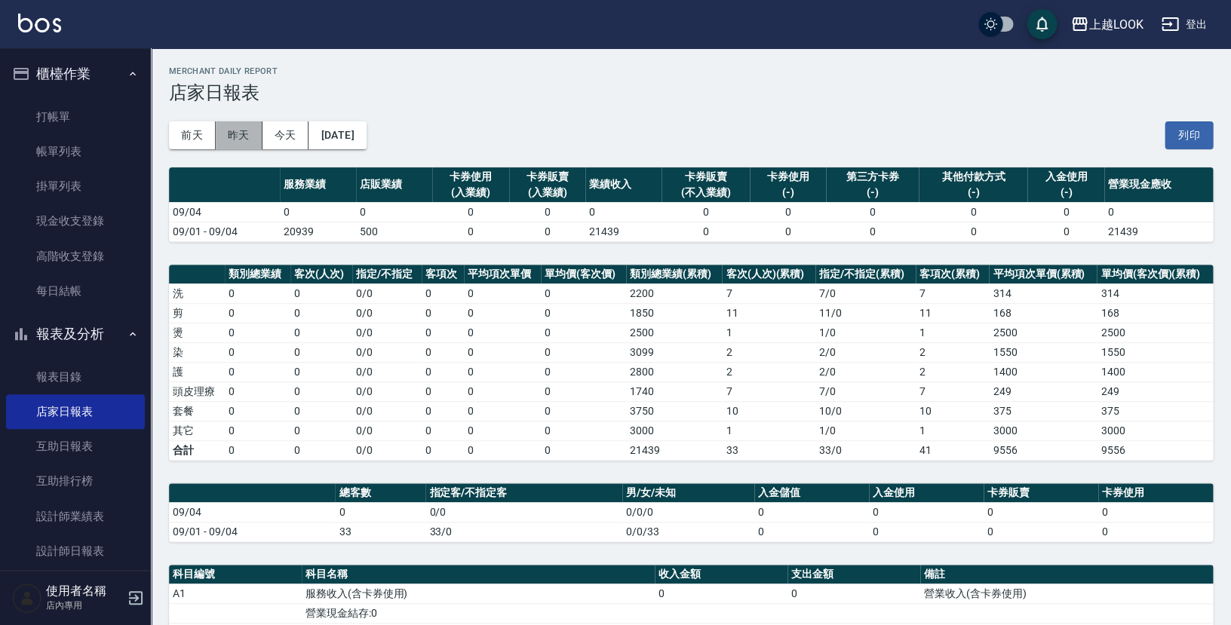
click at [242, 132] on button "昨天" at bounding box center [239, 135] width 47 height 28
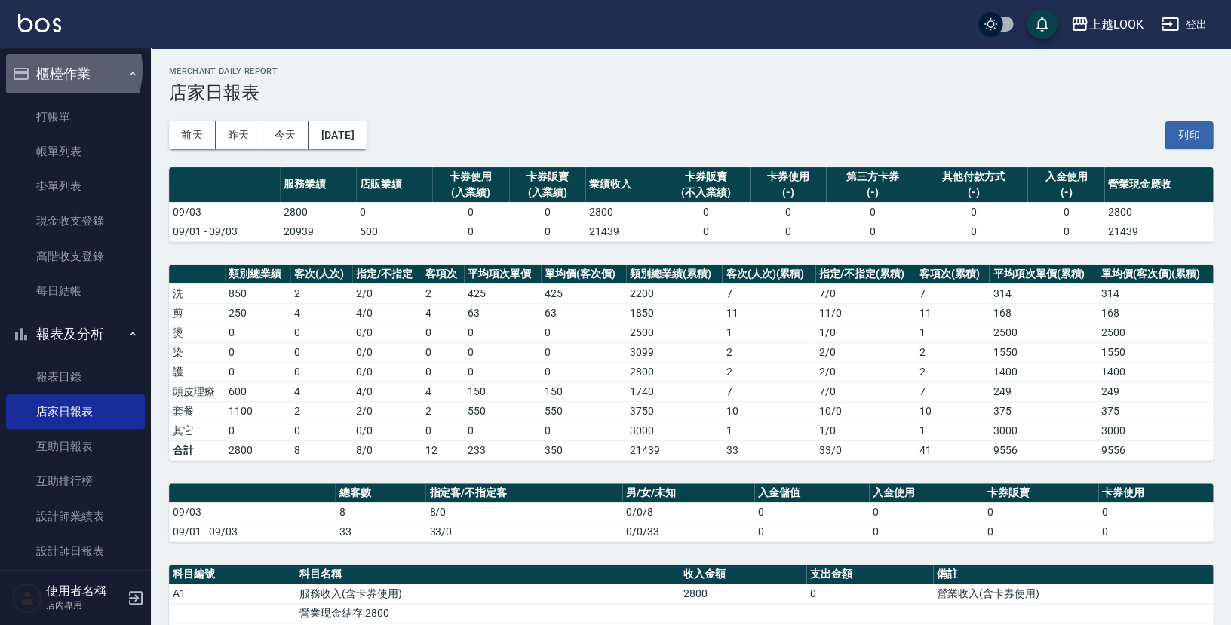
click at [58, 69] on button "櫃檯作業" at bounding box center [75, 73] width 139 height 39
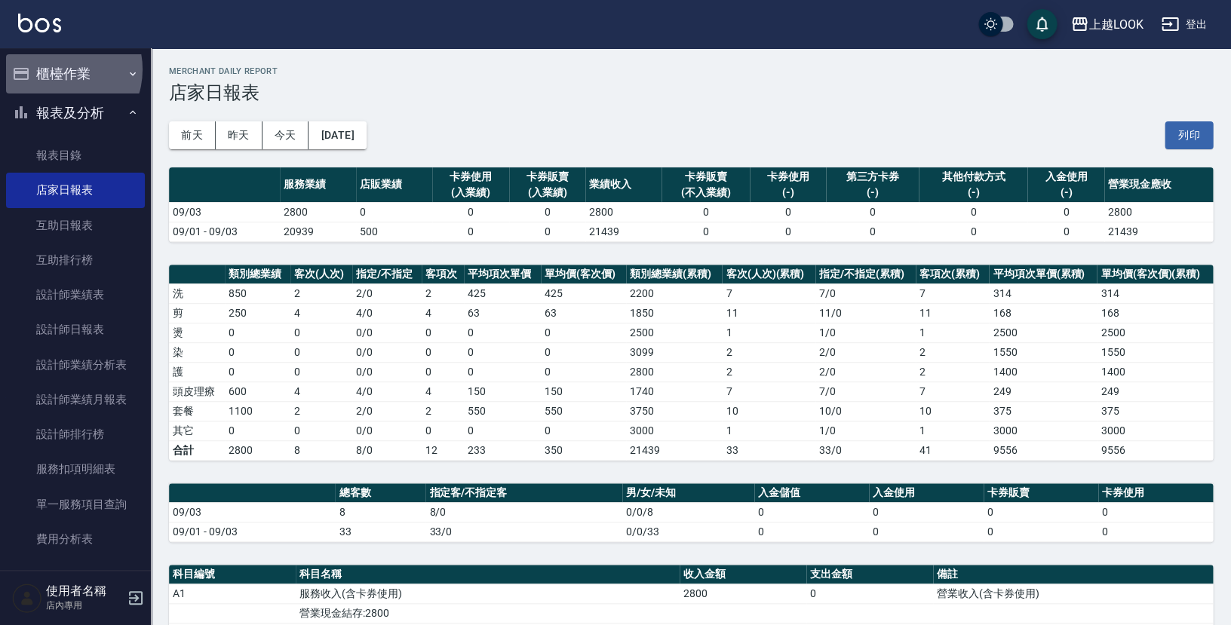
click at [58, 69] on button "櫃檯作業" at bounding box center [75, 73] width 139 height 39
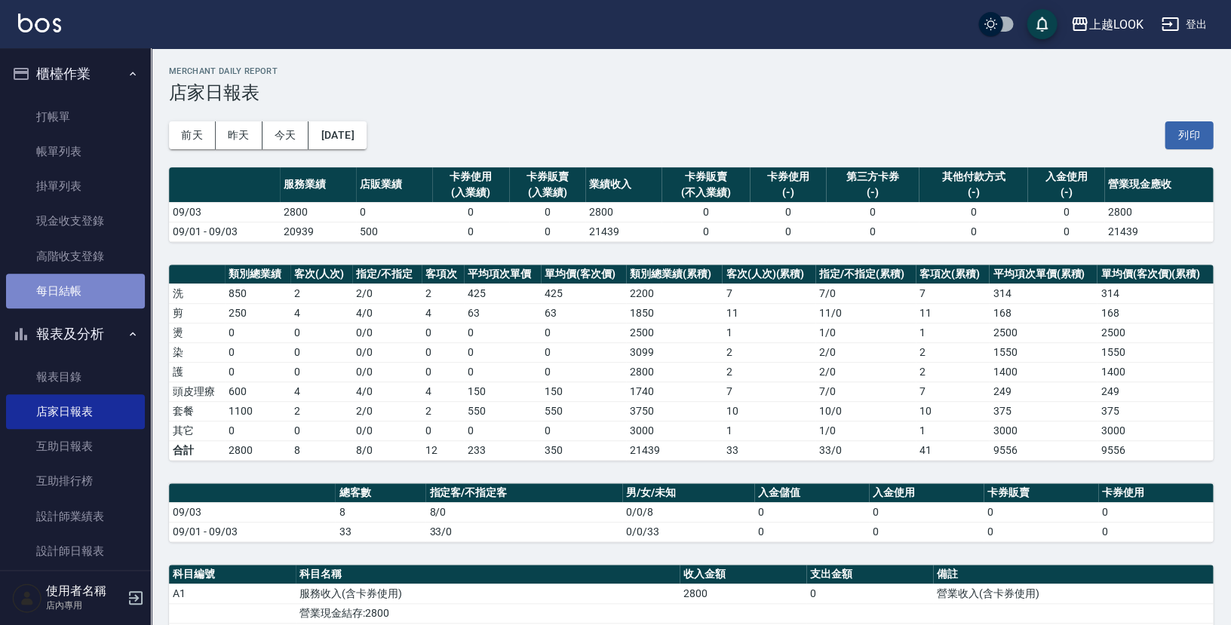
click at [94, 283] on link "每日結帳" at bounding box center [75, 291] width 139 height 35
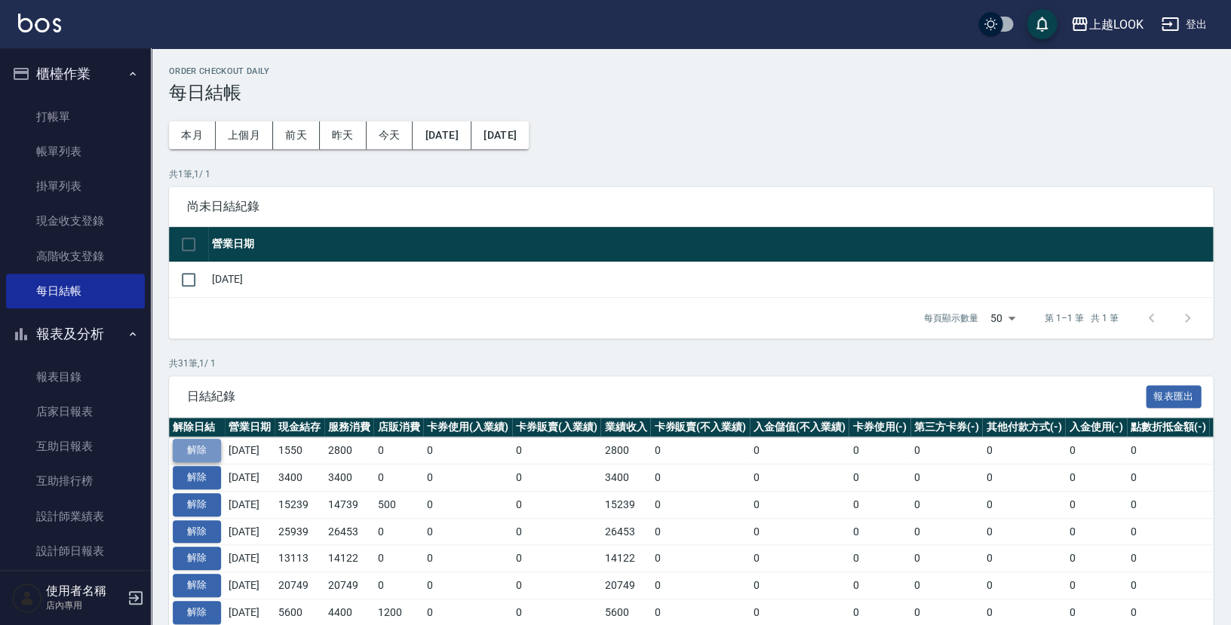
click at [213, 444] on button "解除" at bounding box center [197, 450] width 48 height 23
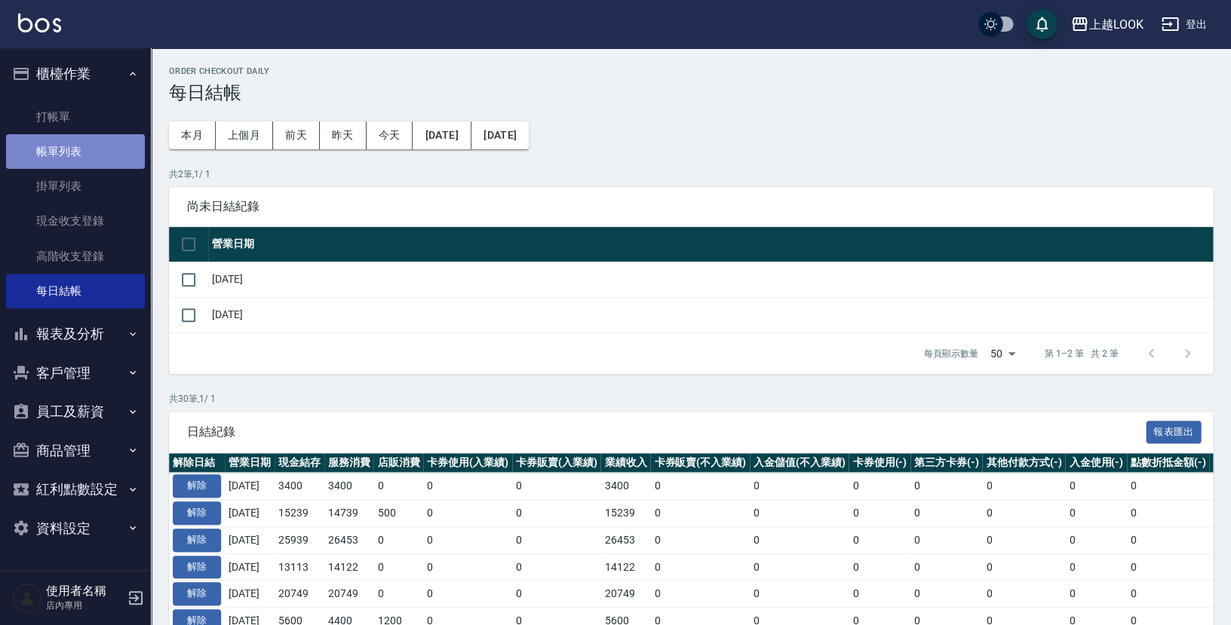
click at [83, 141] on link "帳單列表" at bounding box center [75, 151] width 139 height 35
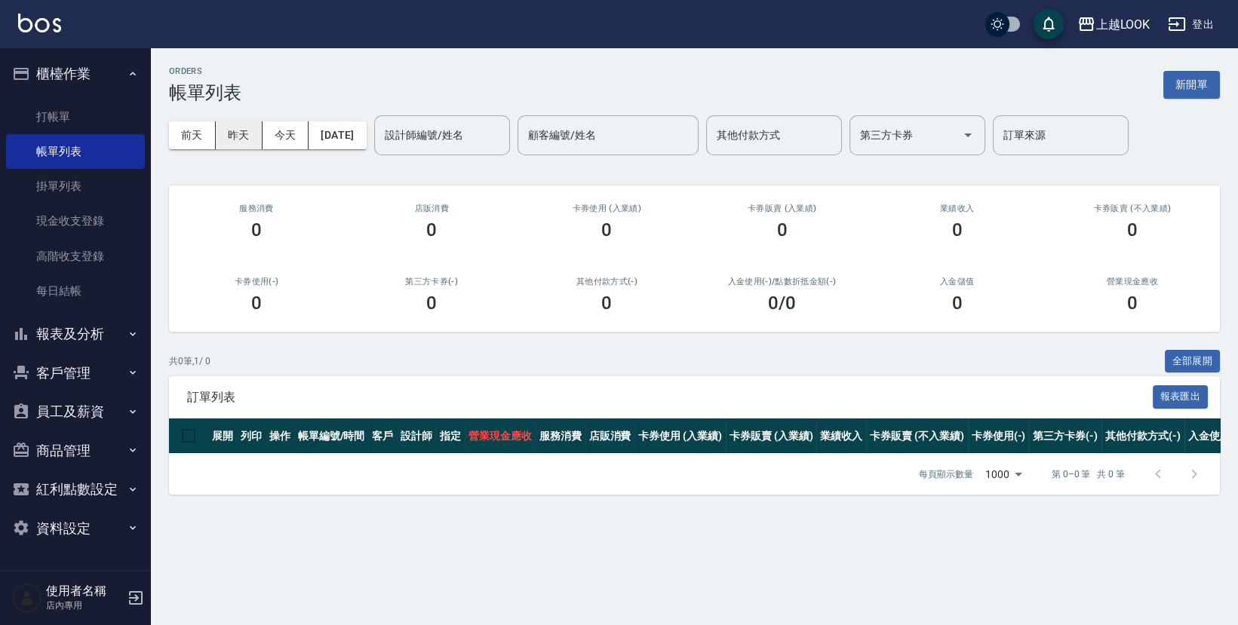
click at [245, 137] on button "昨天" at bounding box center [239, 135] width 47 height 28
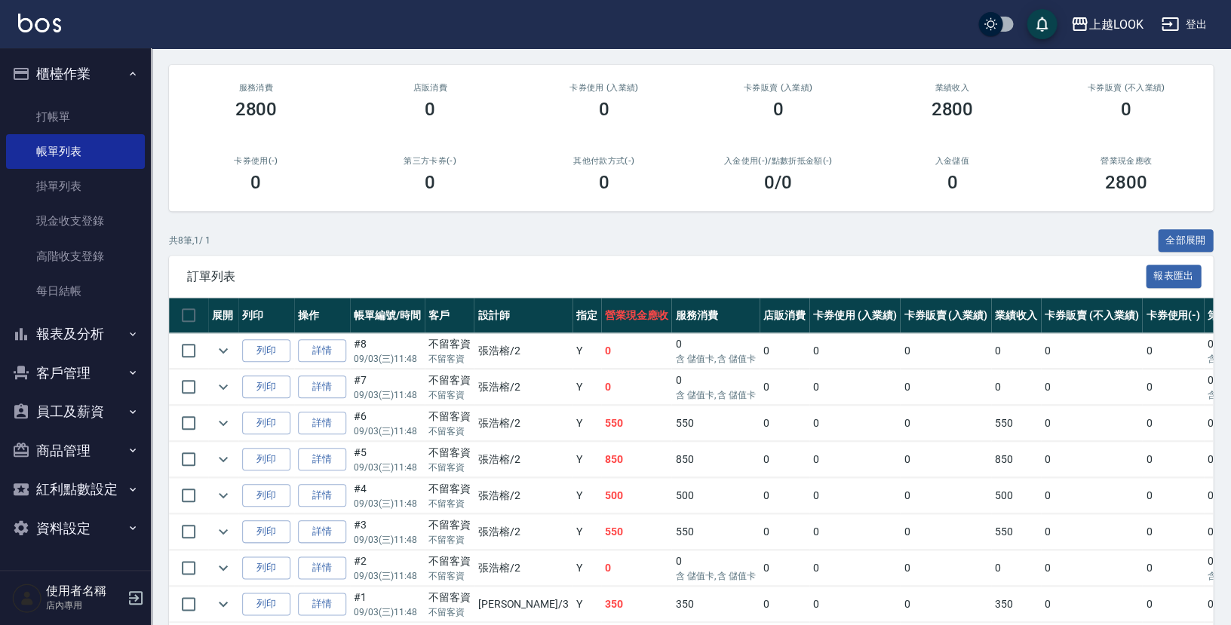
scroll to position [163, 0]
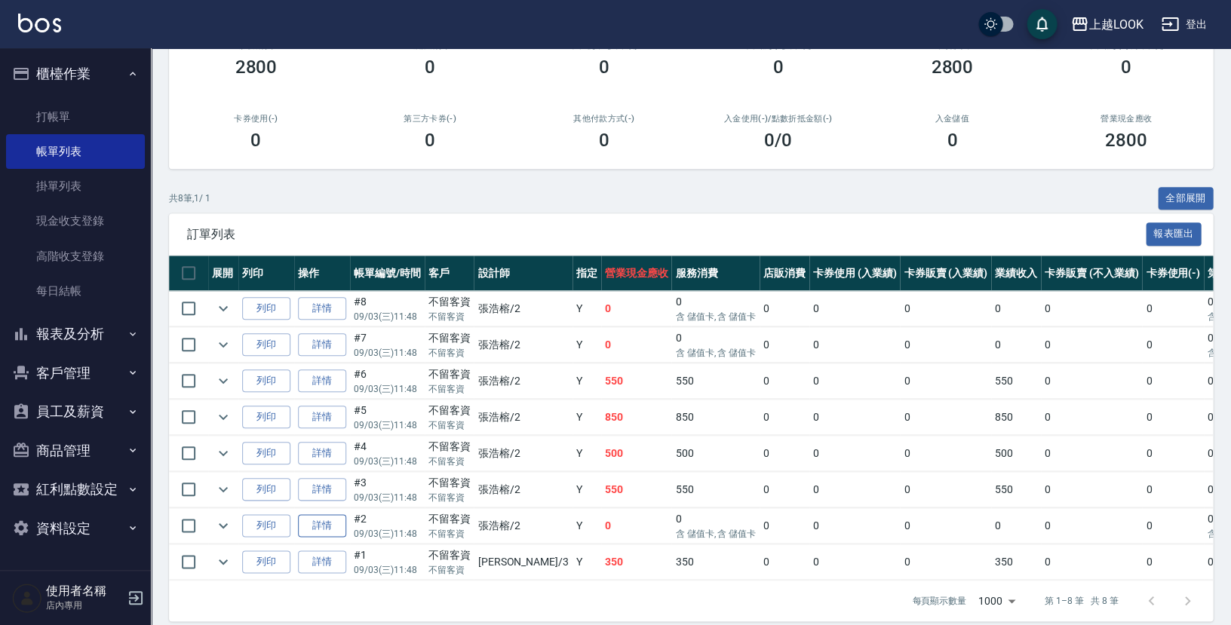
click at [332, 515] on link "詳情" at bounding box center [322, 526] width 48 height 23
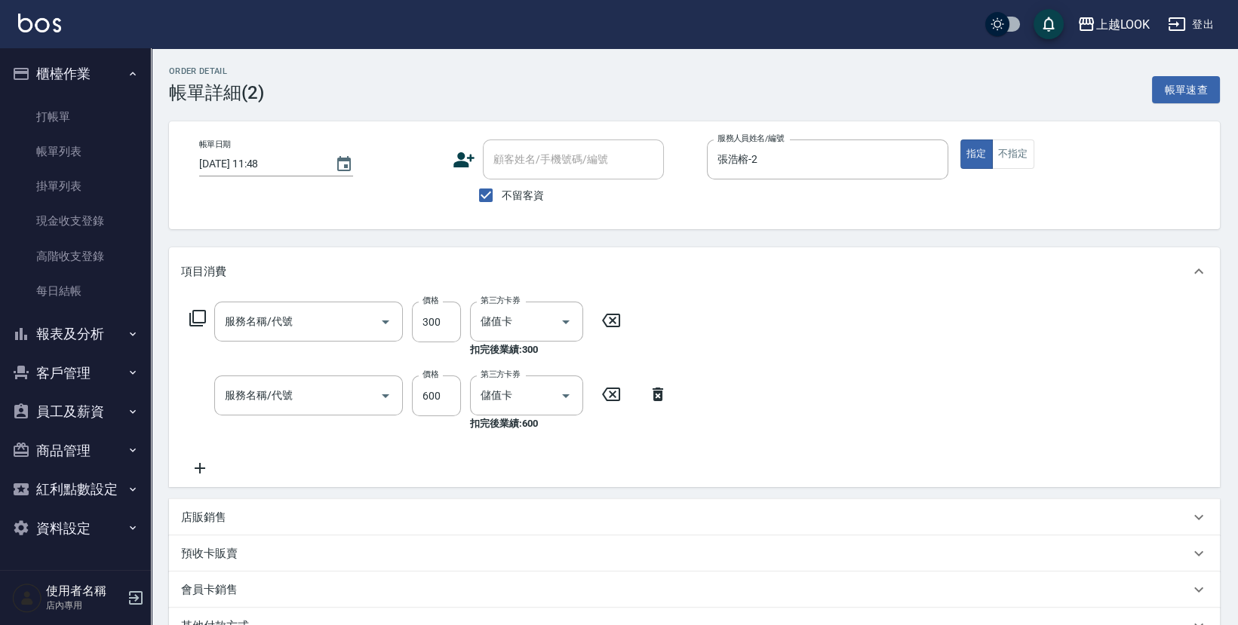
type input "[DATE] 11:48"
checkbox input "true"
type input "張浩榕-2"
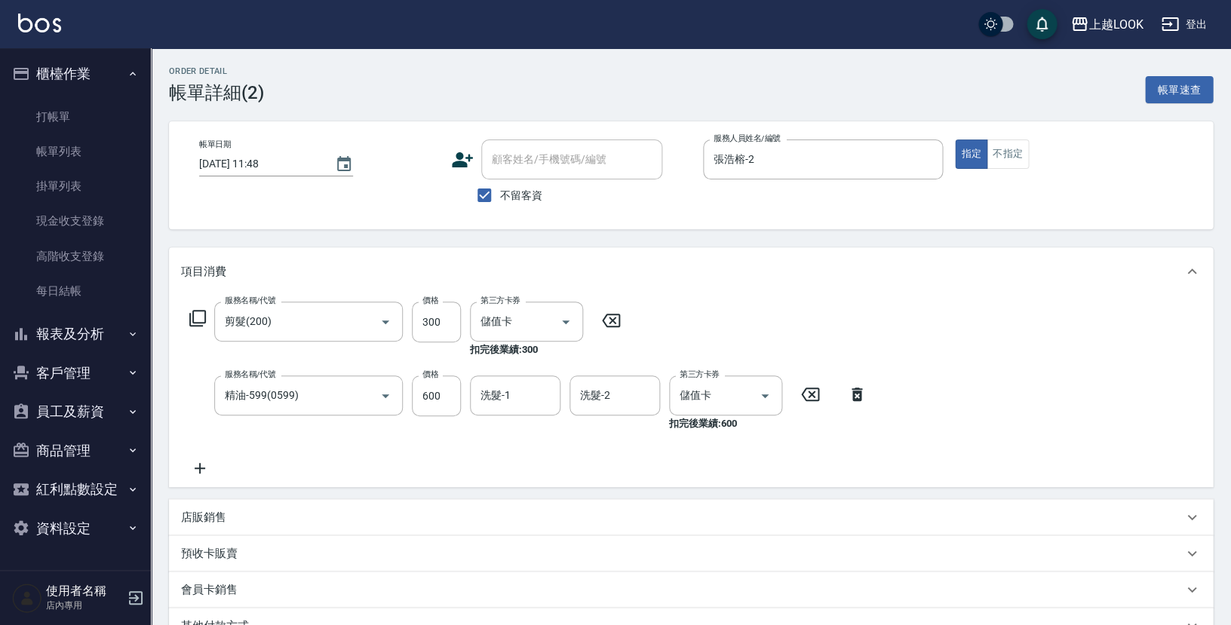
type input "剪髮(200)"
type input "精油-599(0599)"
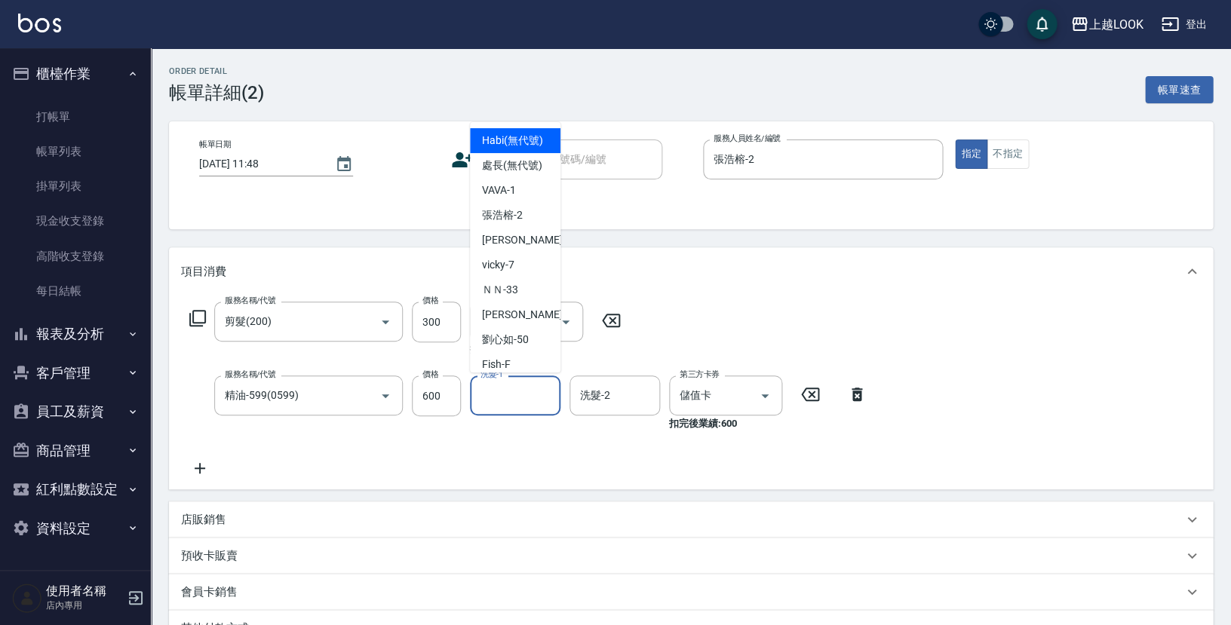
click at [519, 403] on input "洗髮-1" at bounding box center [515, 396] width 77 height 26
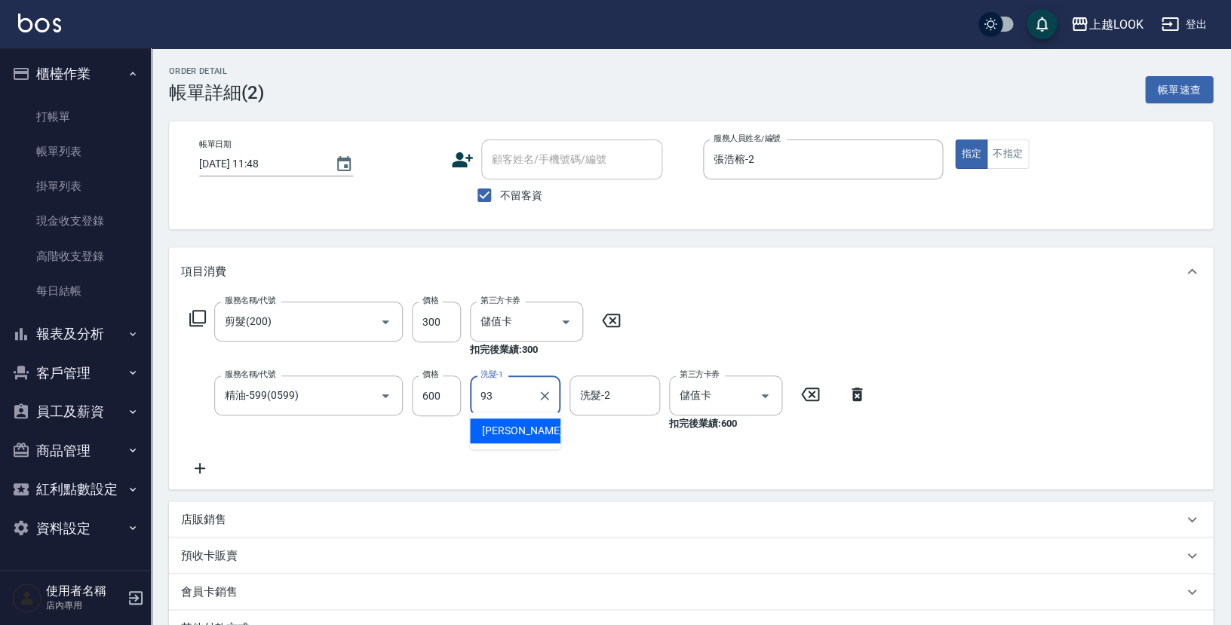
type input "瑄瑄-93"
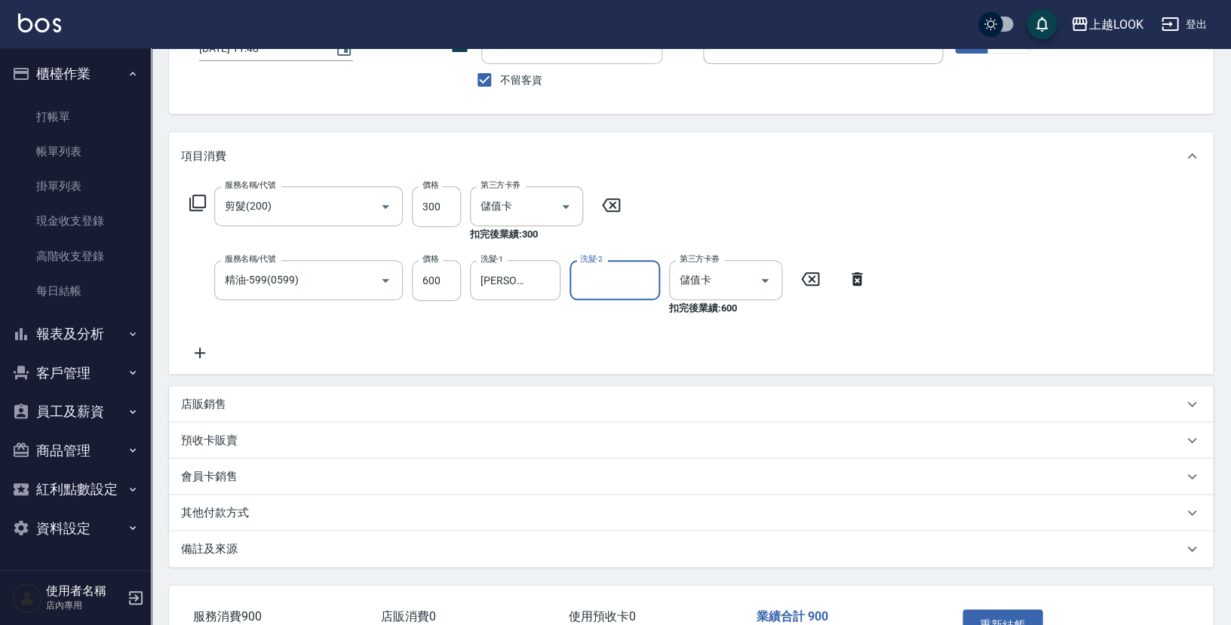
scroll to position [211, 0]
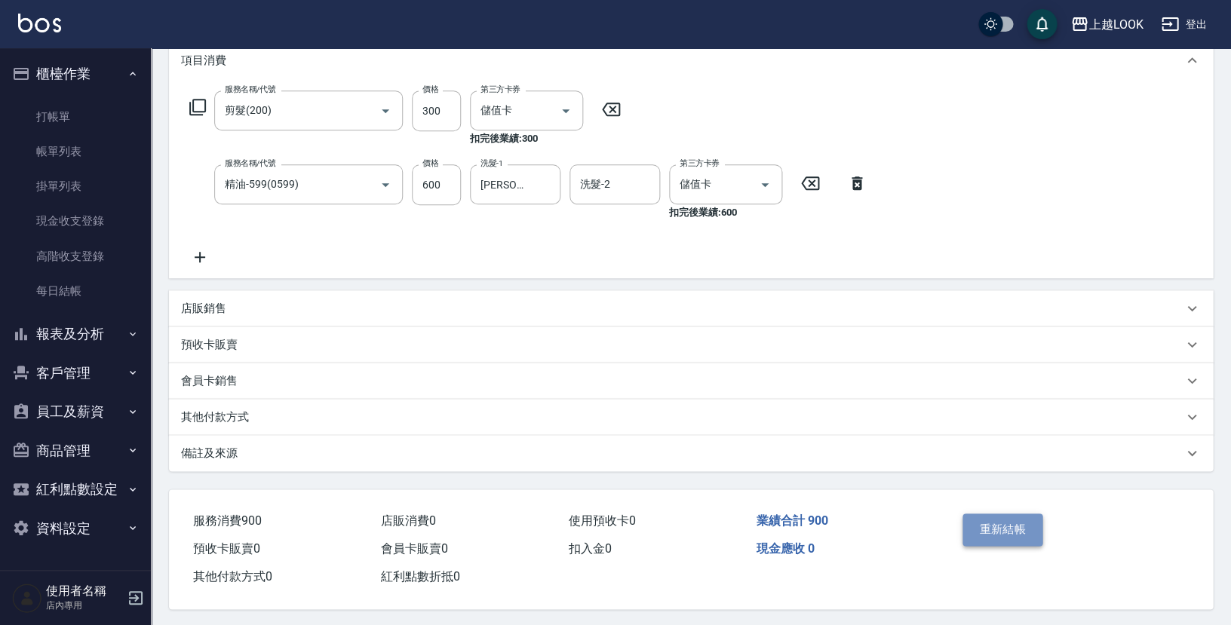
click at [995, 523] on button "重新結帳" at bounding box center [1003, 530] width 80 height 32
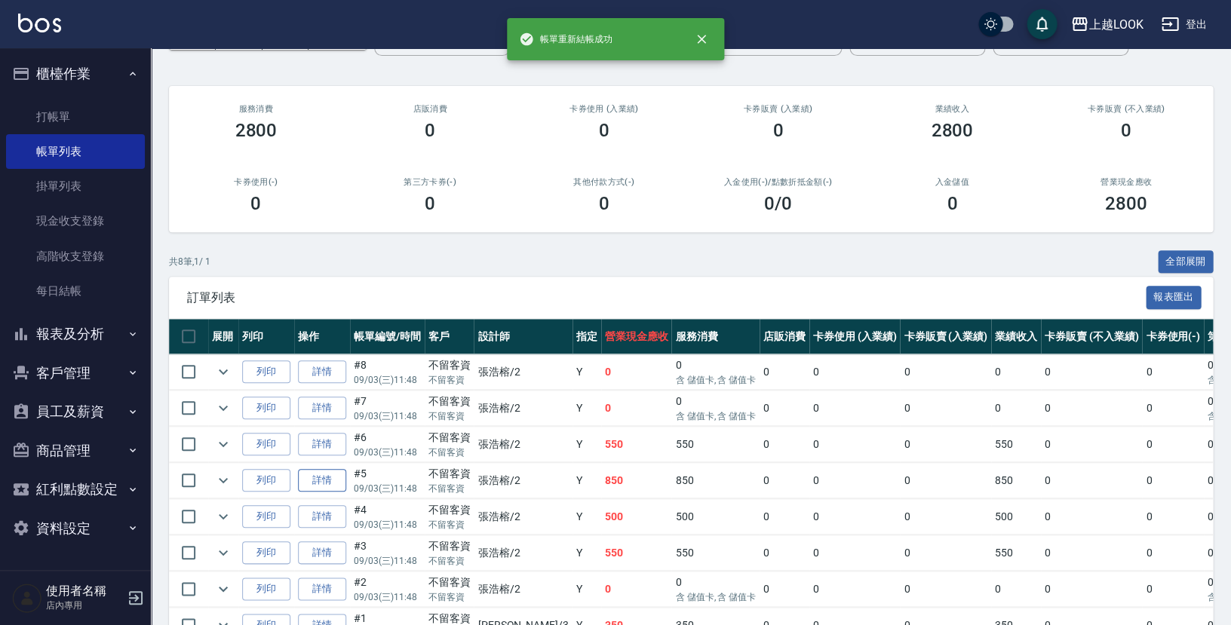
scroll to position [124, 0]
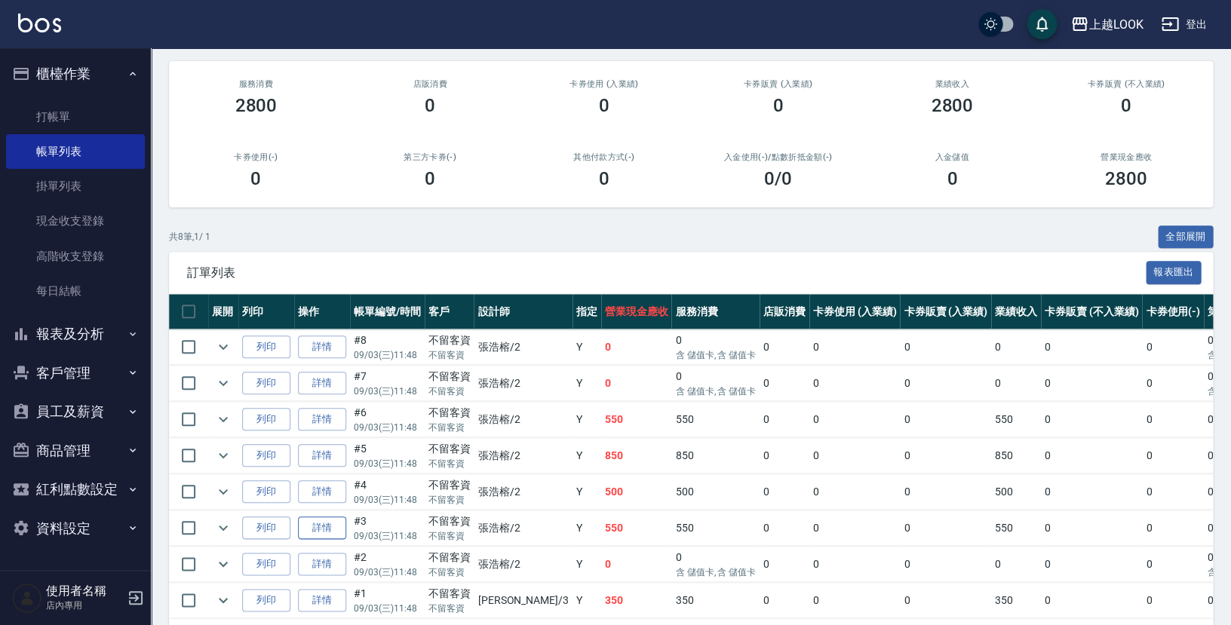
click at [332, 517] on link "詳情" at bounding box center [322, 528] width 48 height 23
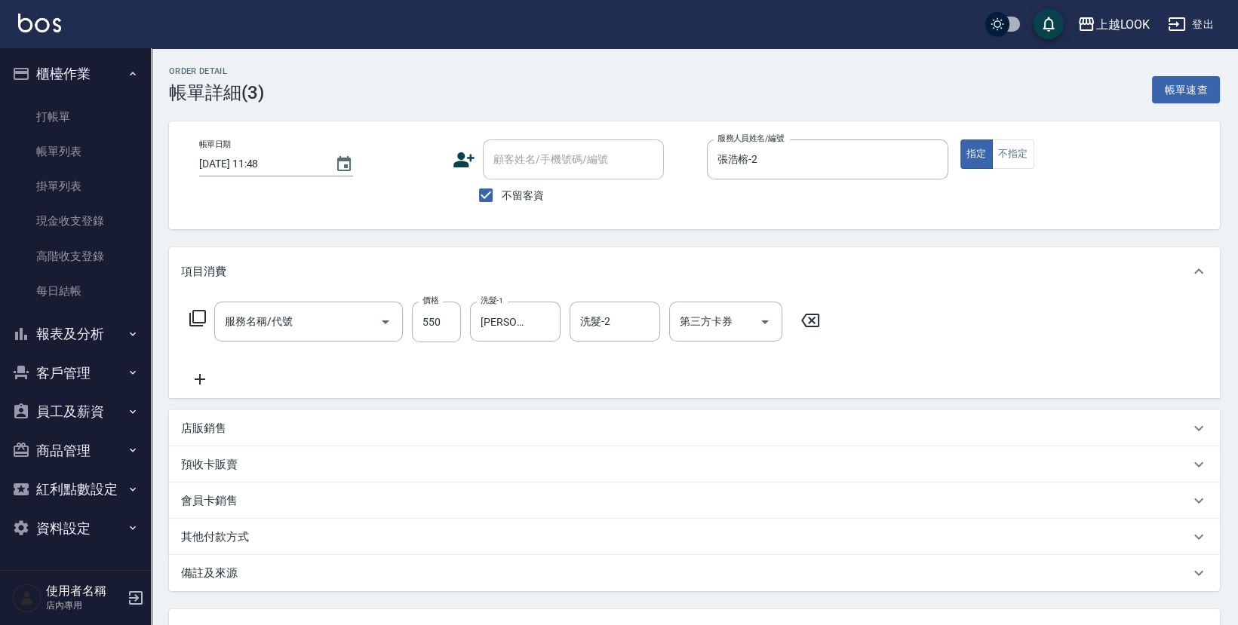
type input "[DATE] 11:48"
checkbox input "true"
type input "張浩榕-2"
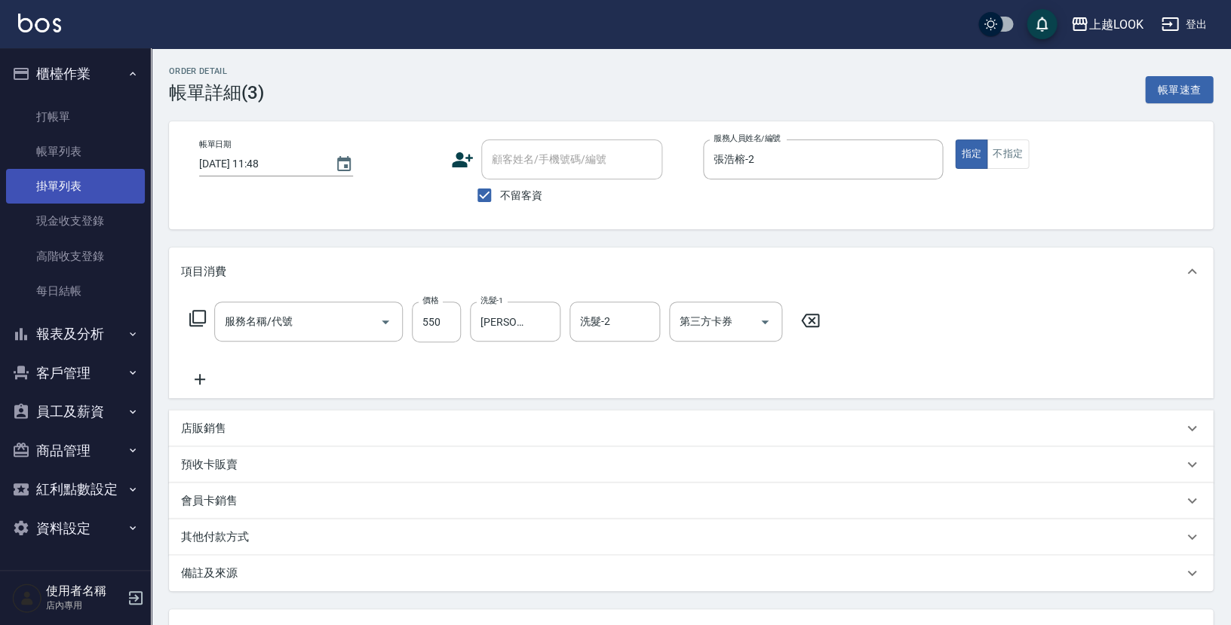
type input "B剪髮套餐(2250)"
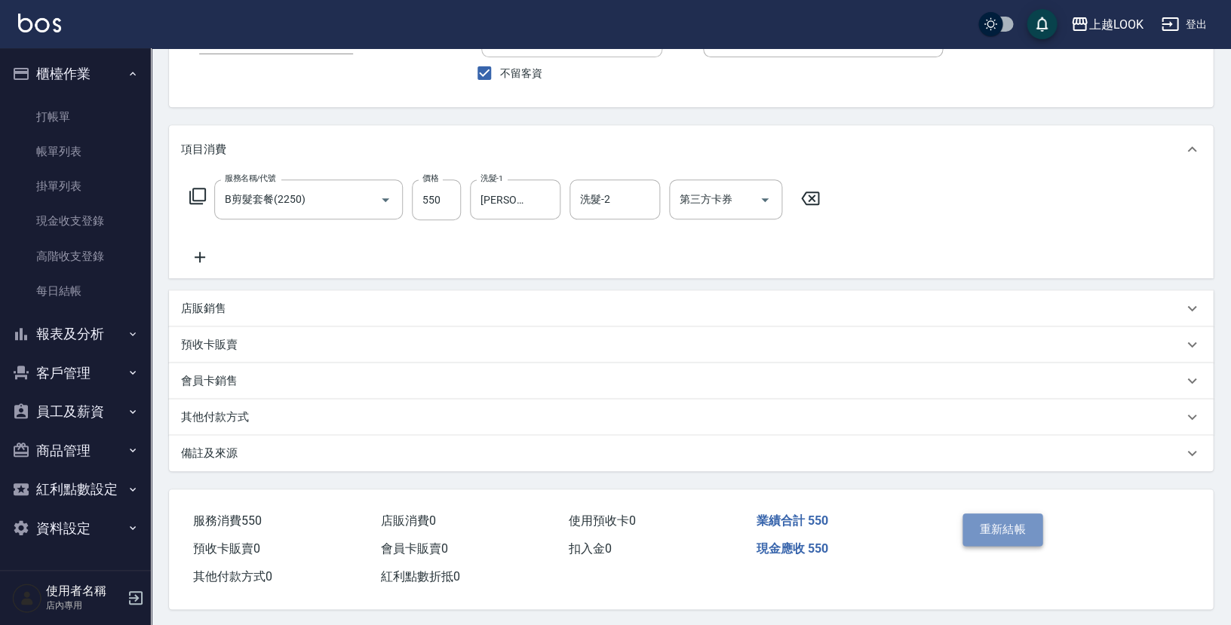
click at [998, 529] on button "重新結帳" at bounding box center [1003, 530] width 80 height 32
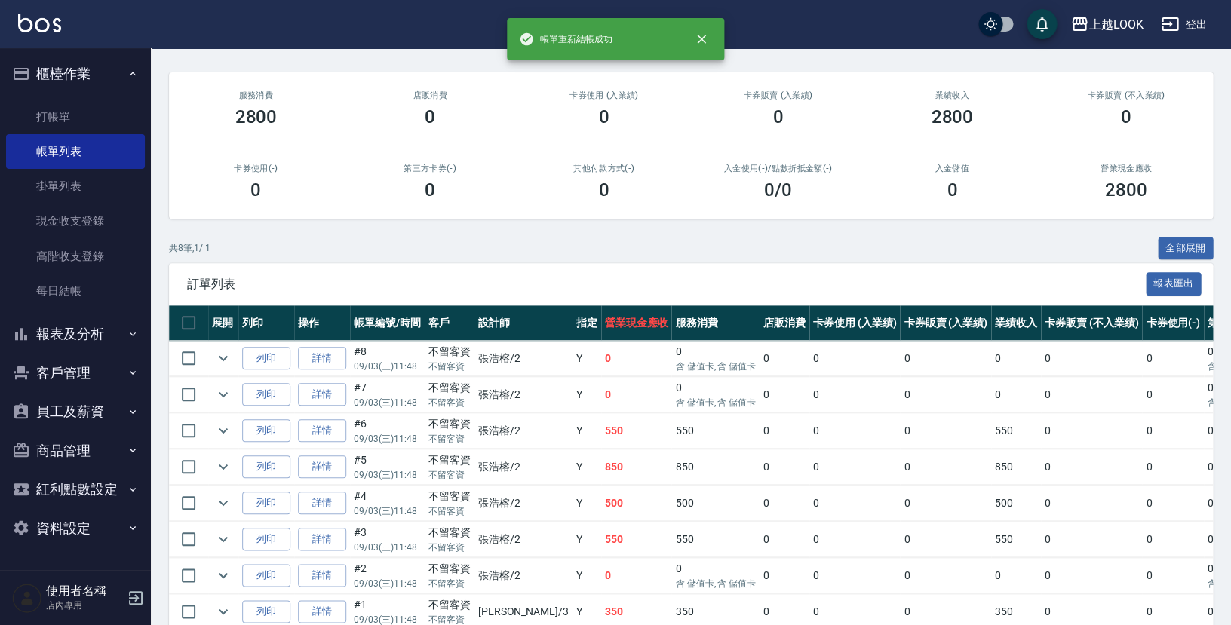
scroll to position [163, 0]
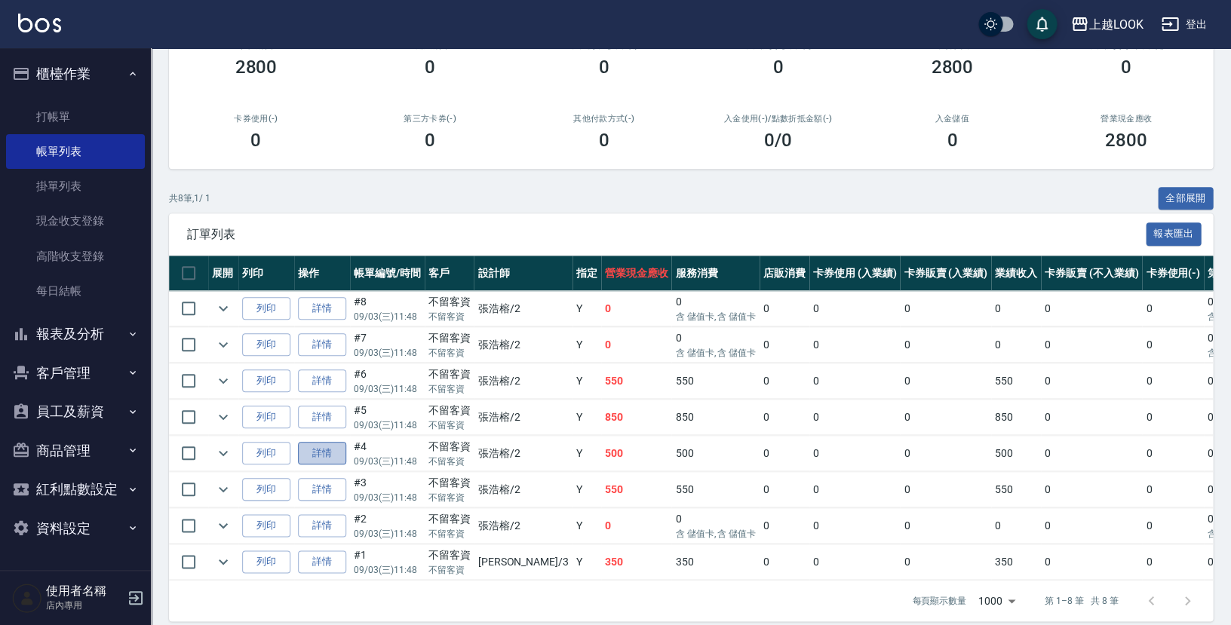
click at [332, 442] on link "詳情" at bounding box center [322, 453] width 48 height 23
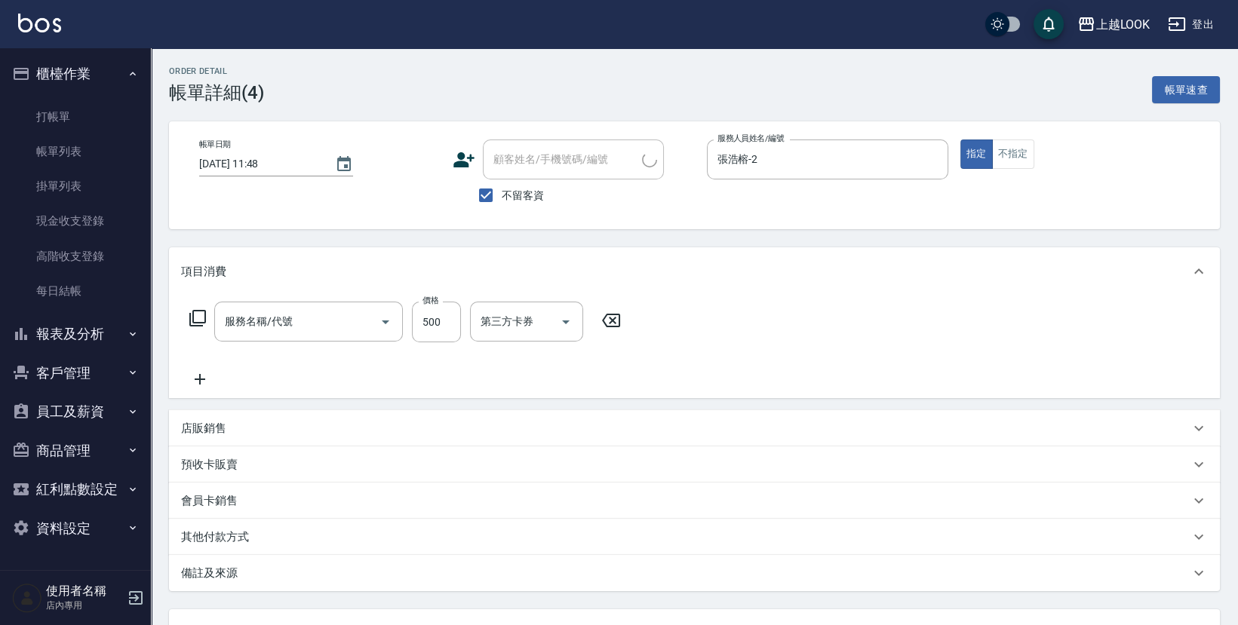
type input "[DATE] 11:48"
checkbox input "true"
type input "張浩榕-2"
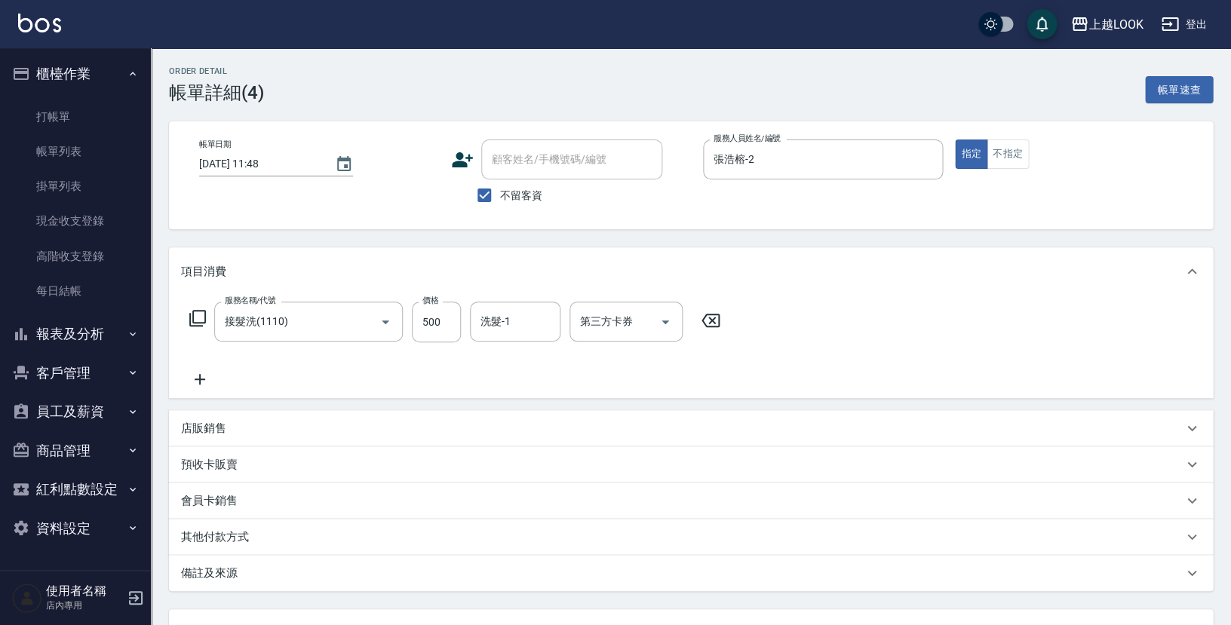
type input "接髮洗(1110)"
click at [80, 292] on link "每日結帳" at bounding box center [75, 291] width 139 height 35
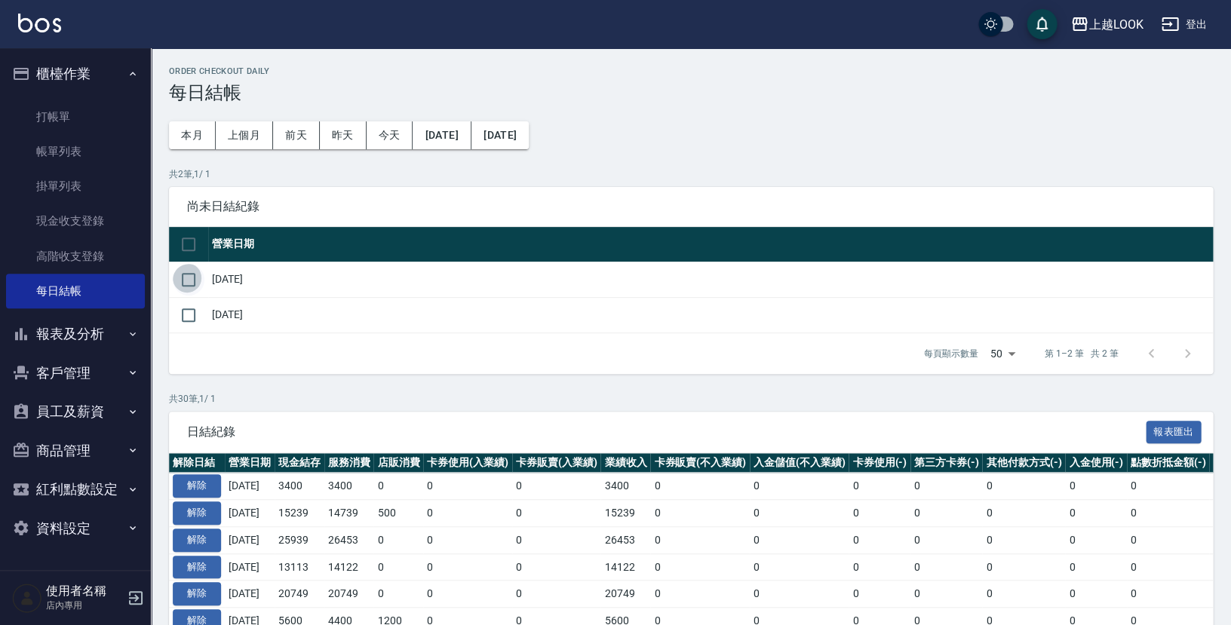
click at [189, 276] on input "checkbox" at bounding box center [189, 280] width 32 height 32
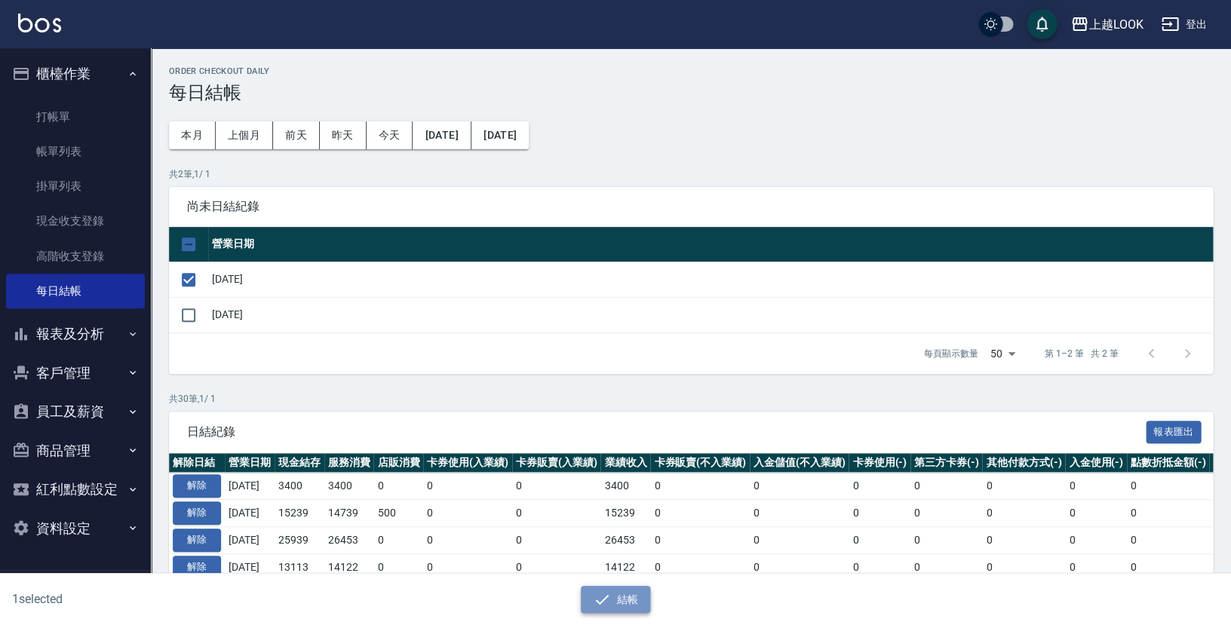
click at [628, 601] on button "結帳" at bounding box center [616, 600] width 70 height 28
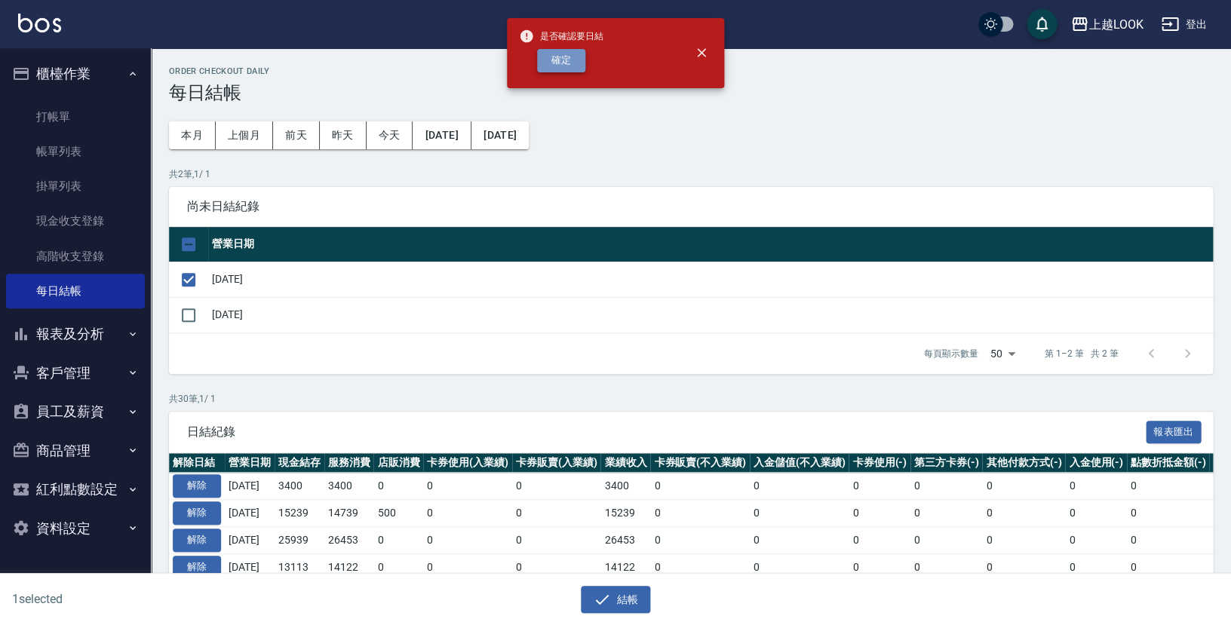
click at [565, 57] on button "確定" at bounding box center [561, 60] width 48 height 23
checkbox input "false"
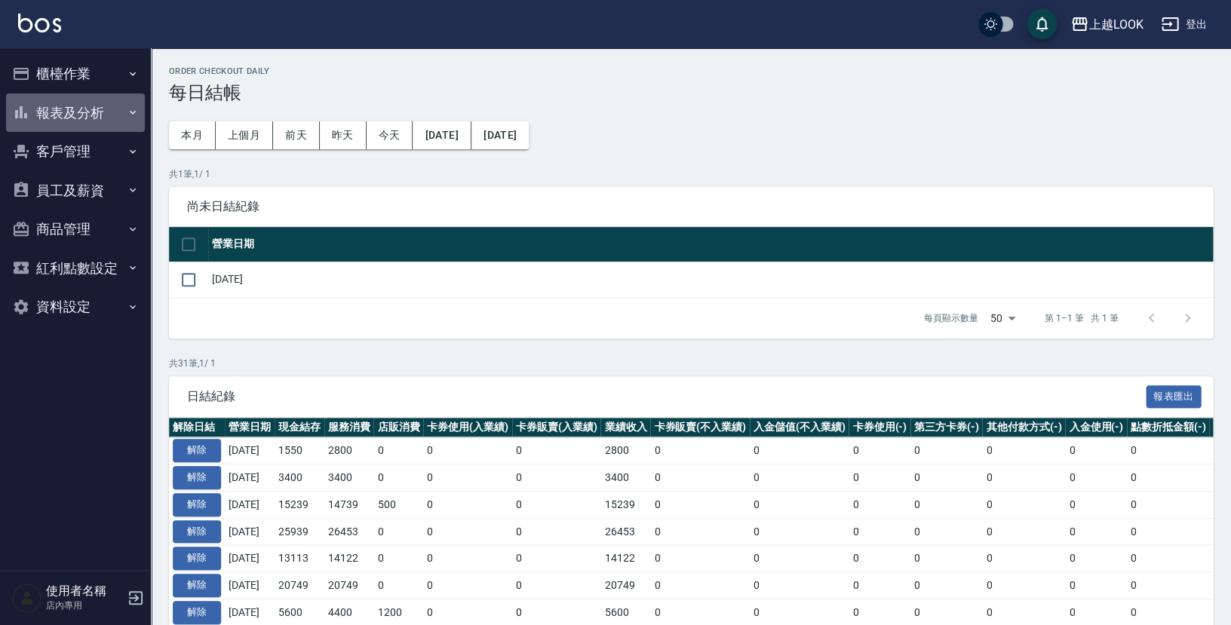
click at [68, 109] on button "報表及分析" at bounding box center [75, 113] width 139 height 39
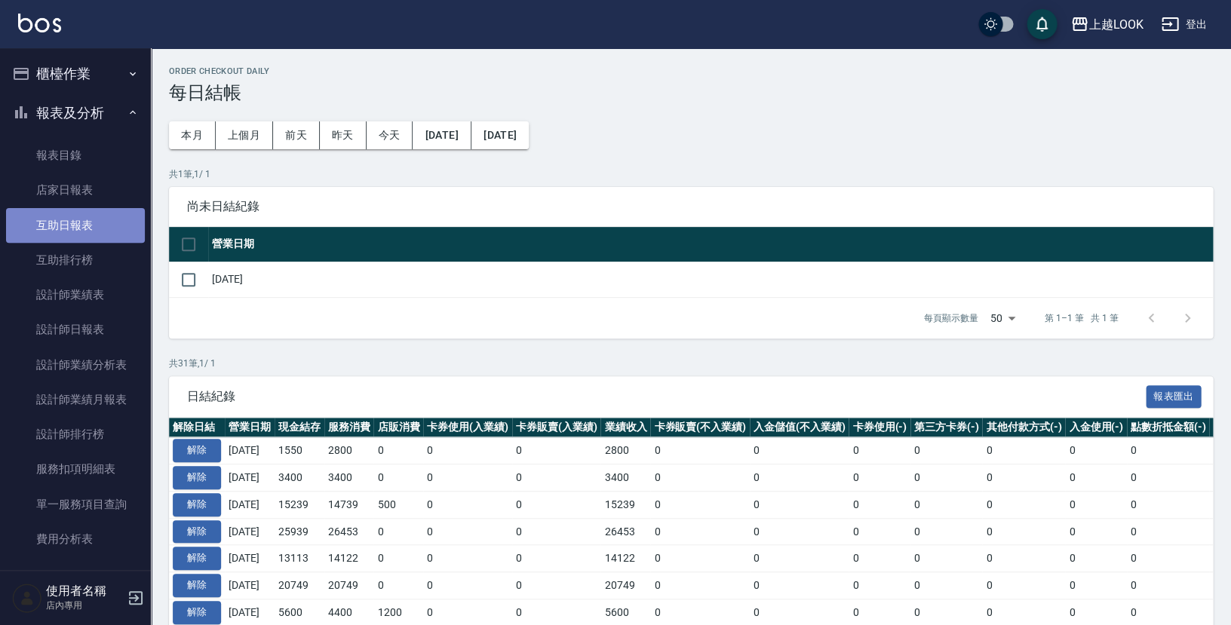
click at [81, 223] on link "互助日報表" at bounding box center [75, 225] width 139 height 35
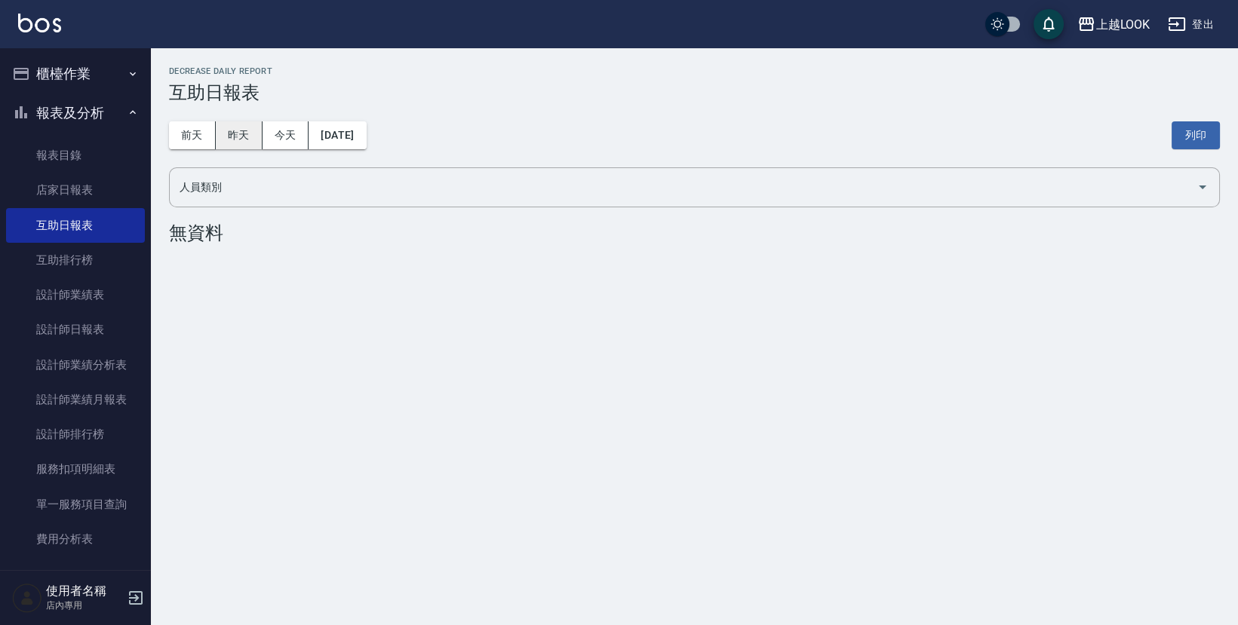
click at [236, 140] on button "昨天" at bounding box center [239, 135] width 47 height 28
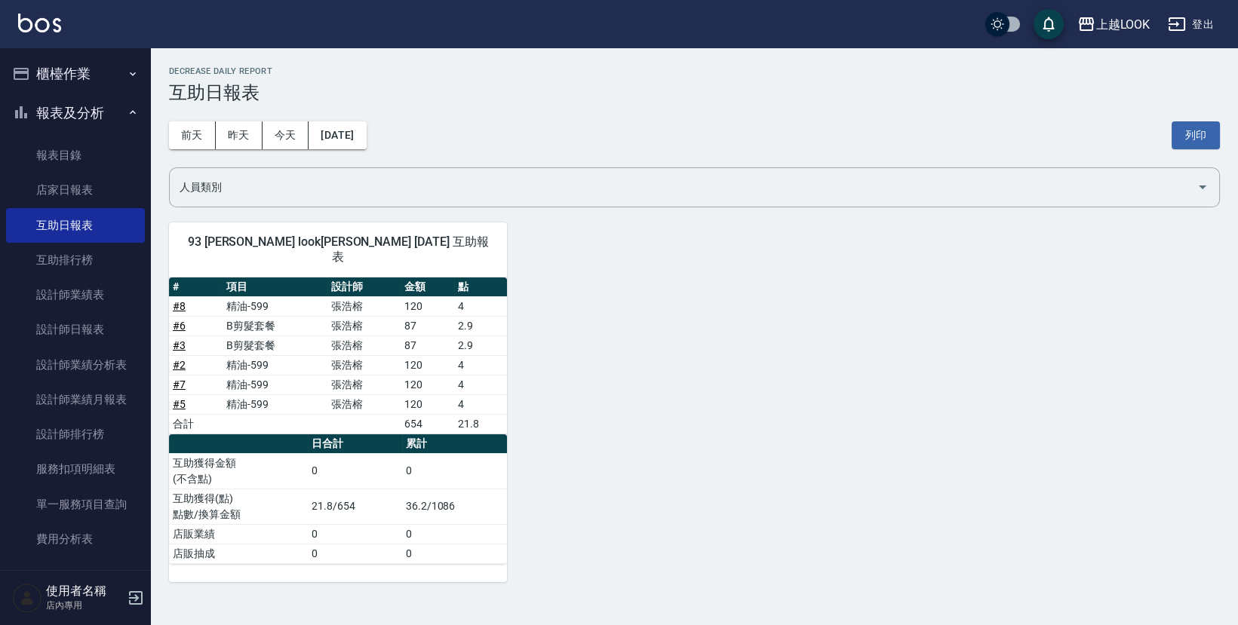
click at [70, 70] on button "櫃檯作業" at bounding box center [75, 73] width 139 height 39
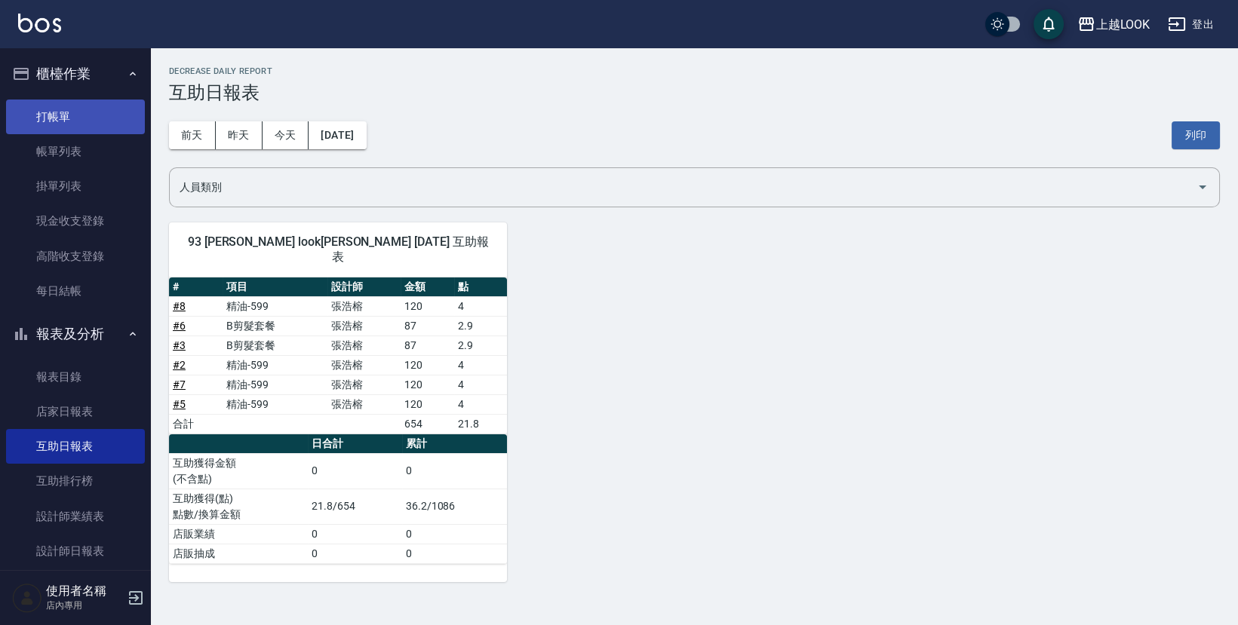
click at [60, 109] on link "打帳單" at bounding box center [75, 117] width 139 height 35
